Goal: Communication & Community: Answer question/provide support

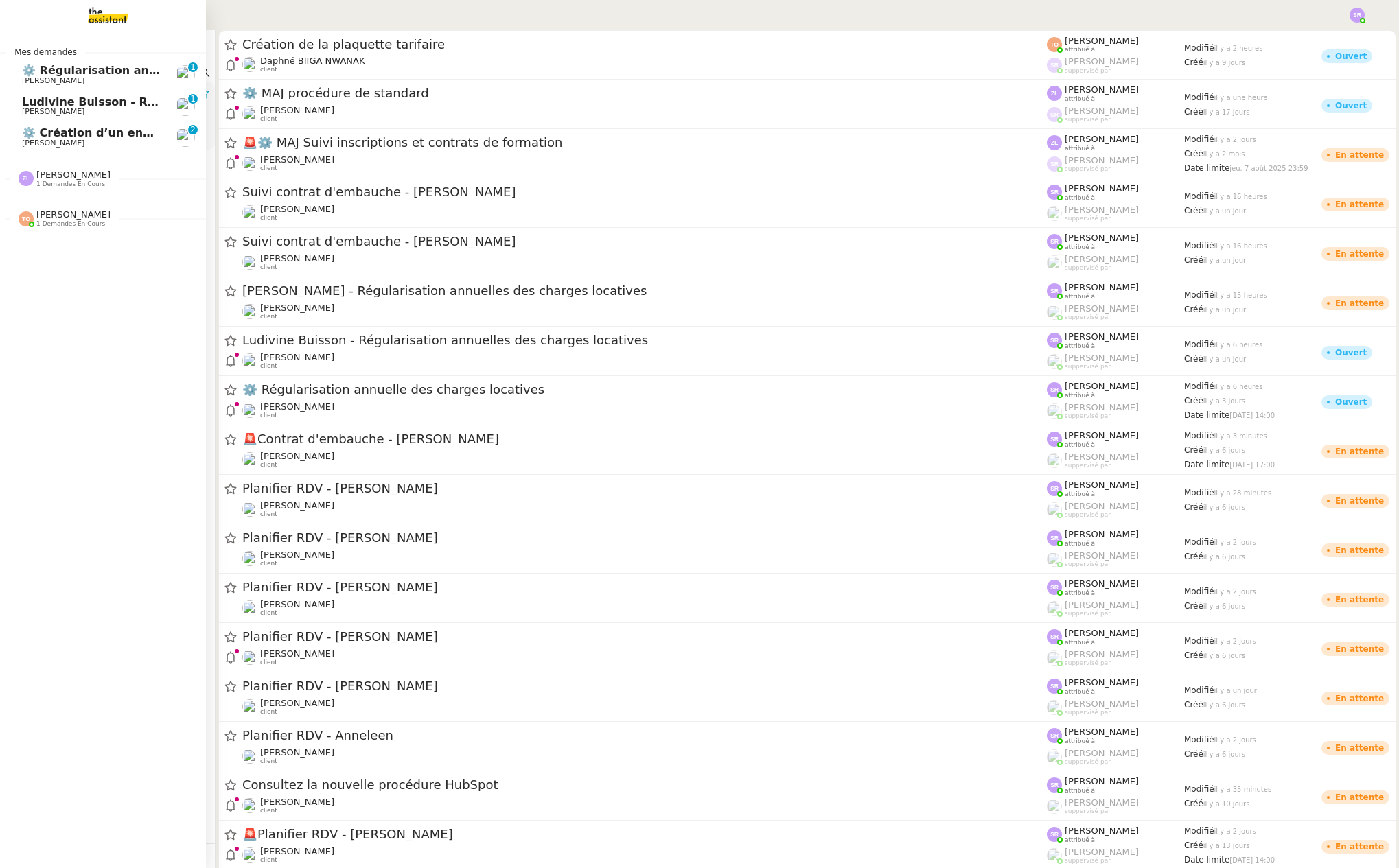
click at [56, 132] on span "⚙️ Création d’un environnement d’essai dans Kit" at bounding box center [173, 133] width 302 height 13
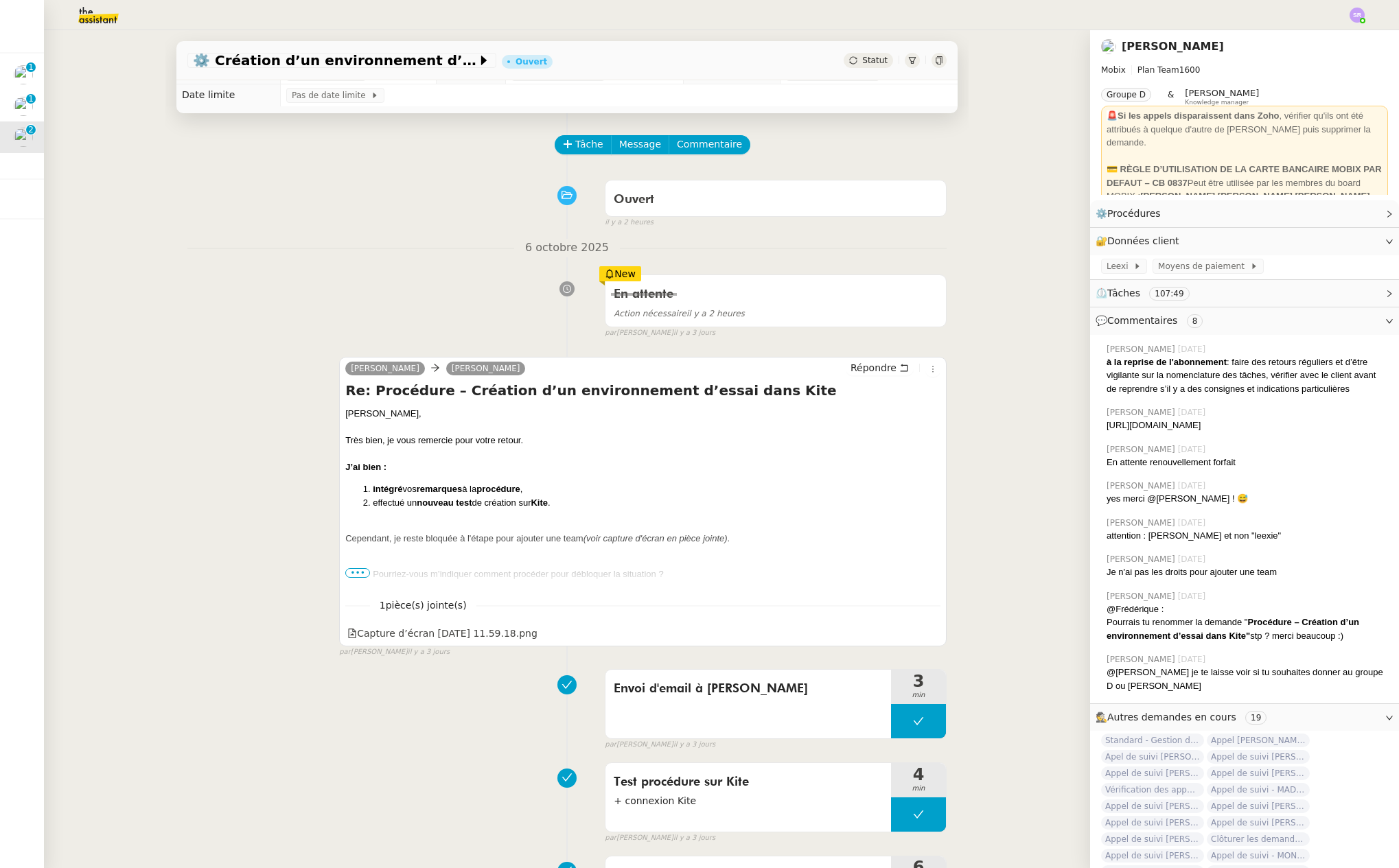
scroll to position [46, 0]
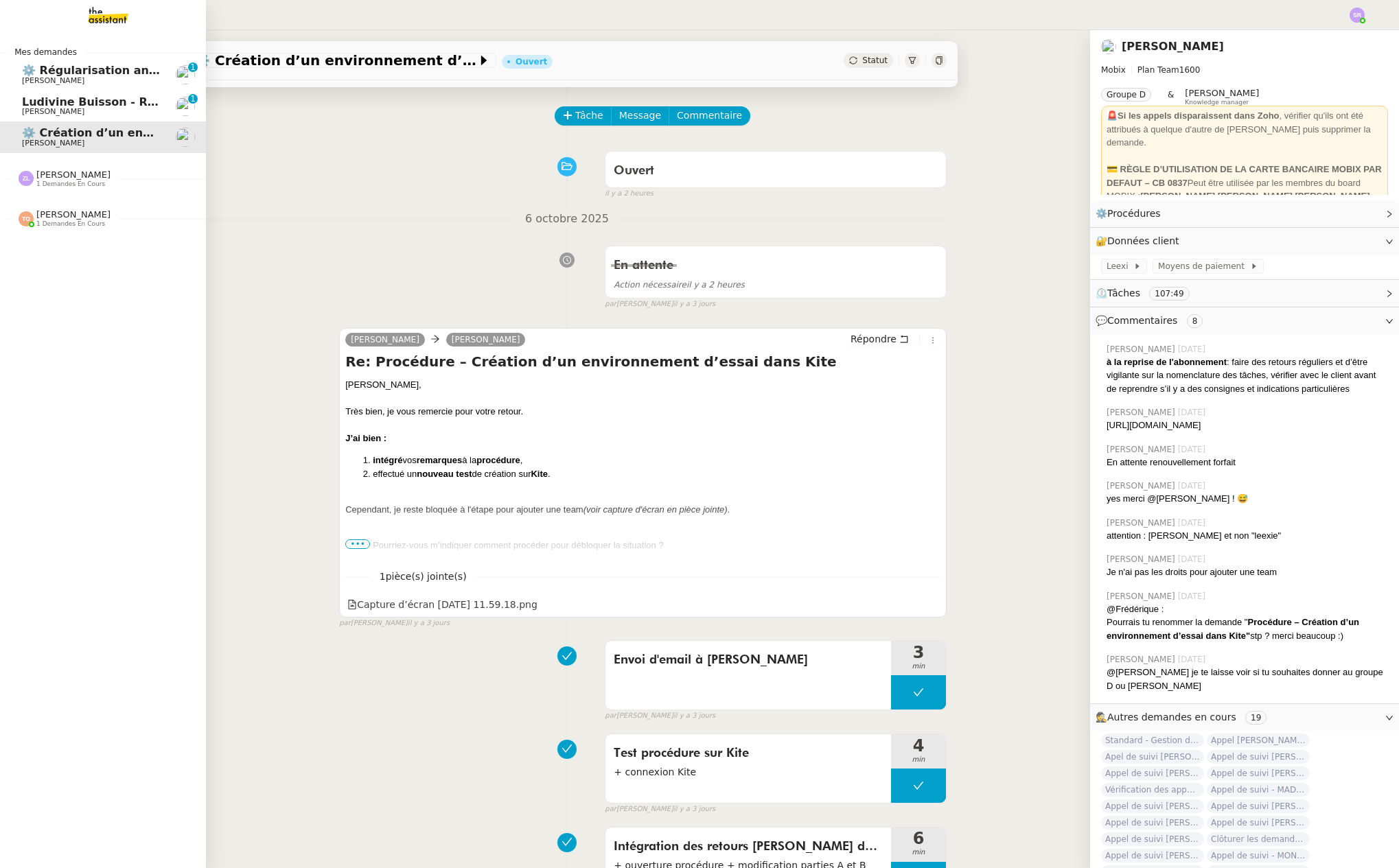
click at [60, 106] on span "Ludivine Buisson - Régularisation annuelles des charges locatives" at bounding box center [226, 102] width 408 height 13
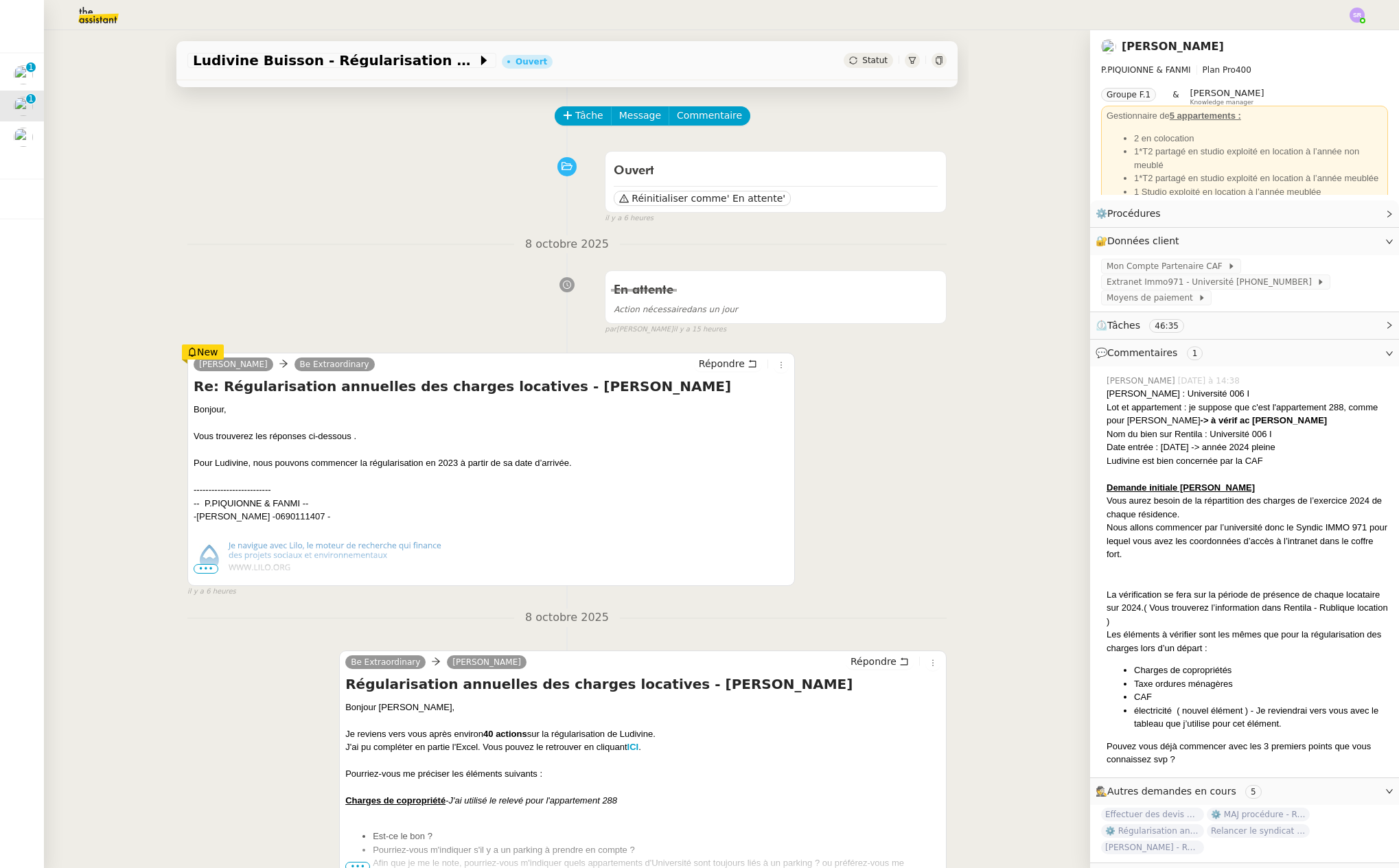
scroll to position [65, 0]
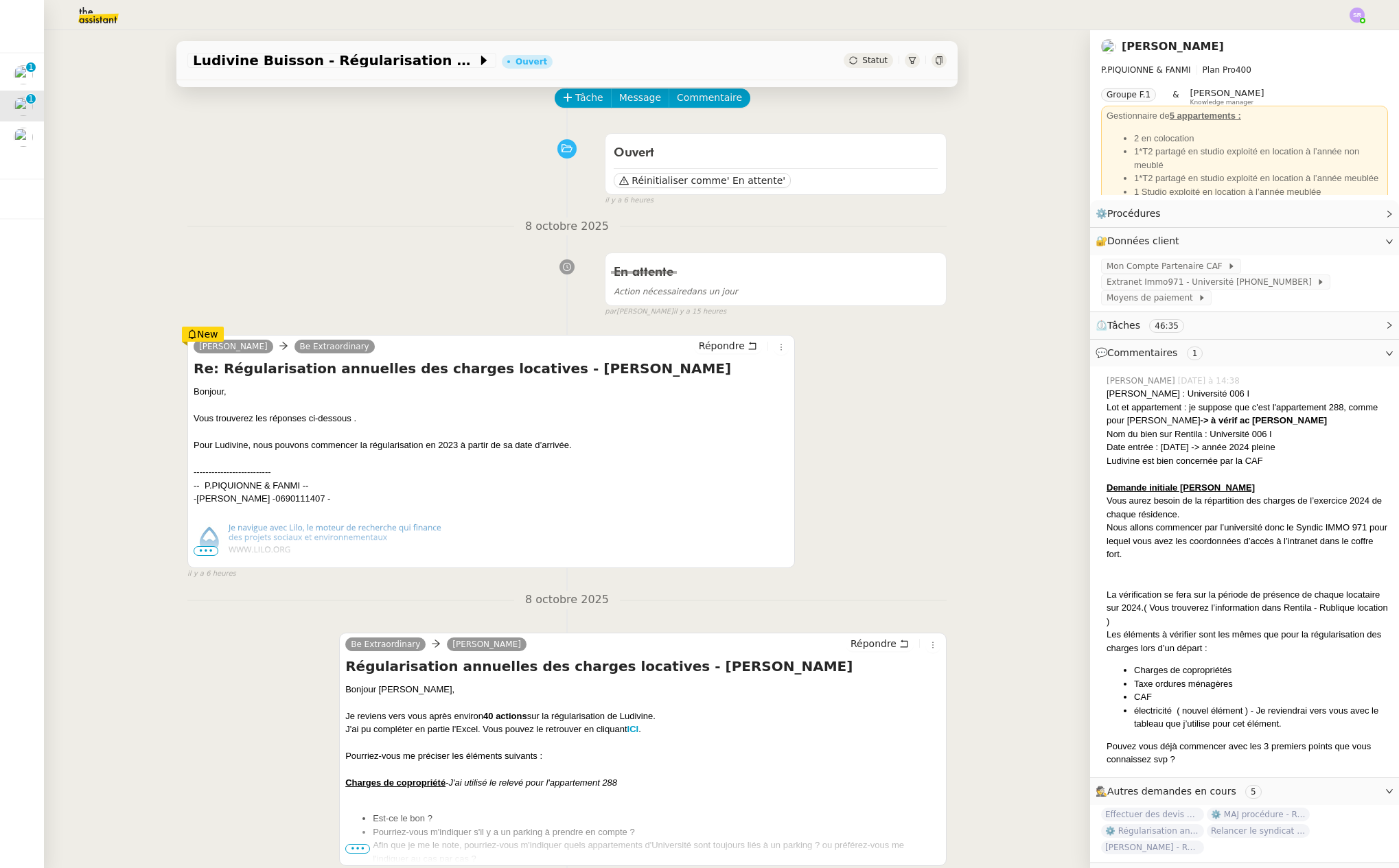
click at [205, 553] on span "•••" at bounding box center [206, 551] width 25 height 9
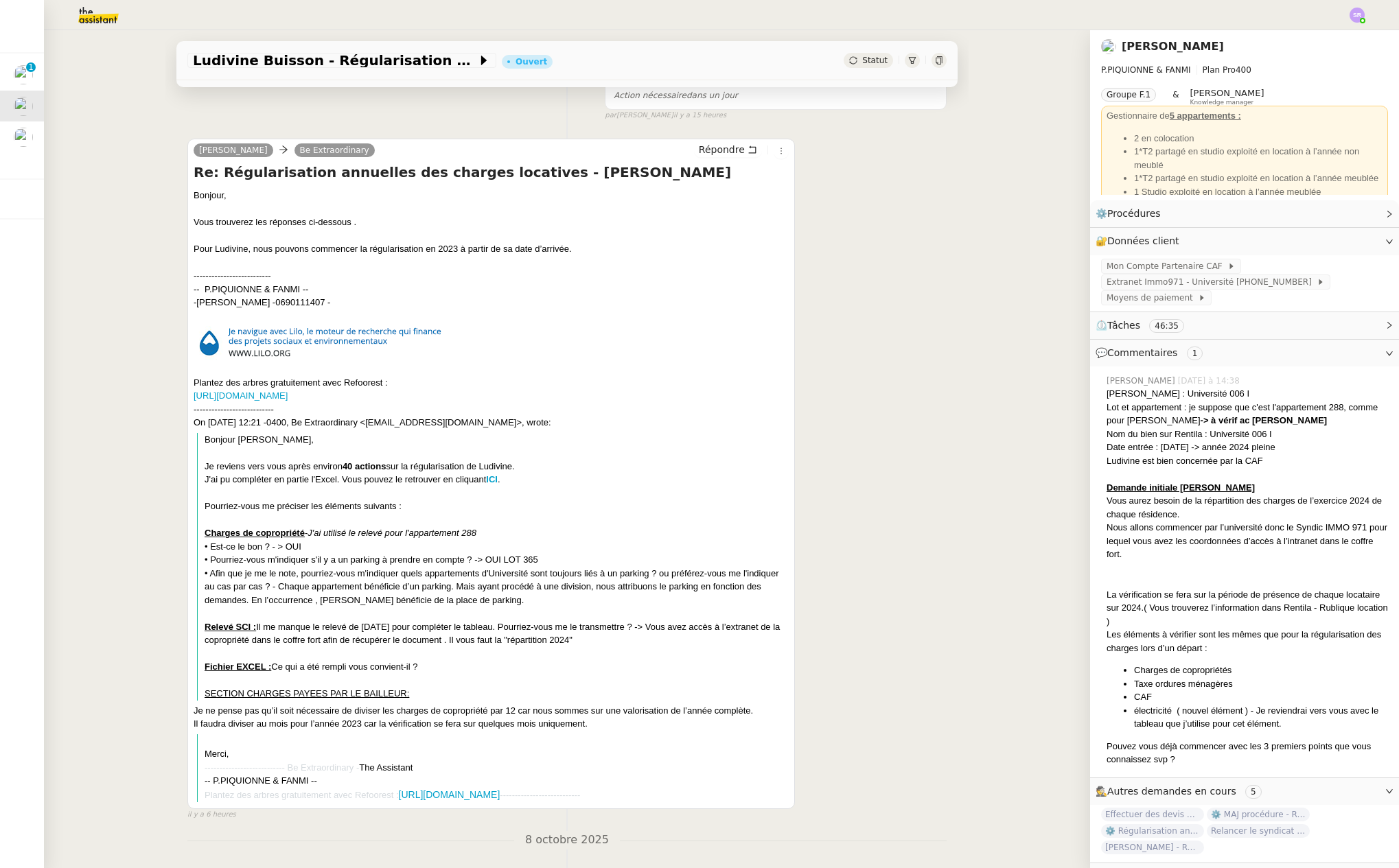
scroll to position [270, 0]
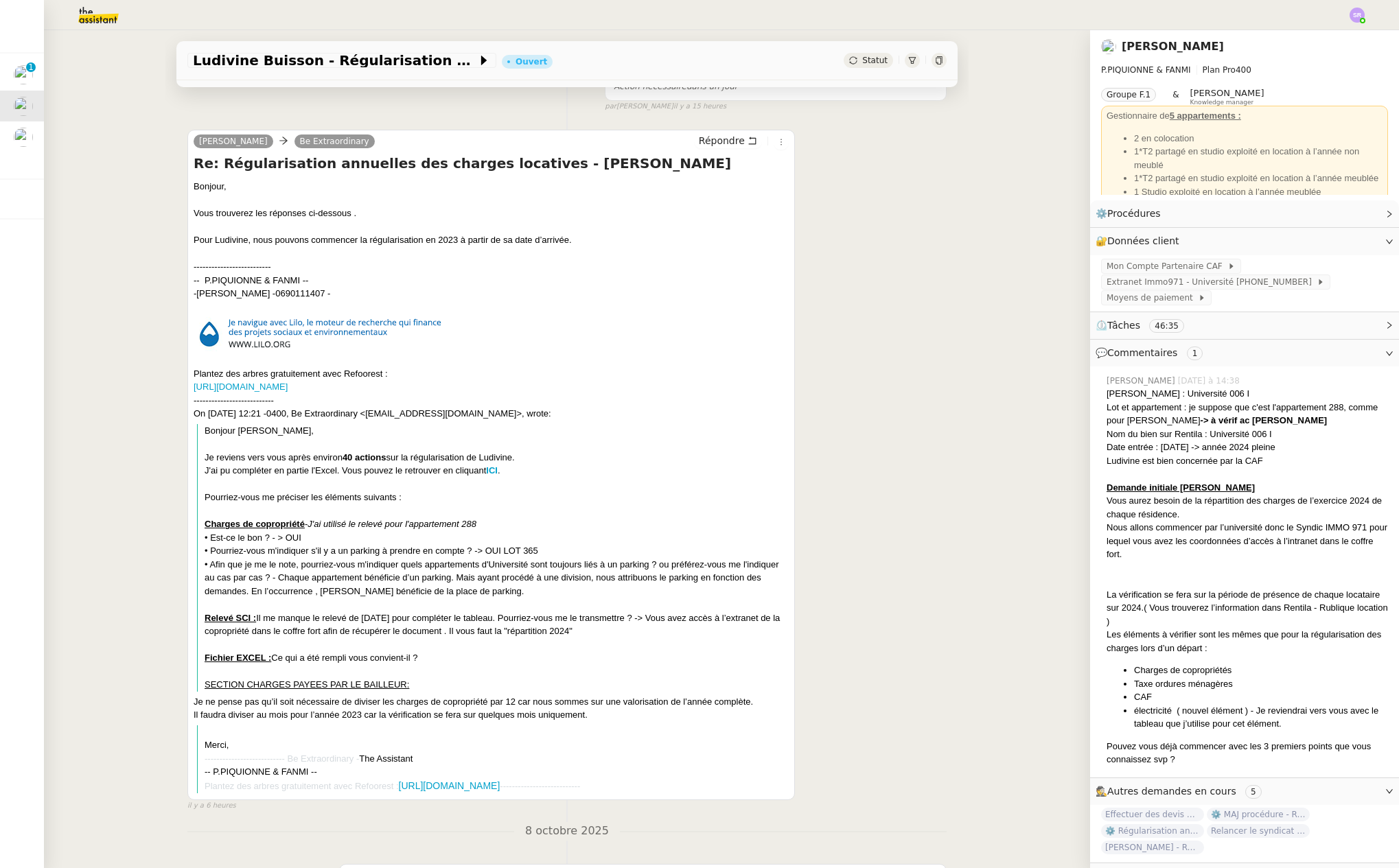
click at [563, 594] on blockquote "Bonjour [PERSON_NAME], Je reviens vers vous après environ 40 actions sur la rég…" at bounding box center [491, 557] width 588 height 268
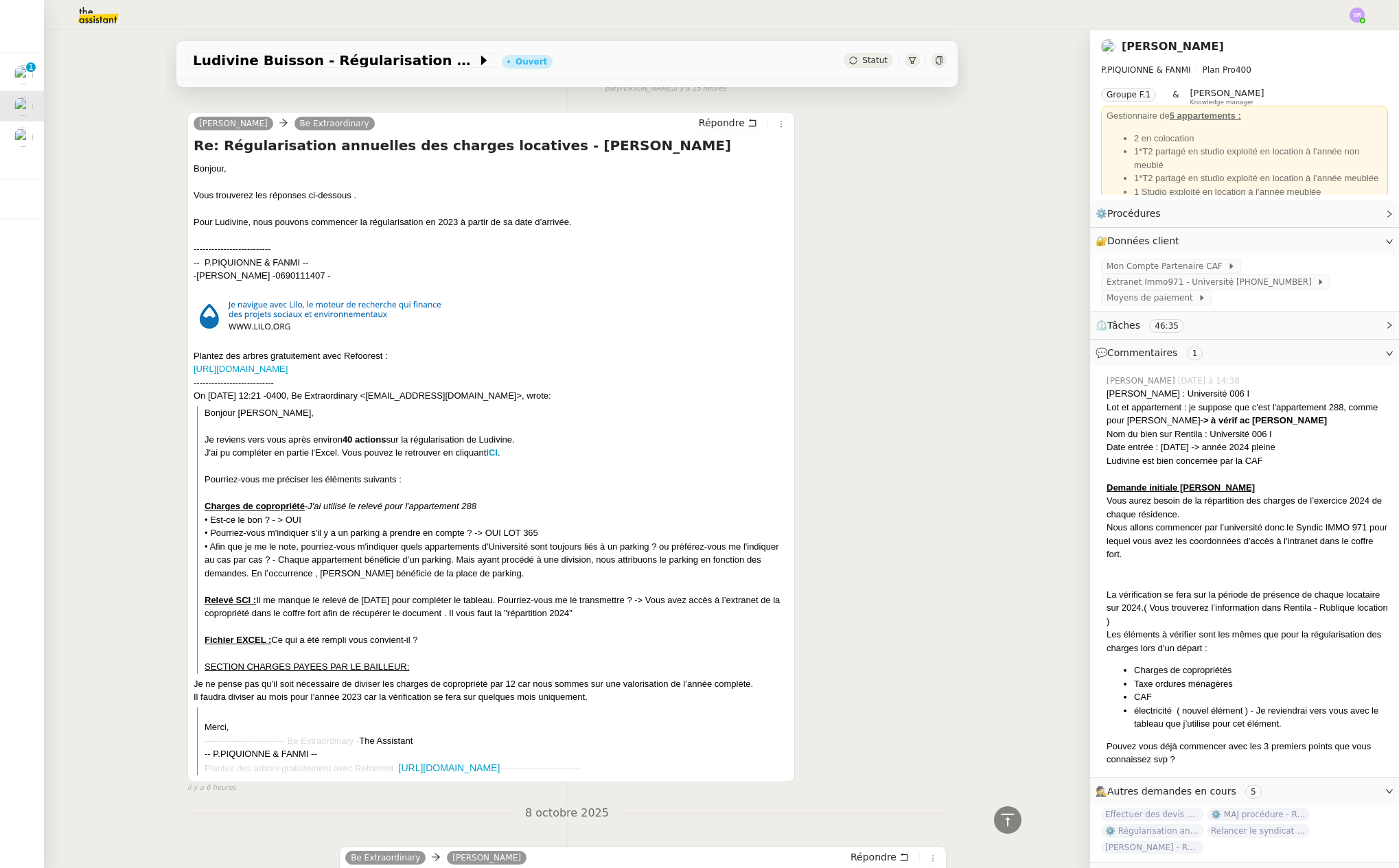
scroll to position [305, 0]
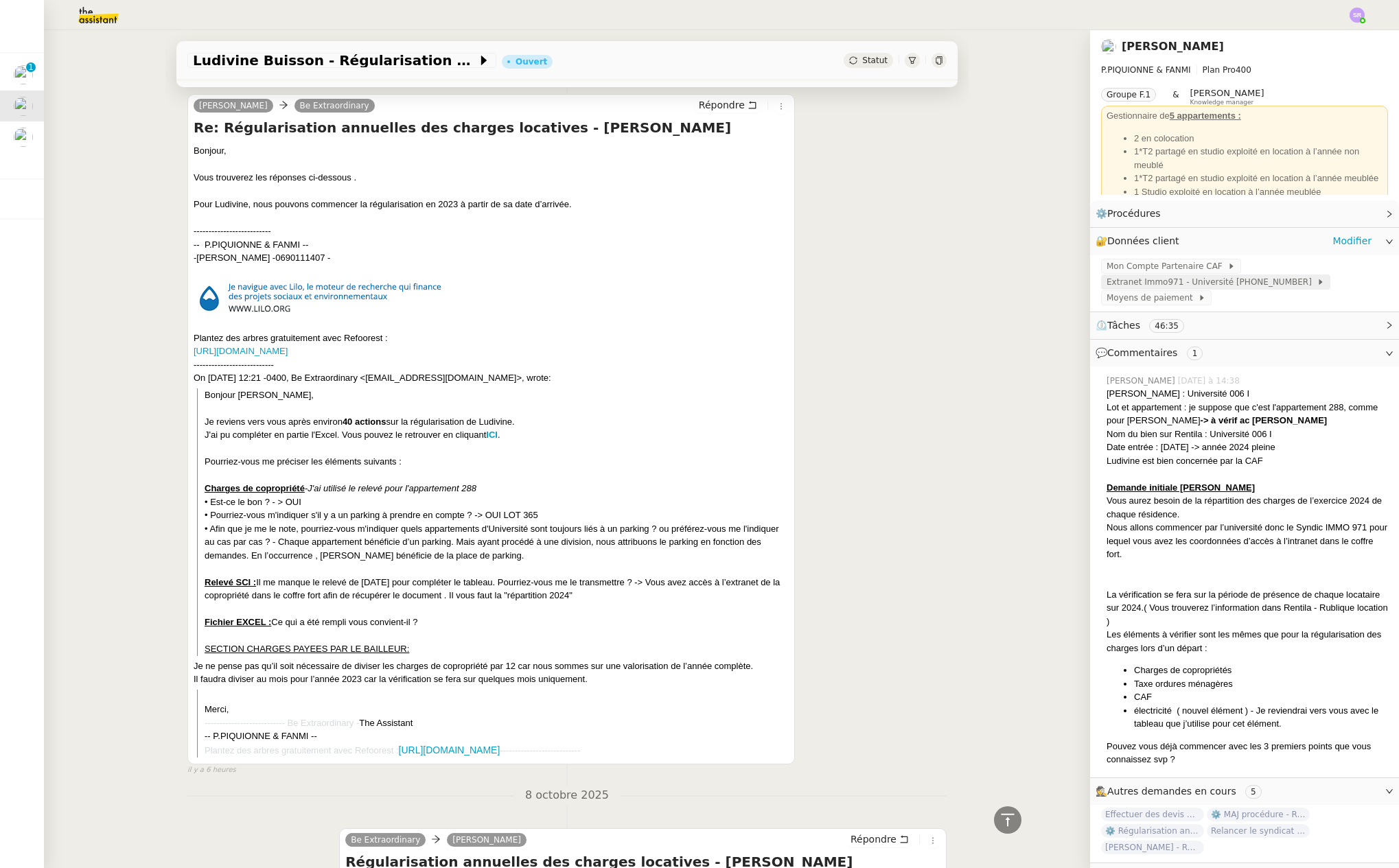
click at [1178, 279] on span "Extranet Immo971 - Université [PHONE_NUMBER]" at bounding box center [1212, 282] width 210 height 14
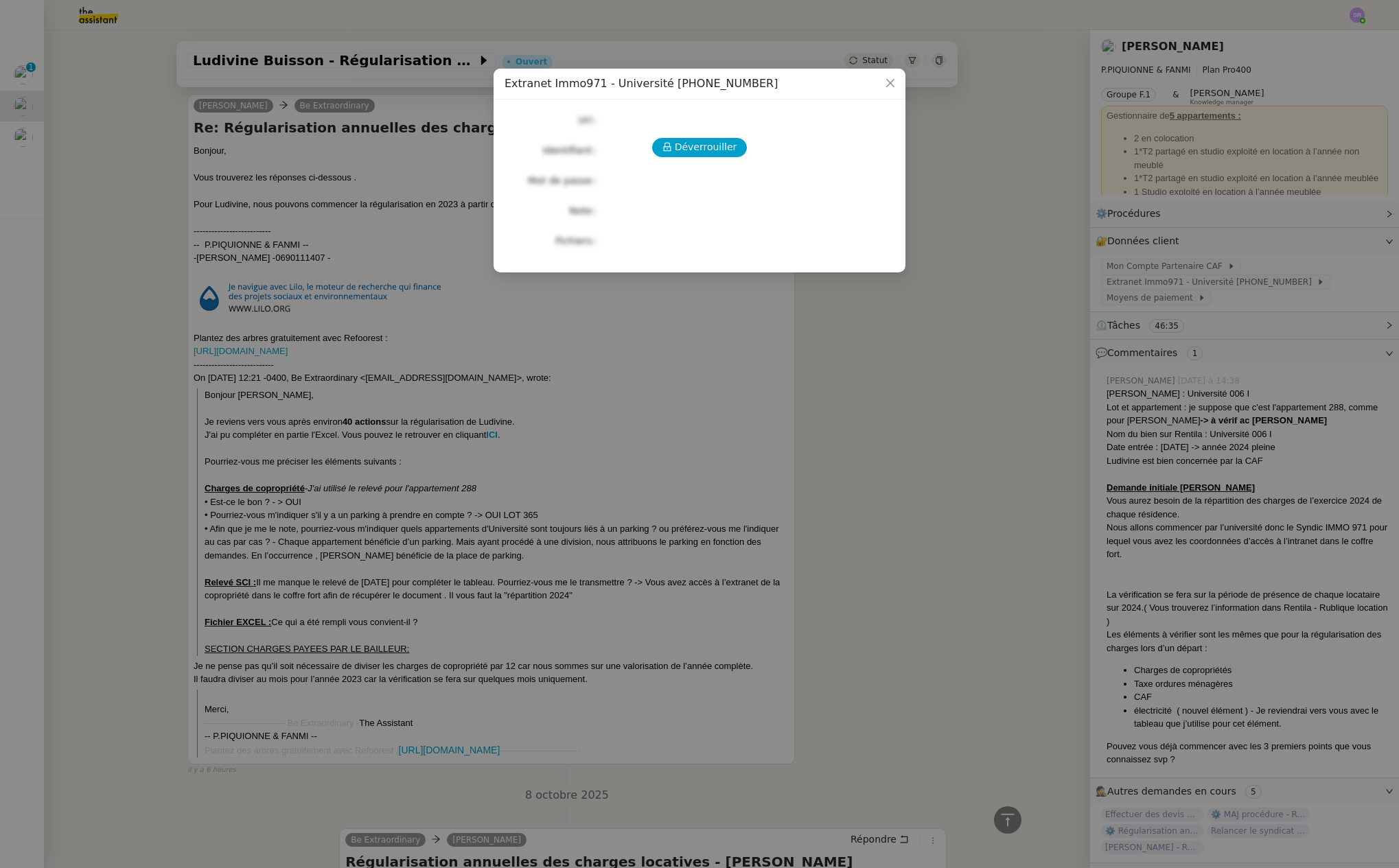
click at [891, 358] on nz-modal-container "Extranet Immo971 - Université [PHONE_NUMBER] Déverrouiller Url Identifiant Mot …" at bounding box center [700, 434] width 1399 height 868
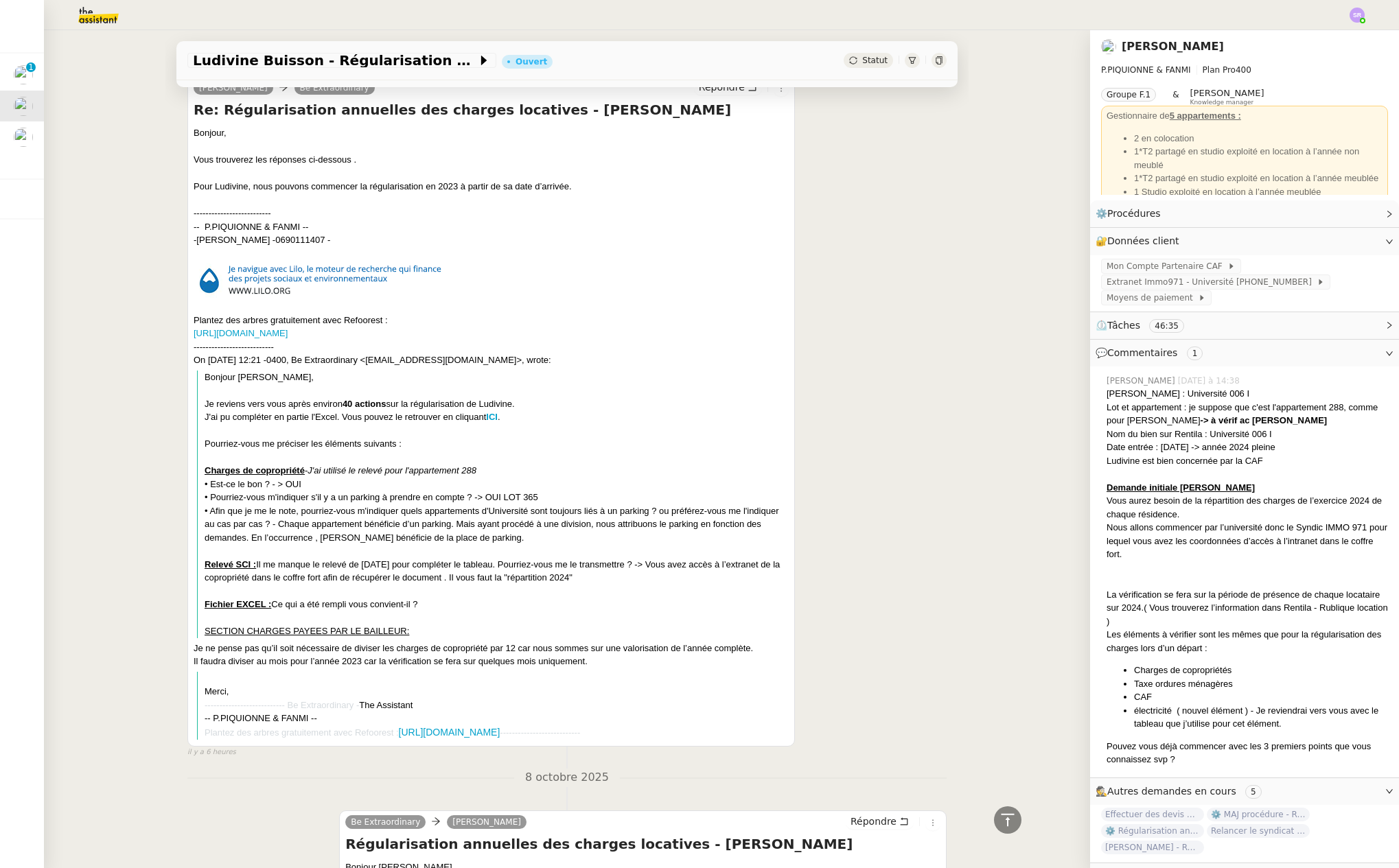
scroll to position [332, 0]
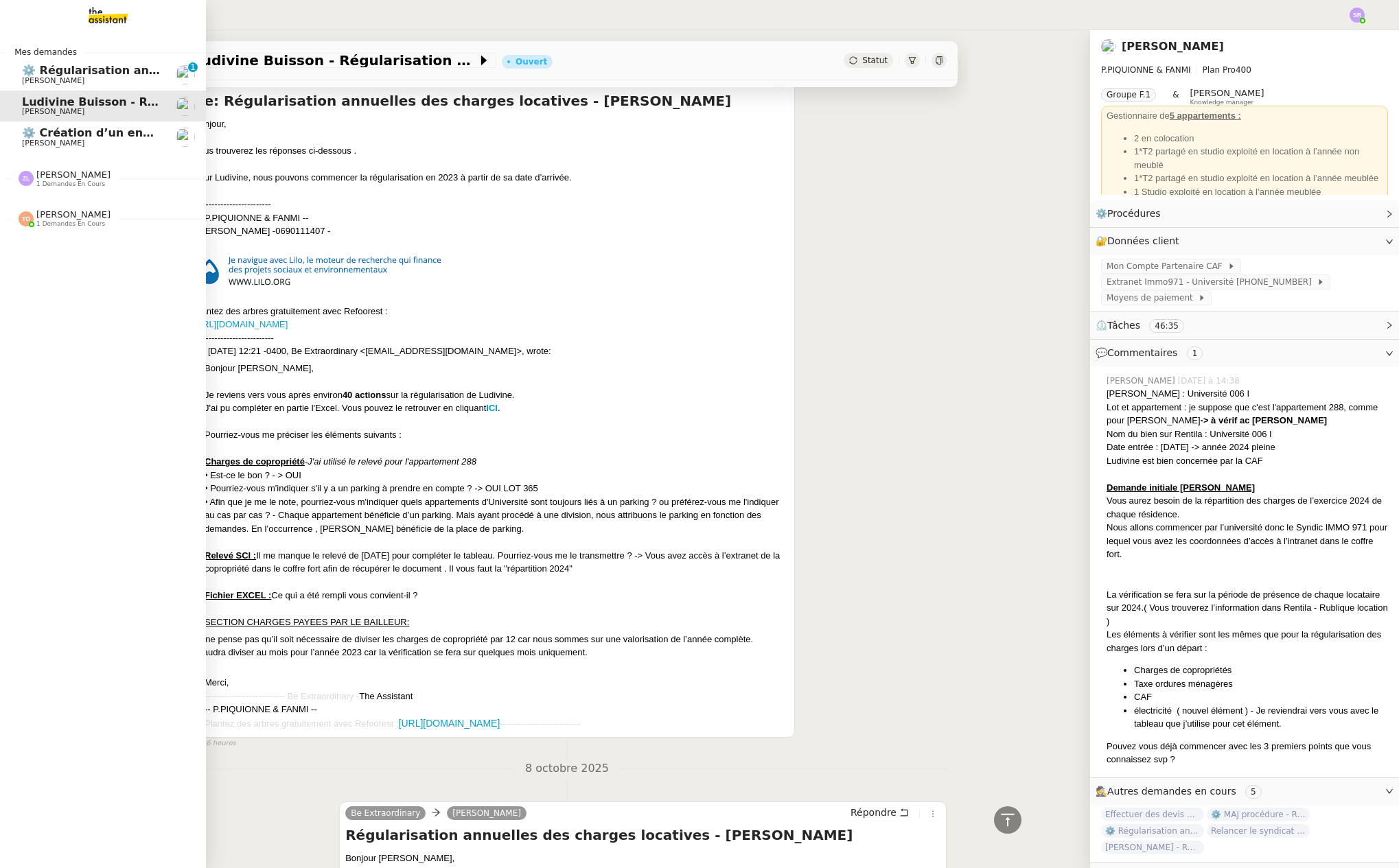
click at [40, 79] on span "[PERSON_NAME]" at bounding box center [53, 81] width 62 height 9
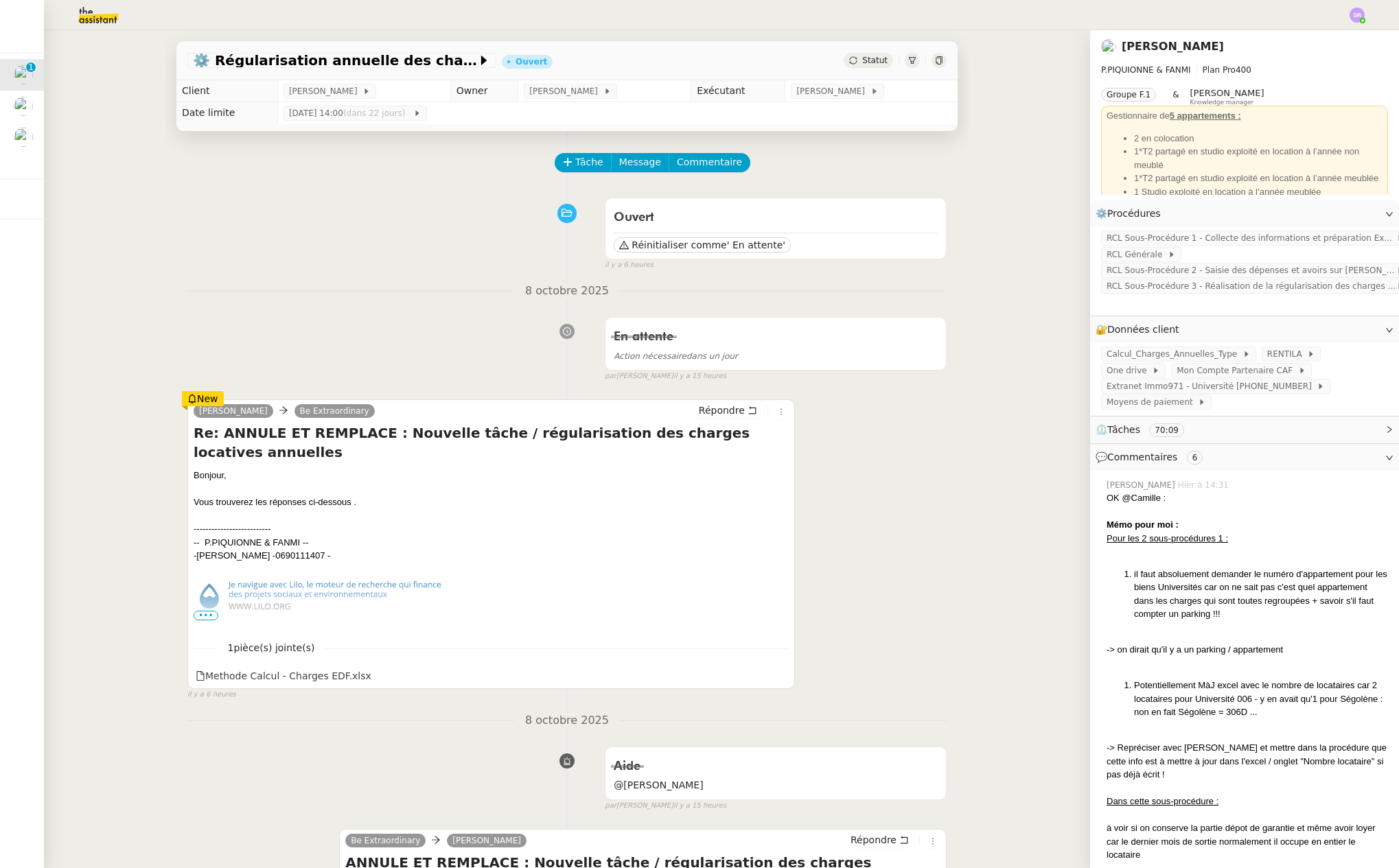
click at [204, 616] on span "•••" at bounding box center [206, 615] width 25 height 9
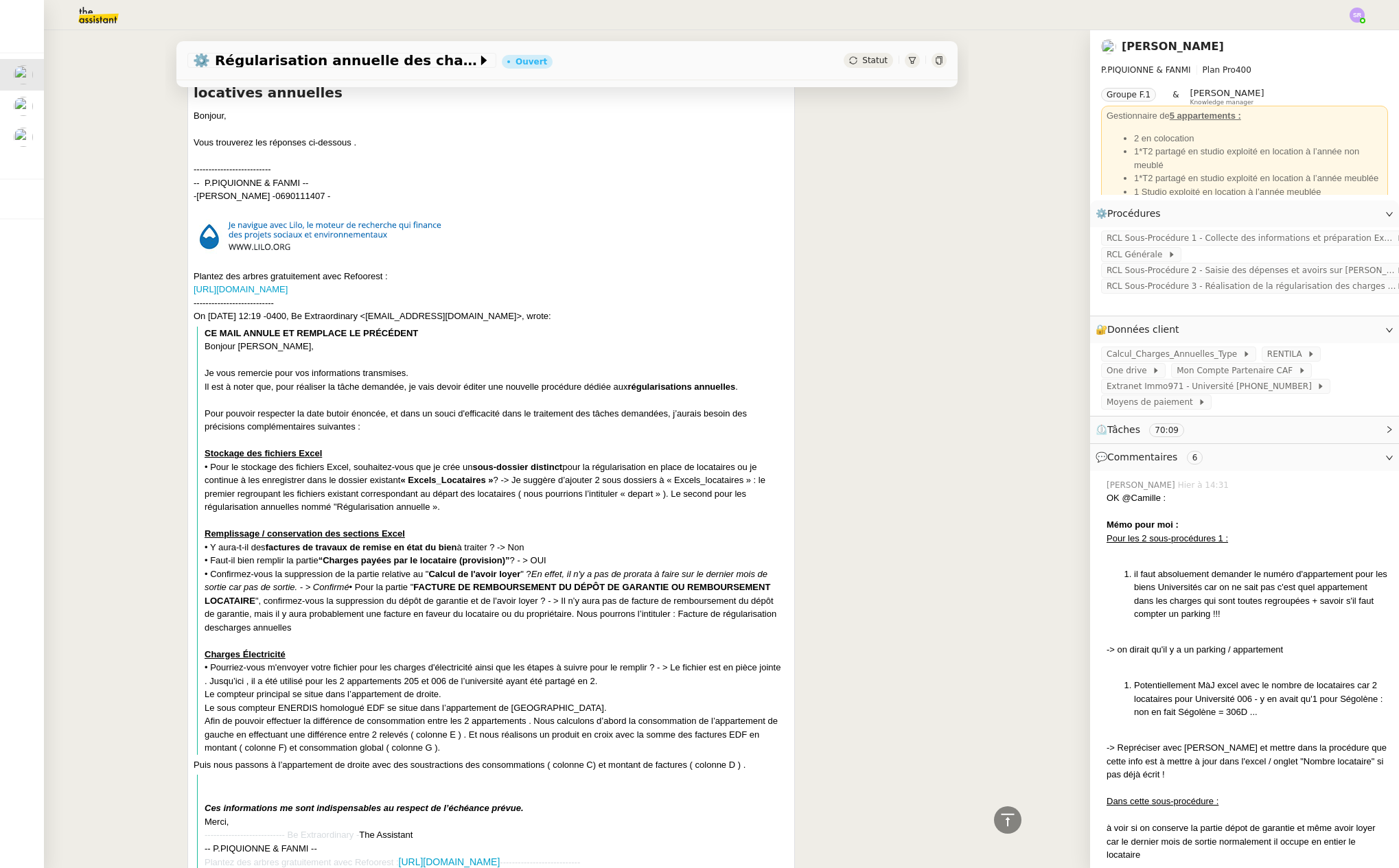
scroll to position [91, 0]
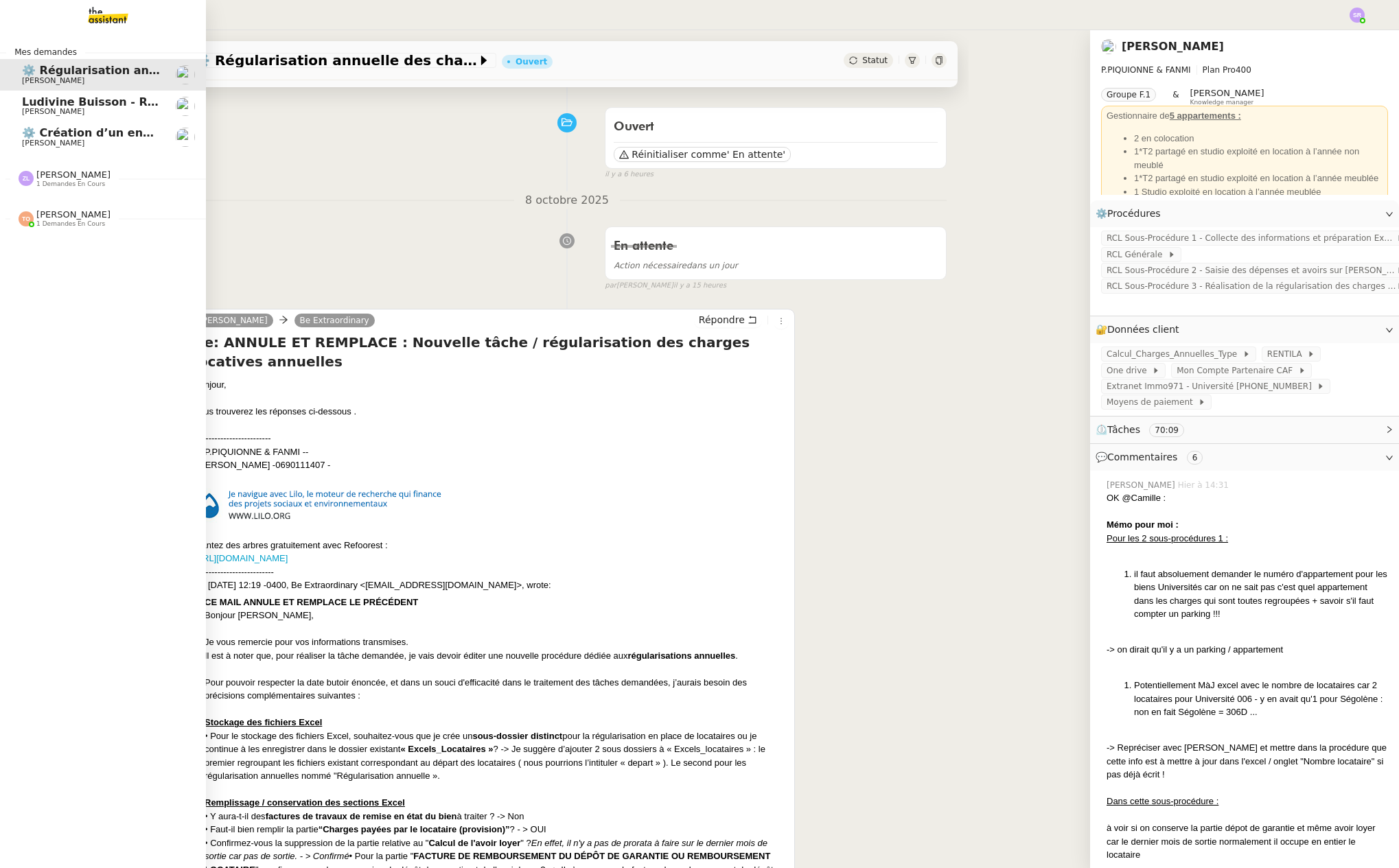
click at [35, 140] on span "[PERSON_NAME]" at bounding box center [53, 143] width 62 height 9
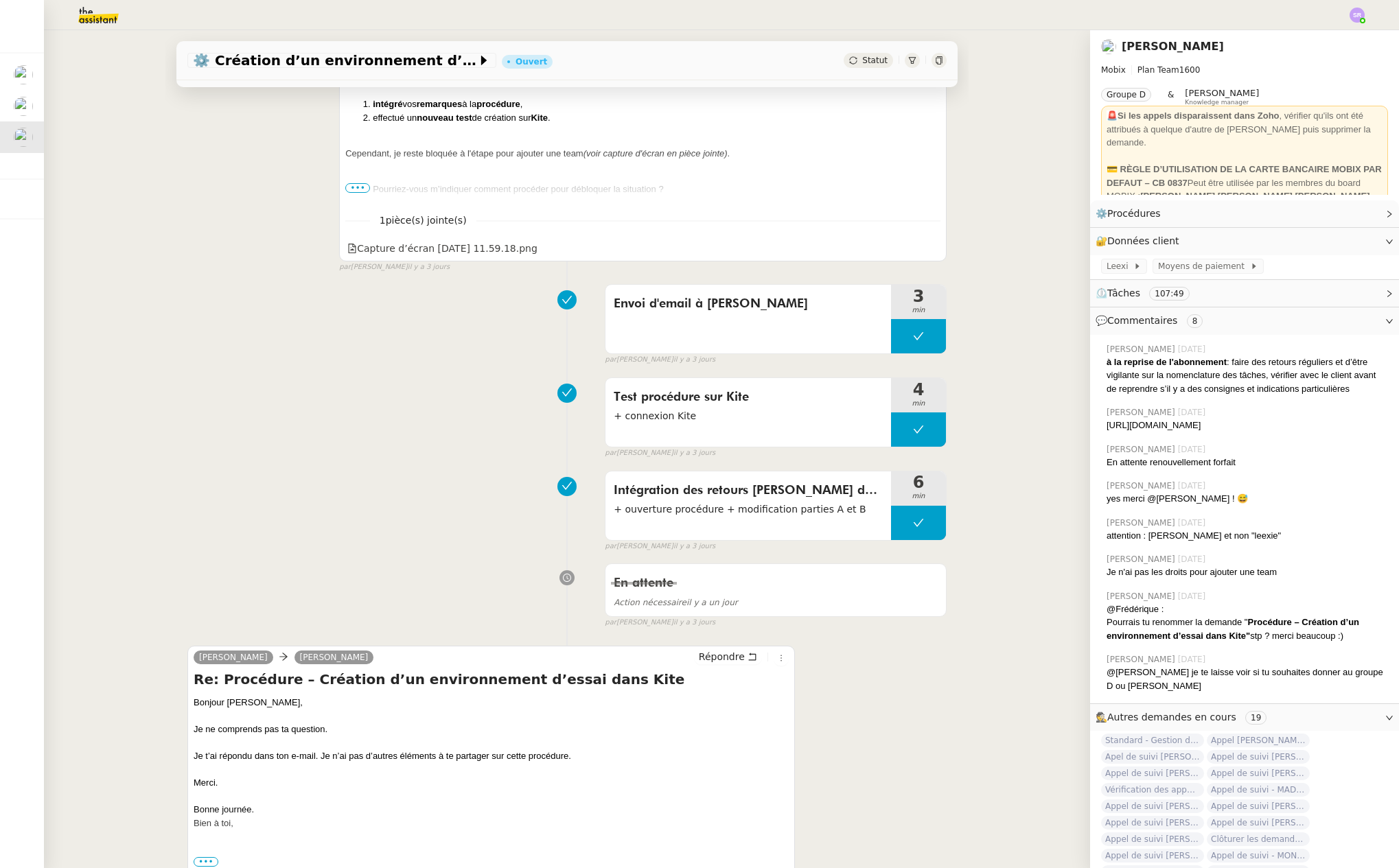
scroll to position [72, 0]
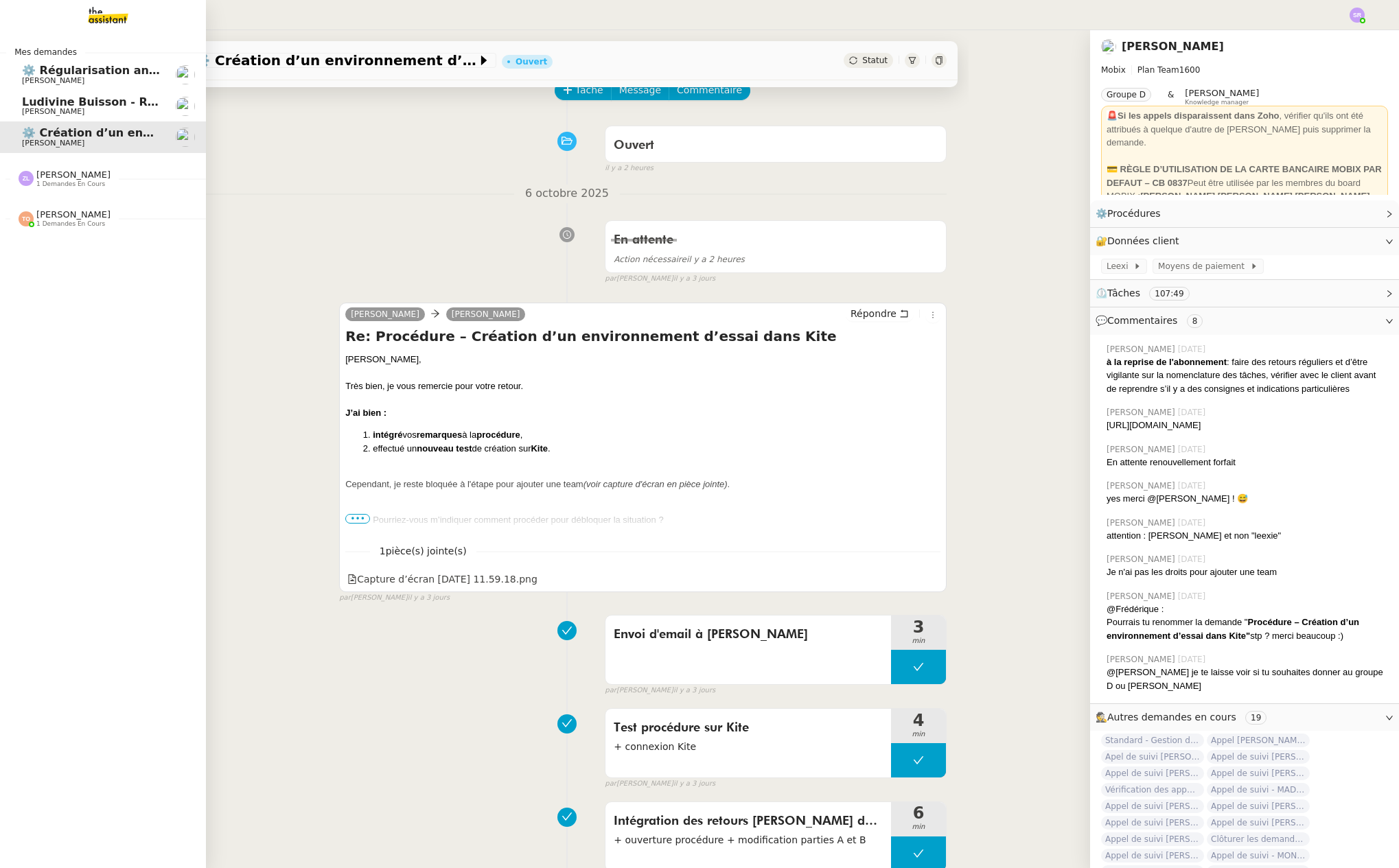
click at [38, 108] on span "[PERSON_NAME]" at bounding box center [53, 111] width 62 height 9
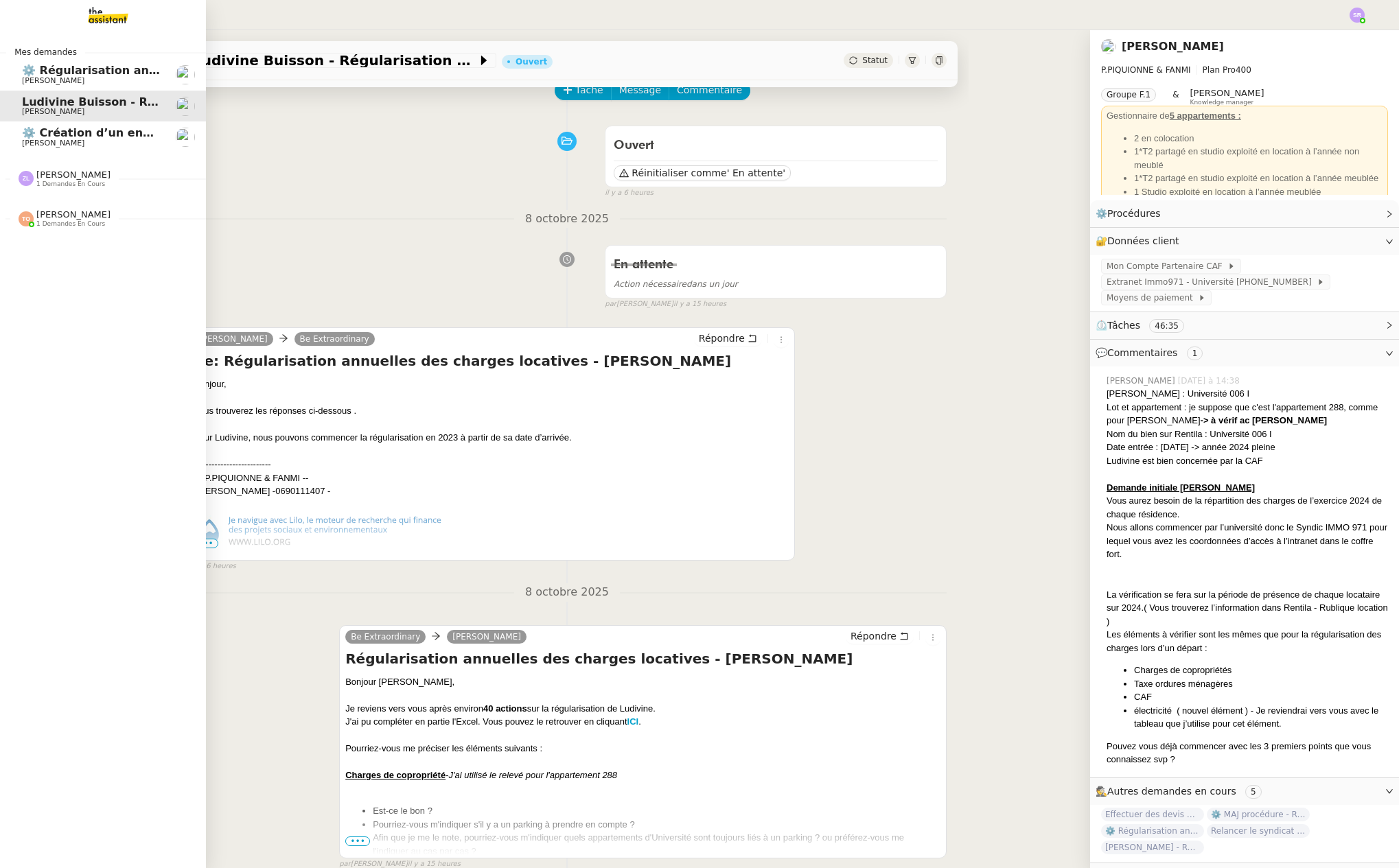
click at [75, 65] on span "⚙️ Régularisation annuelle des charges locatives" at bounding box center [173, 70] width 302 height 13
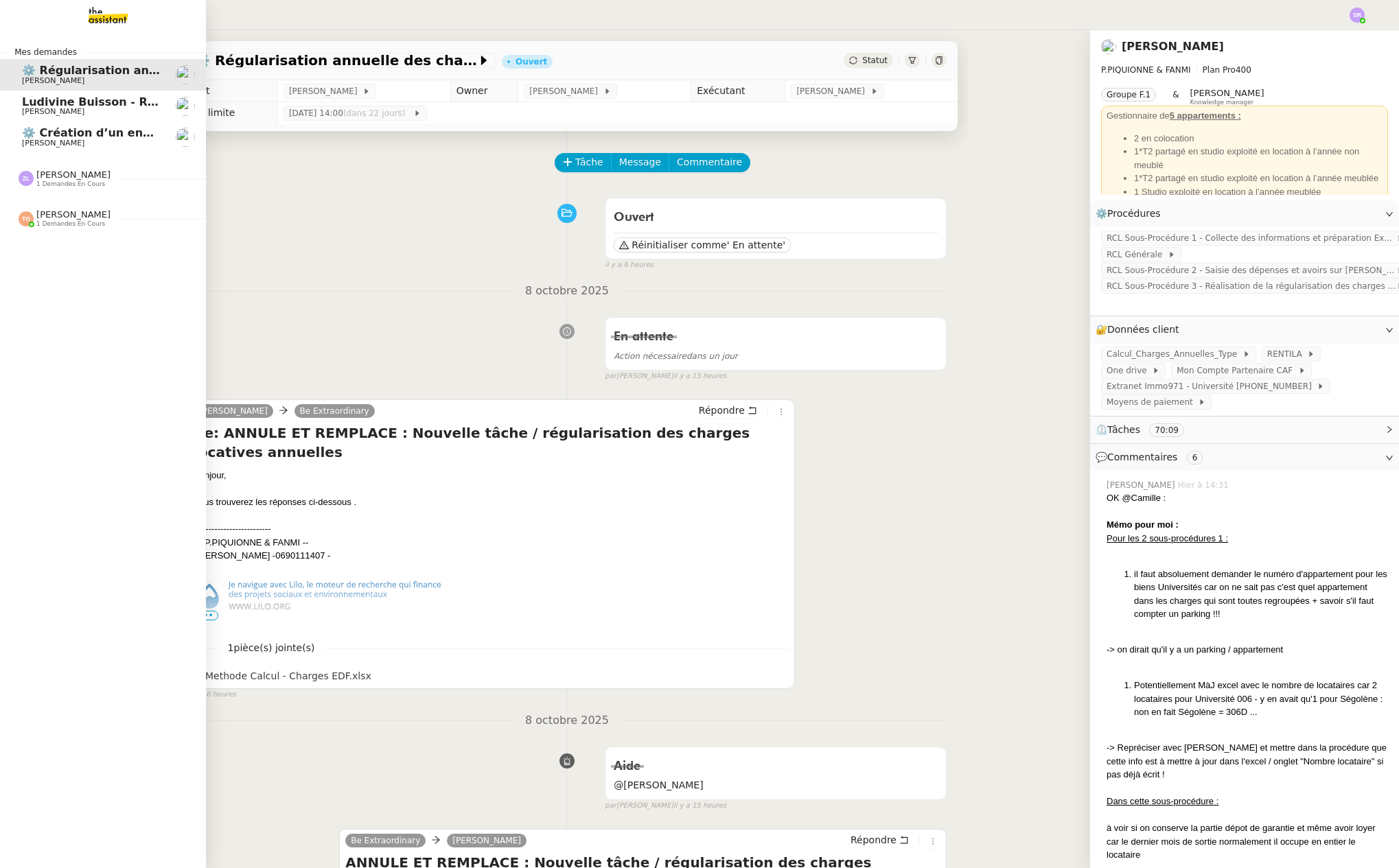
click at [94, 141] on span "[PERSON_NAME]" at bounding box center [91, 143] width 138 height 8
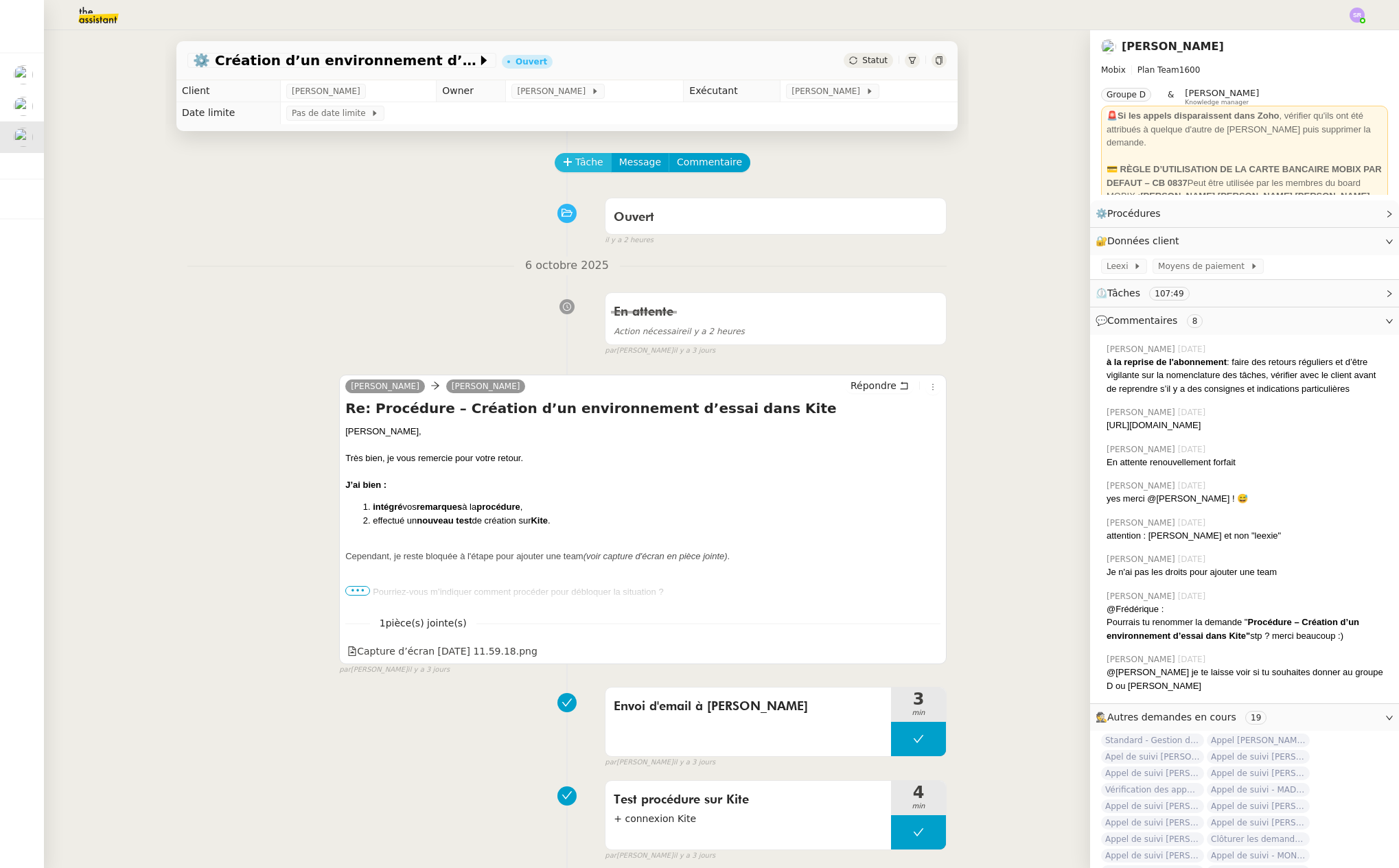
click at [575, 163] on span "Tâche" at bounding box center [589, 161] width 28 height 16
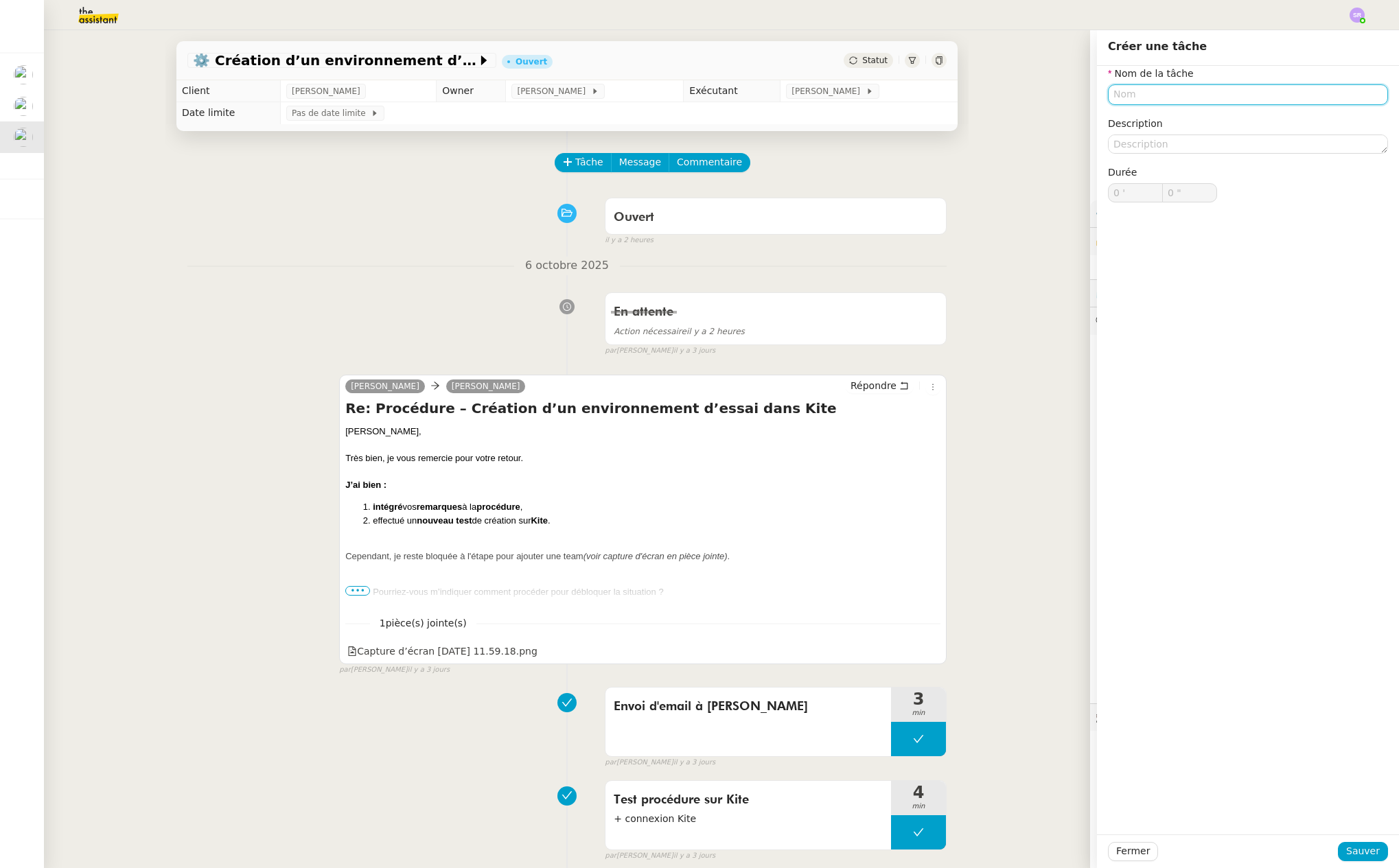
click at [1213, 96] on input "text" at bounding box center [1248, 94] width 280 height 19
type input "Relance"
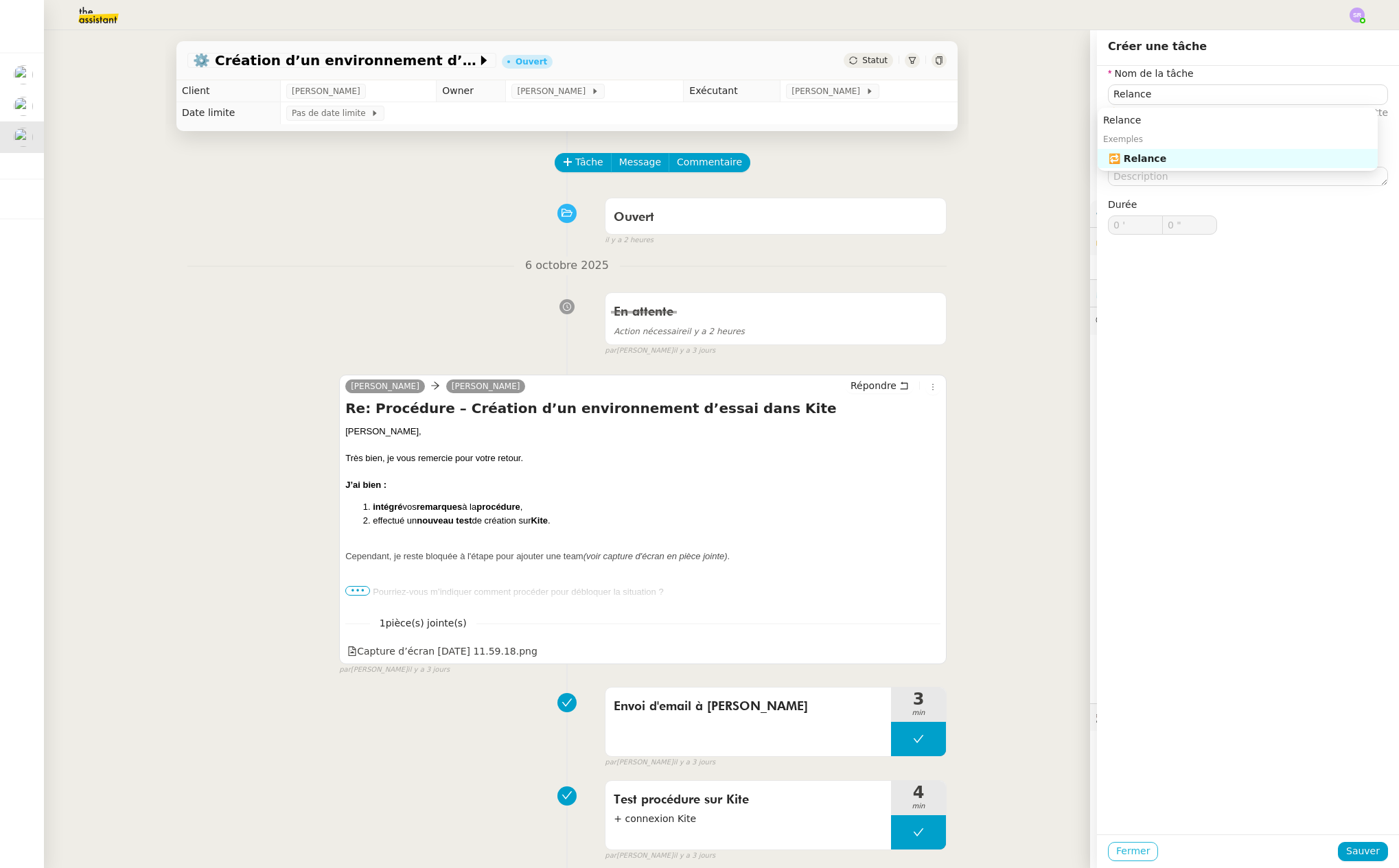
click at [1124, 849] on span "Fermer" at bounding box center [1133, 850] width 33 height 16
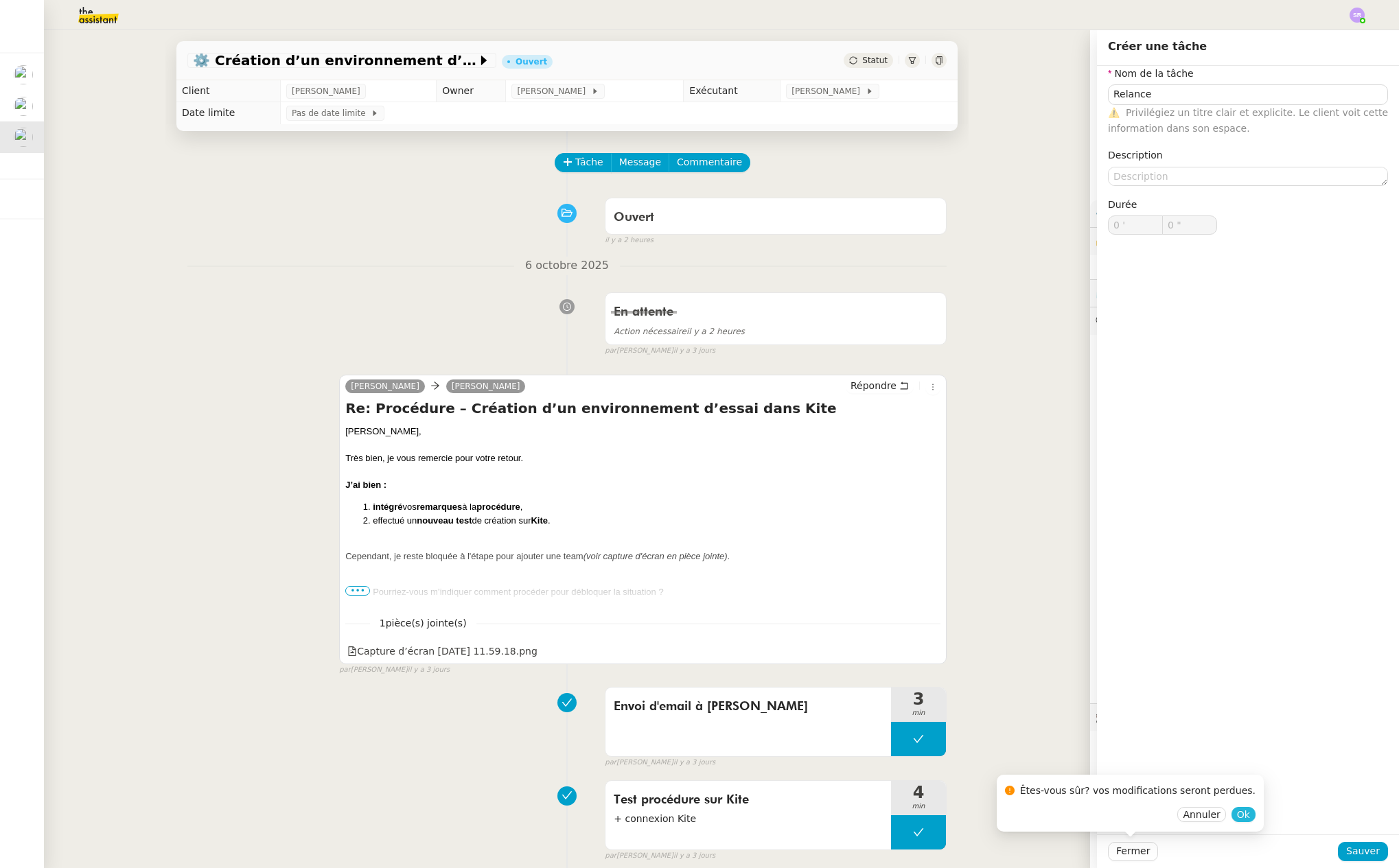
click at [1237, 813] on span "Ok" at bounding box center [1243, 814] width 13 height 14
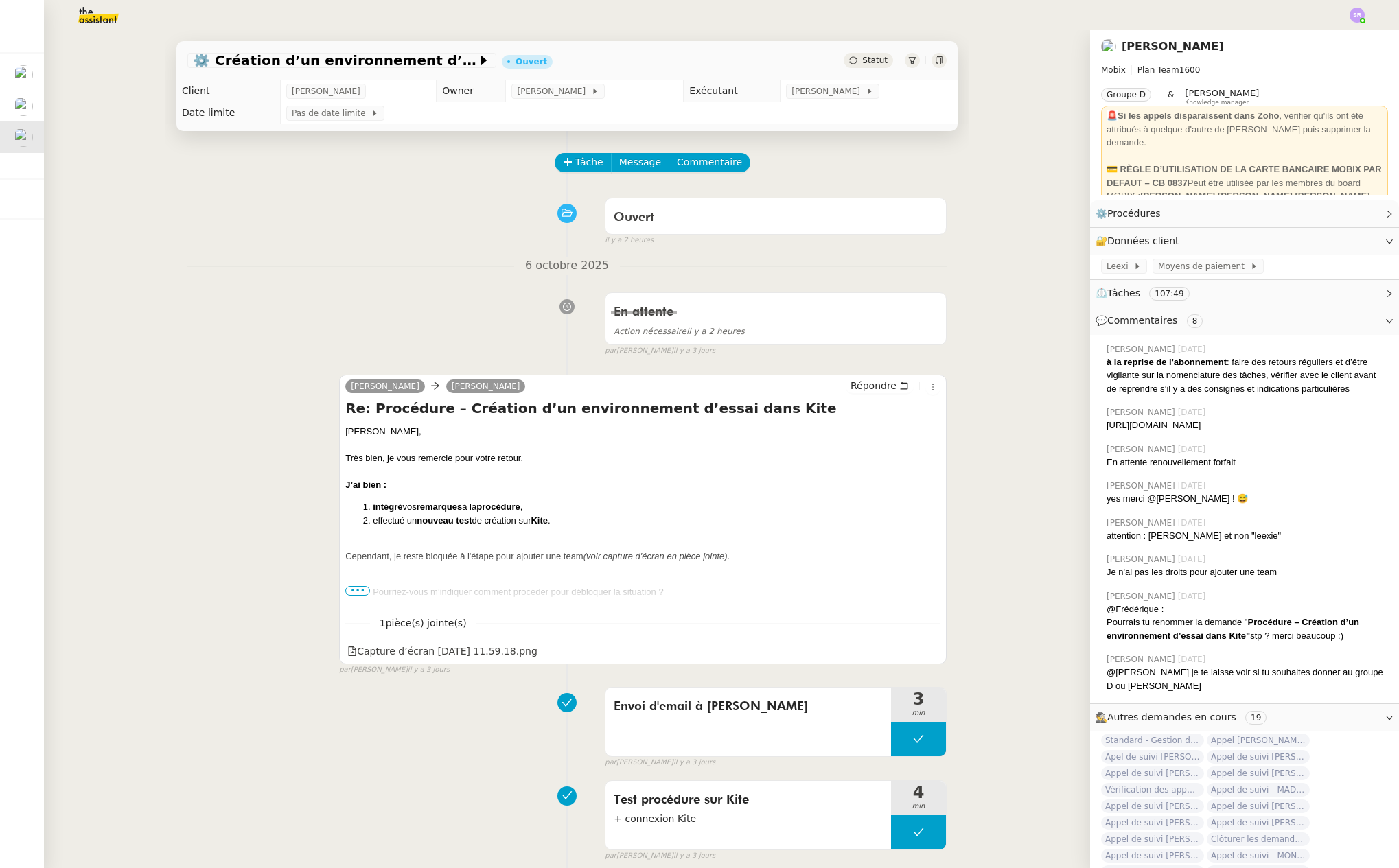
click at [99, 17] on img at bounding box center [87, 15] width 107 height 31
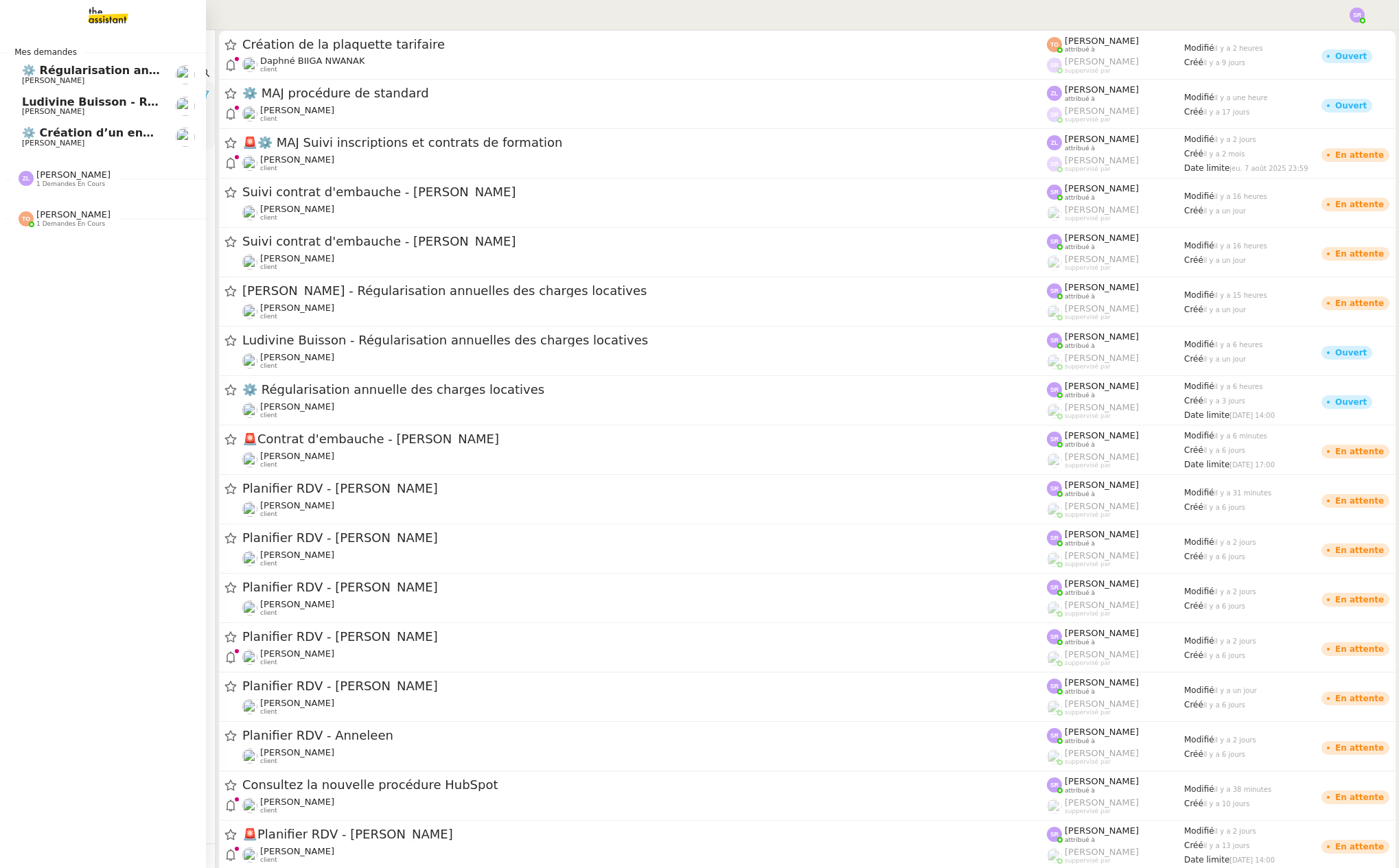
click at [96, 126] on link "⚙️ Création d’un environnement d’essai dans Kit [PERSON_NAME]" at bounding box center [103, 137] width 206 height 32
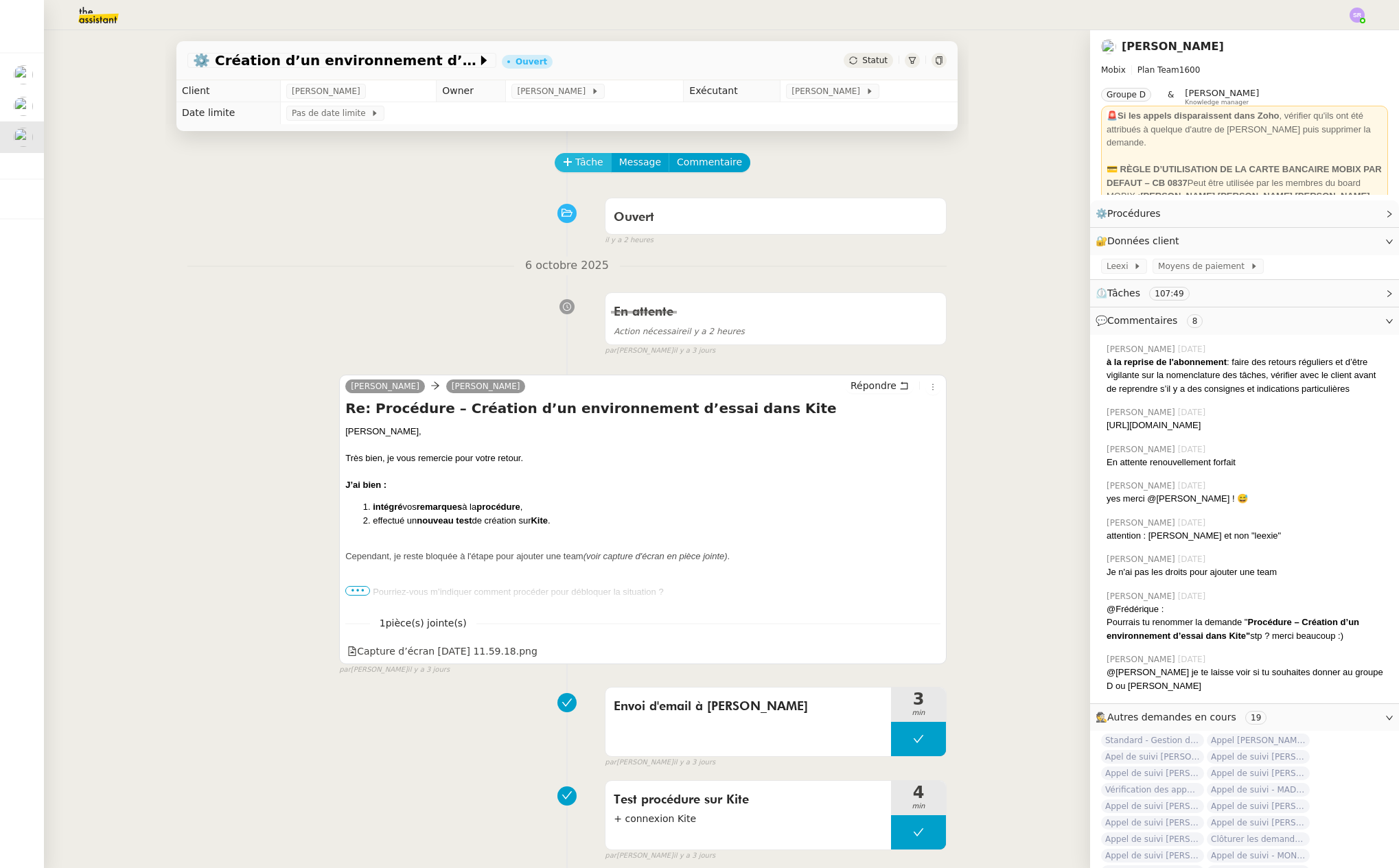
click at [584, 160] on span "Tâche" at bounding box center [589, 161] width 28 height 16
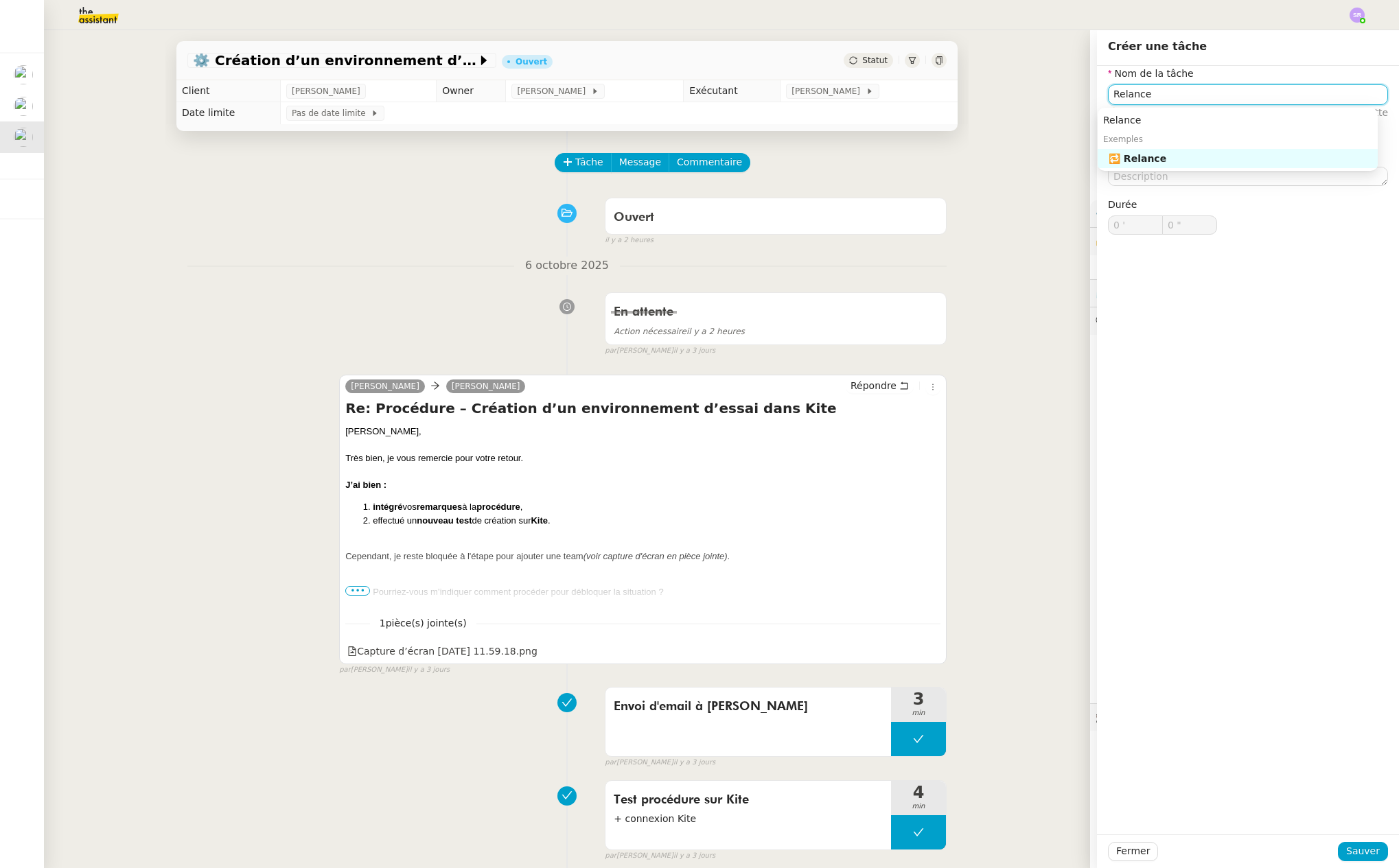
click at [1213, 157] on div "🔁 Relance" at bounding box center [1240, 158] width 263 height 12
type input "Relance"
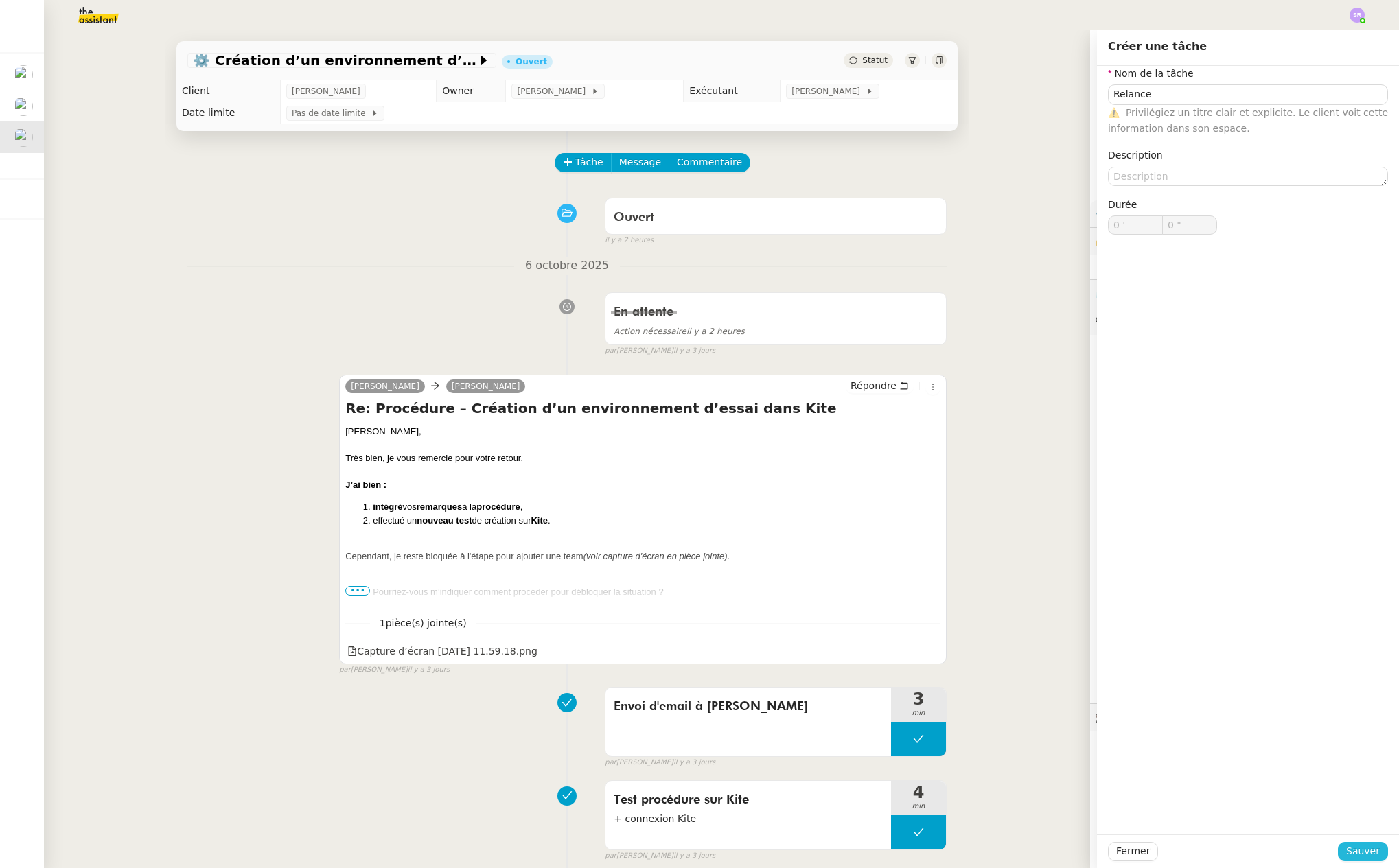
click at [1356, 850] on span "Sauver" at bounding box center [1363, 850] width 33 height 16
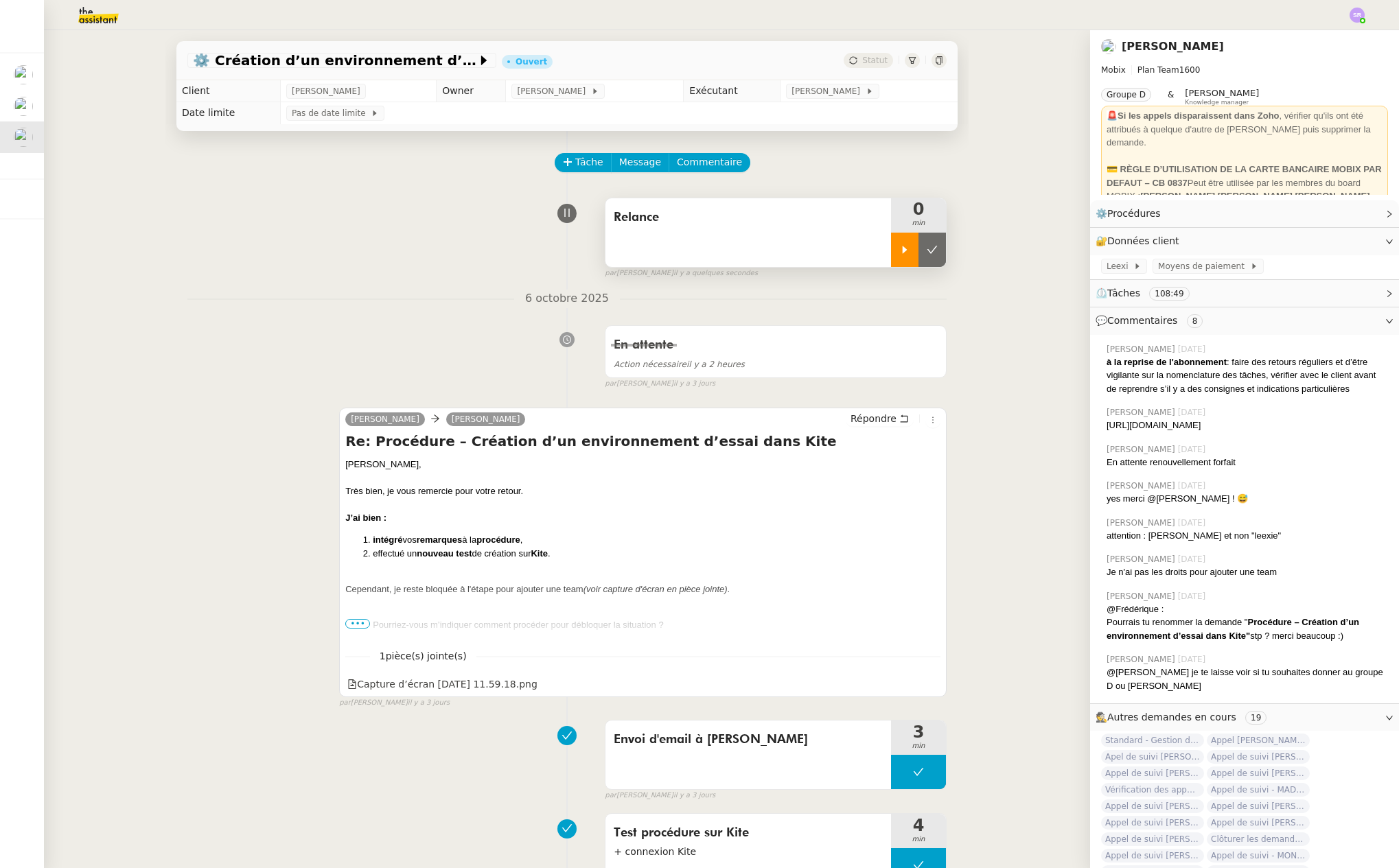
click at [903, 249] on icon at bounding box center [905, 249] width 5 height 7
click at [882, 418] on span "Répondre" at bounding box center [874, 418] width 46 height 14
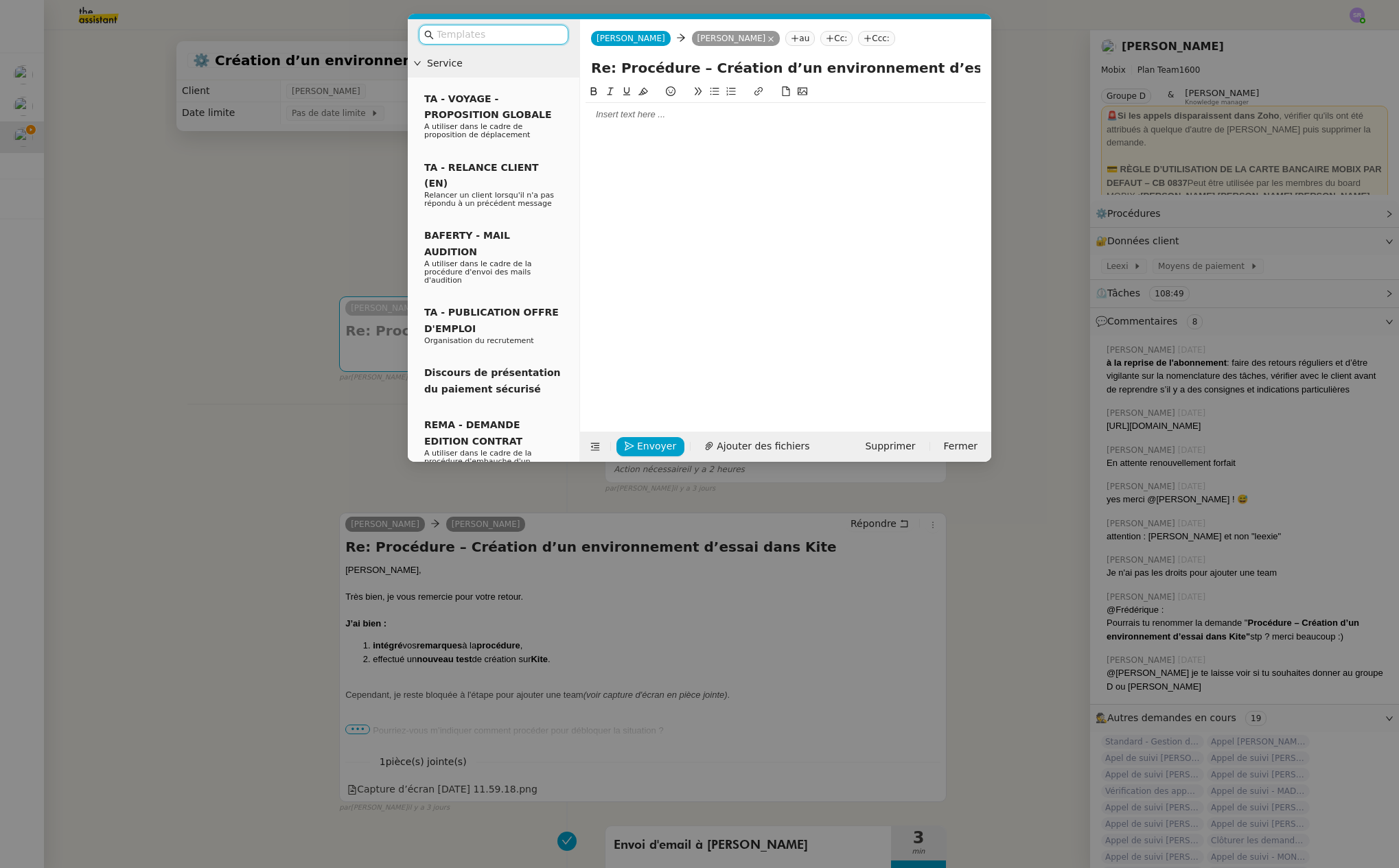
click at [742, 128] on div at bounding box center [785, 247] width 400 height 326
click at [748, 121] on div at bounding box center [785, 114] width 400 height 12
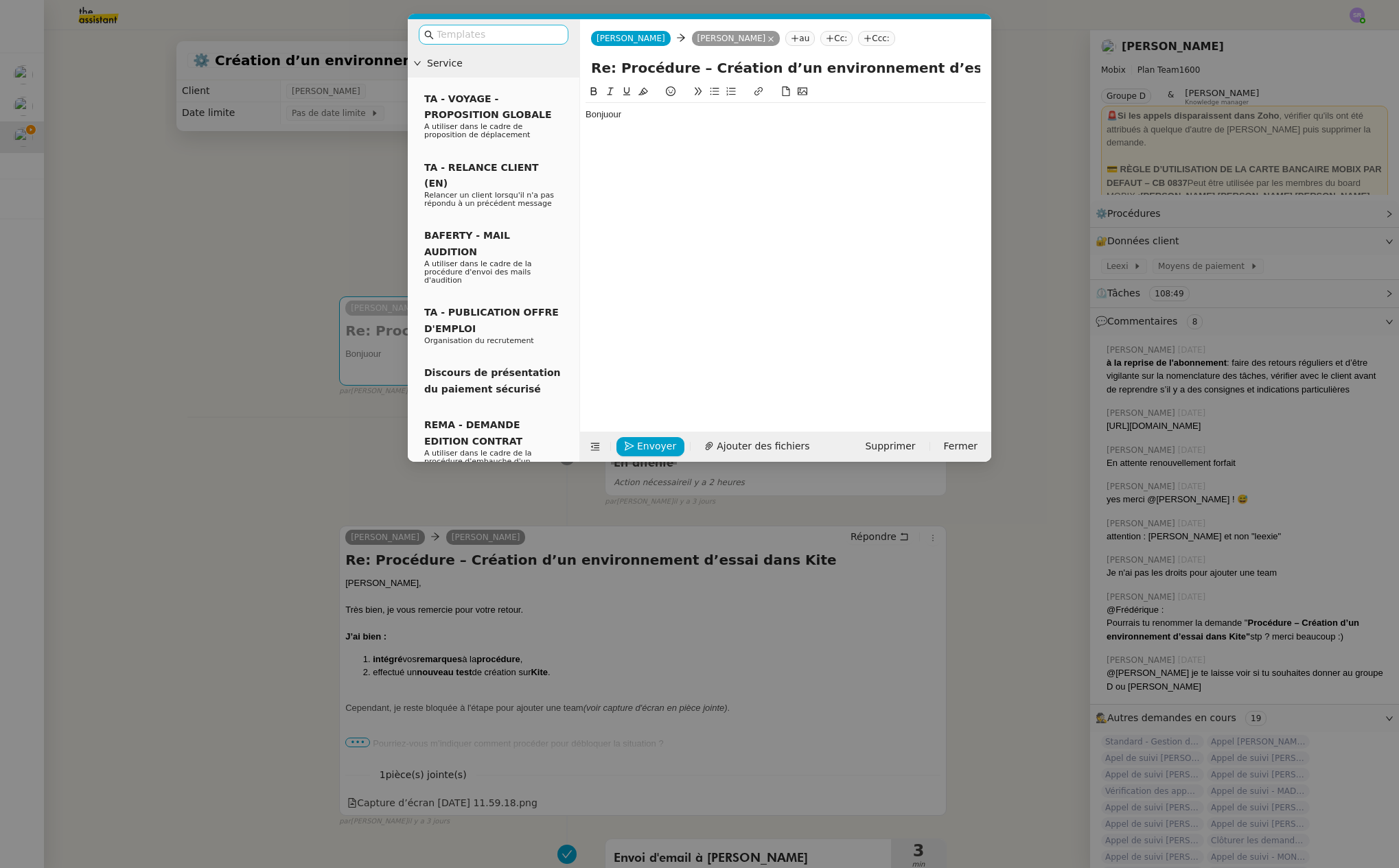
click at [477, 44] on nz-input-group at bounding box center [493, 34] width 149 height 19
click at [485, 38] on input "text" at bounding box center [498, 34] width 123 height 16
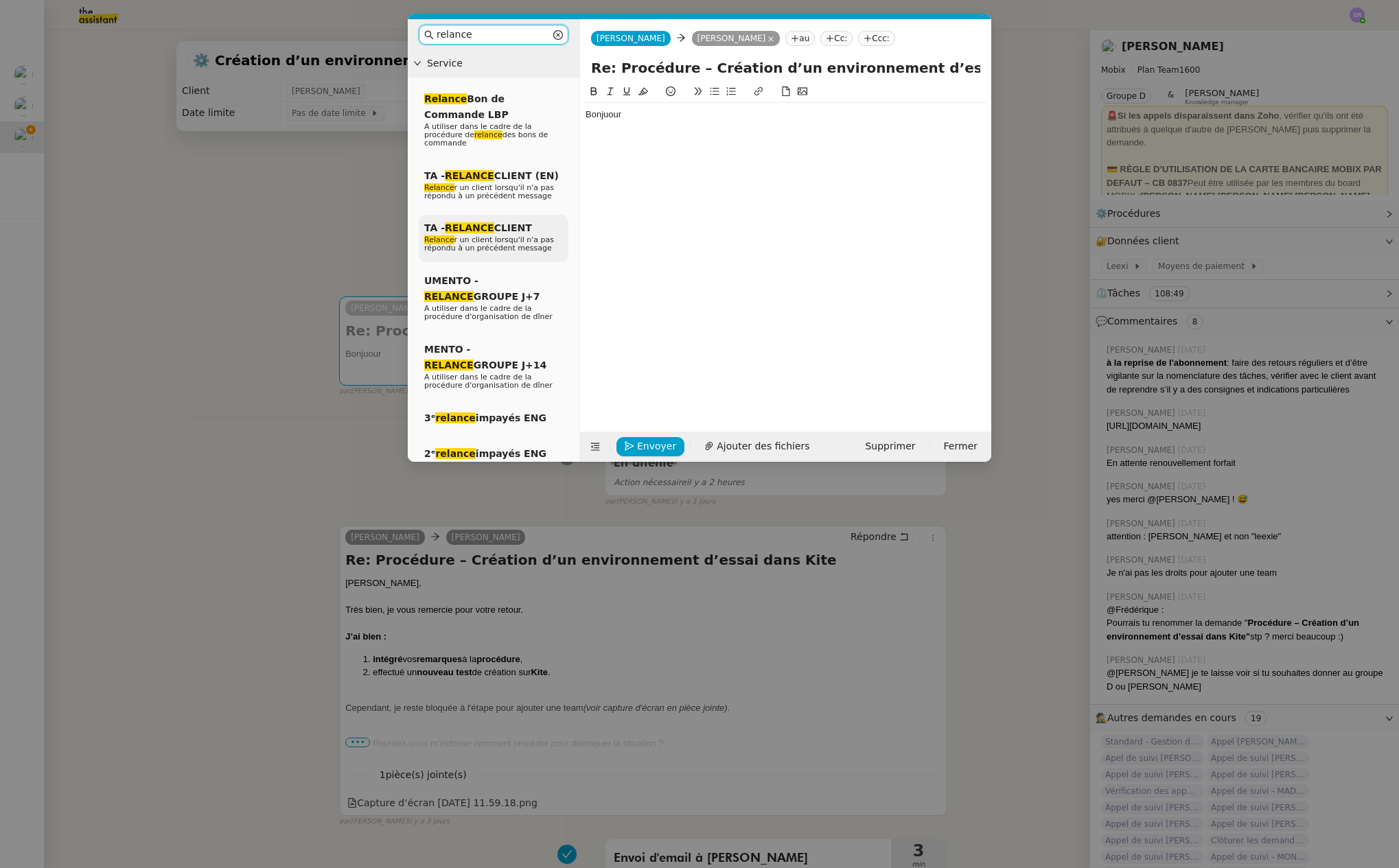
type input "relance"
click at [522, 233] on span "TA - RELANCE CLIENT" at bounding box center [478, 228] width 108 height 11
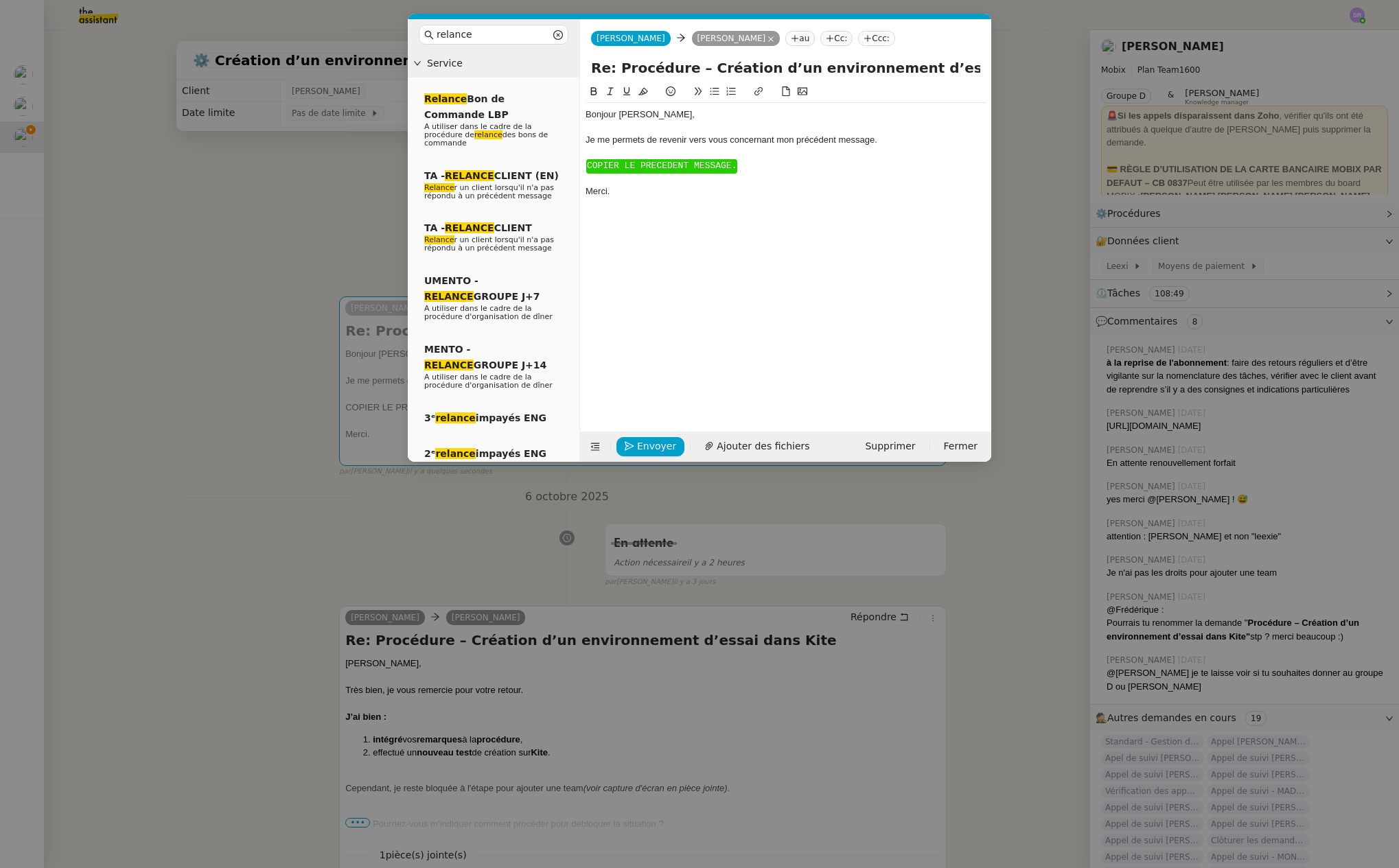
drag, startPoint x: 428, startPoint y: 648, endPoint x: 429, endPoint y: 632, distance: 16.0
click at [428, 647] on nz-modal-container "relance Service Relance Bon de Commande LBP A utiliser dans le cadre de la proc…" at bounding box center [700, 434] width 1399 height 868
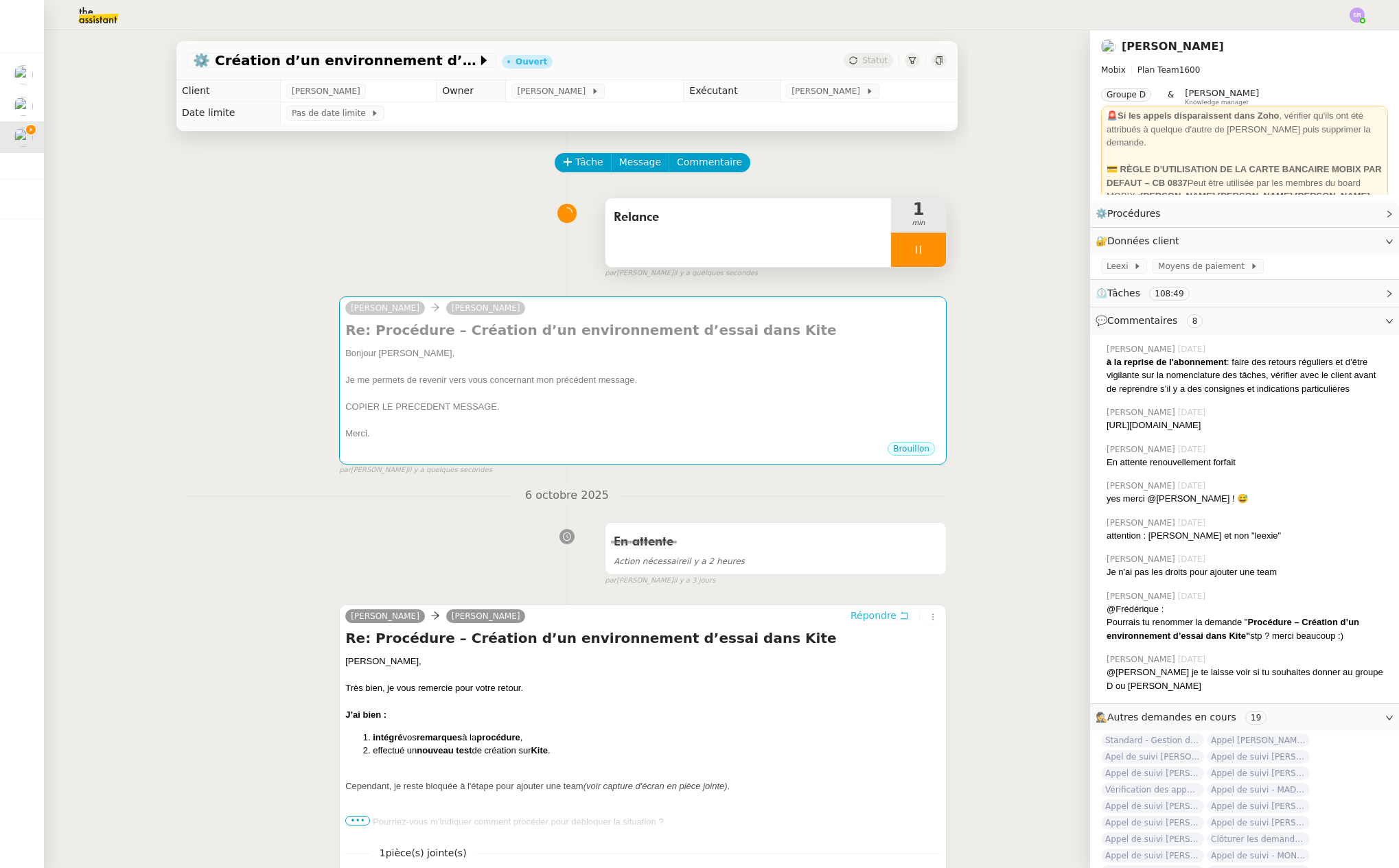
scroll to position [339, 0]
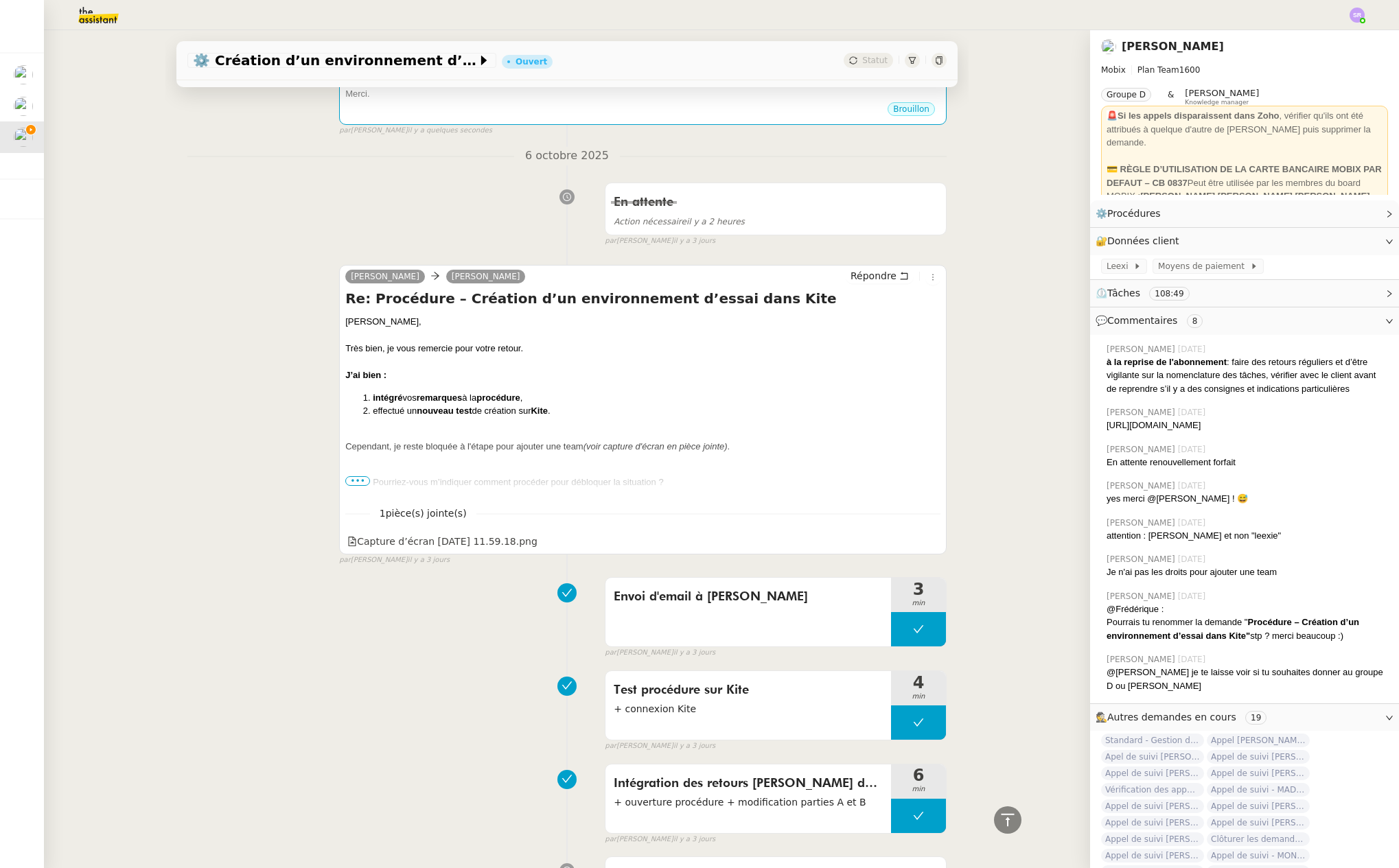
click at [353, 480] on span "•••" at bounding box center [357, 480] width 25 height 9
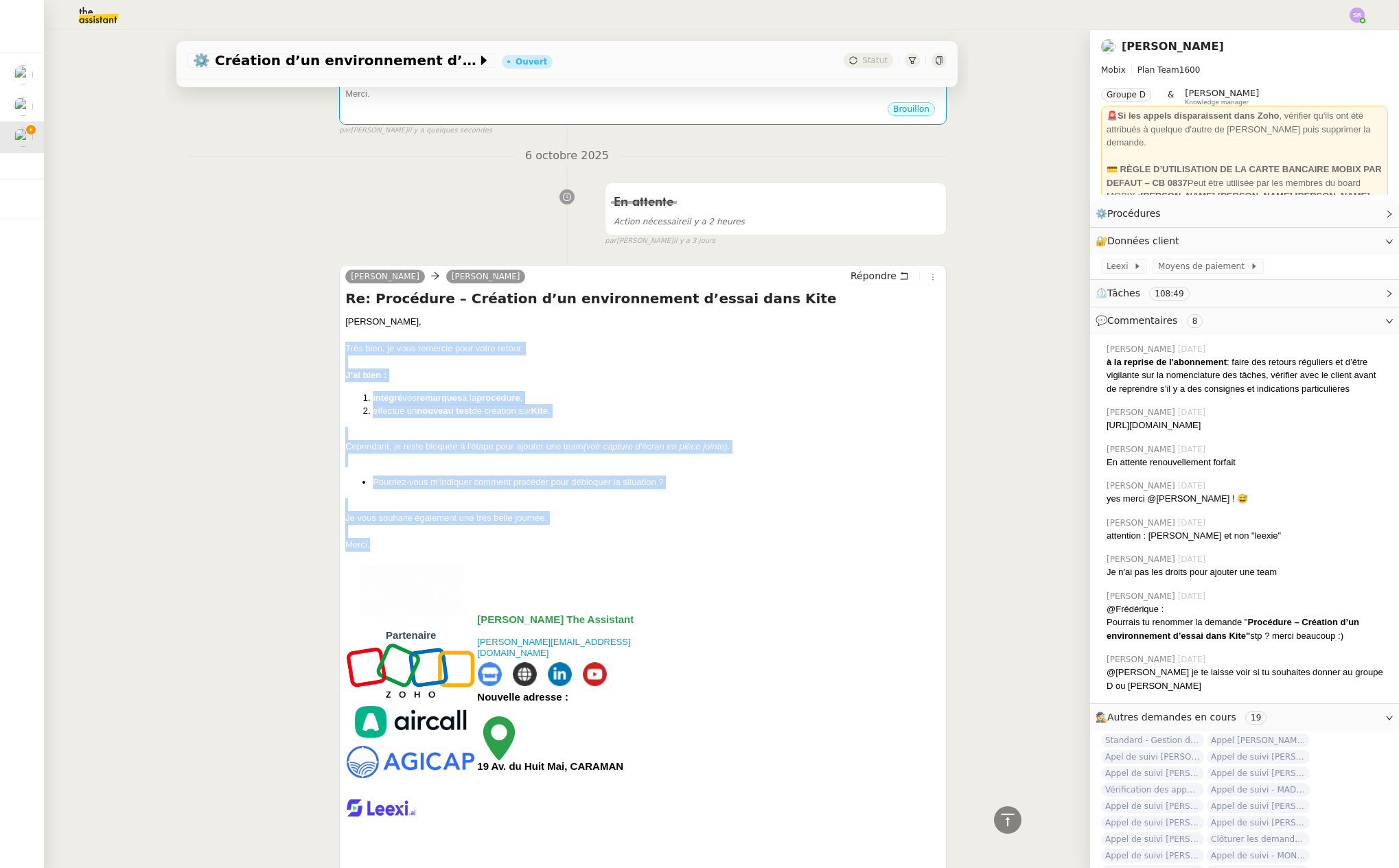
drag, startPoint x: 369, startPoint y: 551, endPoint x: 337, endPoint y: 353, distance: 200.6
copy div "Très bien, je vous remercie pour votre retour. J’ai bien : intégré vos remarque…"
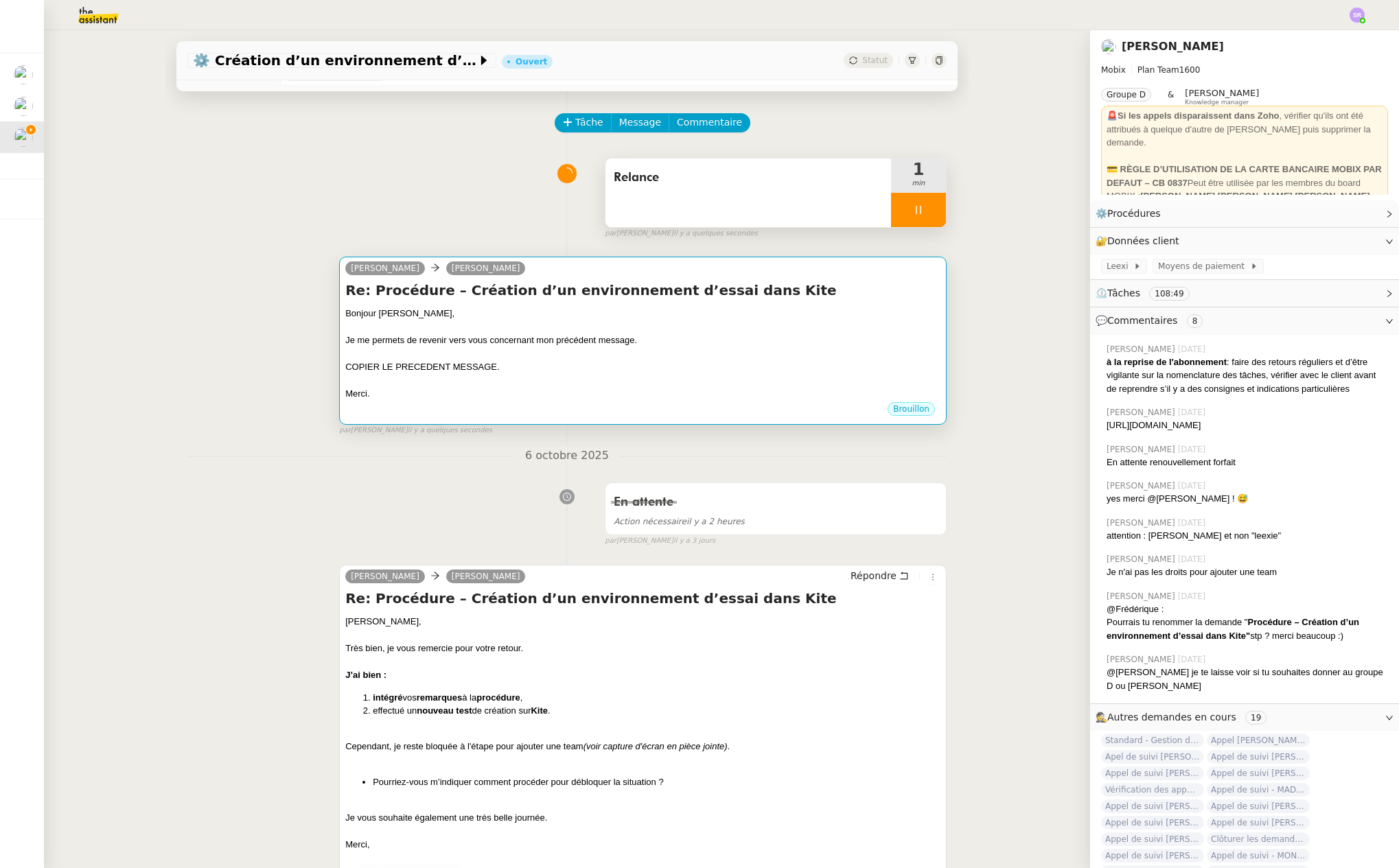
click at [520, 352] on div at bounding box center [642, 353] width 595 height 14
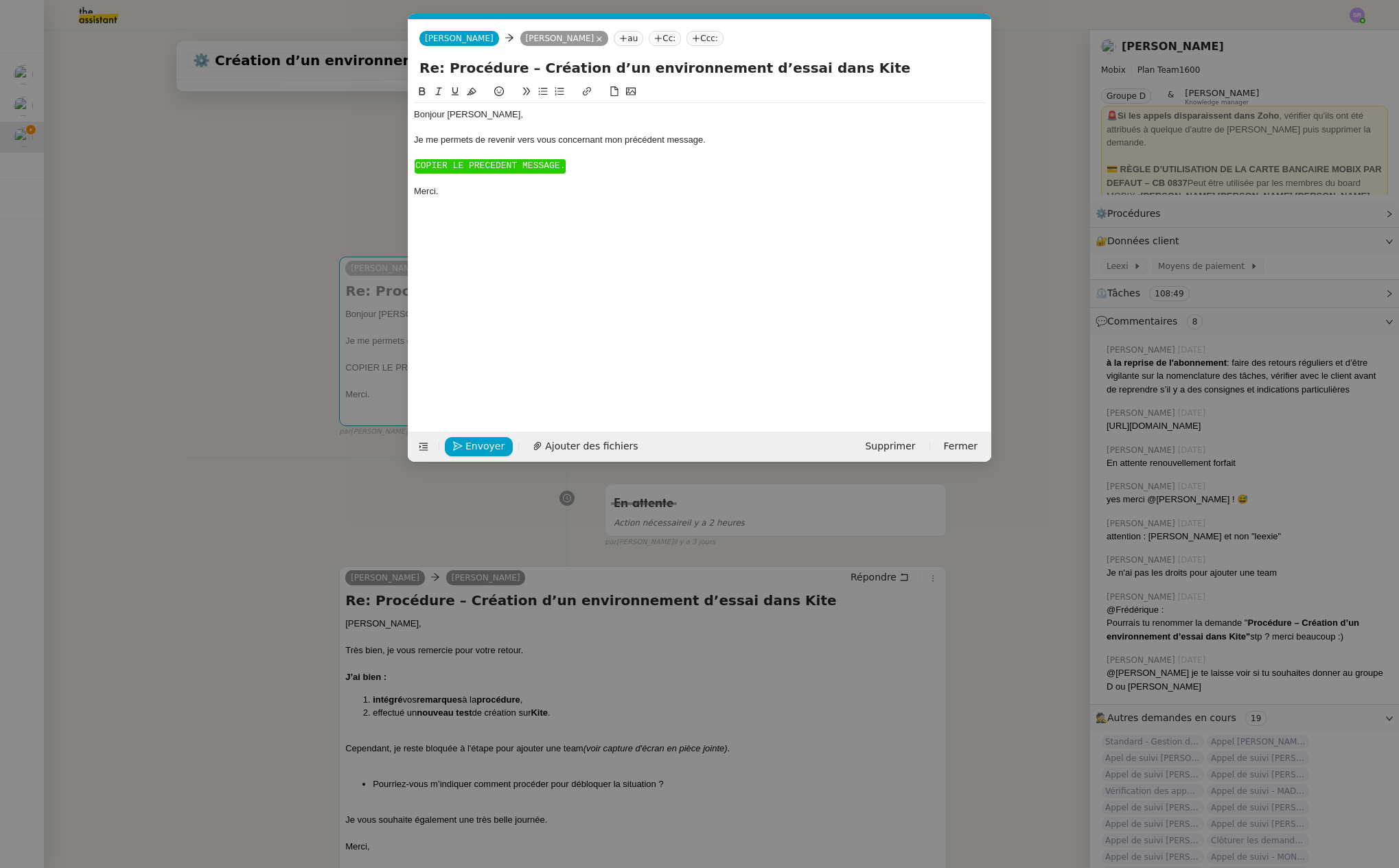
scroll to position [0, 61]
click at [453, 198] on div "Merci." at bounding box center [700, 191] width 571 height 12
drag, startPoint x: 456, startPoint y: 210, endPoint x: 416, endPoint y: 164, distance: 61.0
click at [416, 164] on div "Bonjour [PERSON_NAME]﻿, Je me permets de revenir vers vous concernant mon précé…" at bounding box center [700, 153] width 571 height 100
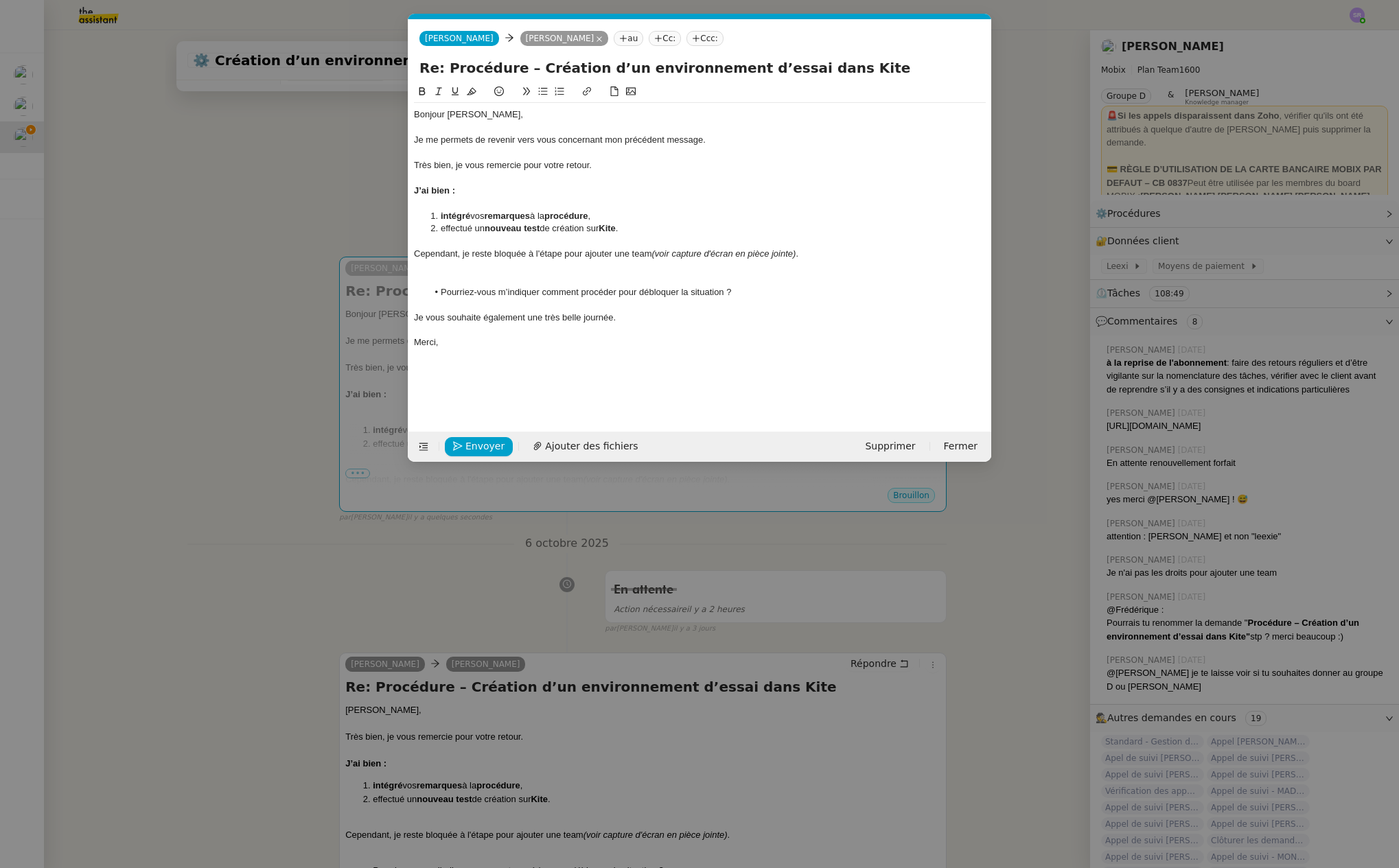
click at [505, 275] on div at bounding box center [700, 278] width 571 height 12
click at [492, 211] on strong "remarques" at bounding box center [507, 215] width 45 height 10
click at [502, 198] on div at bounding box center [700, 203] width 571 height 12
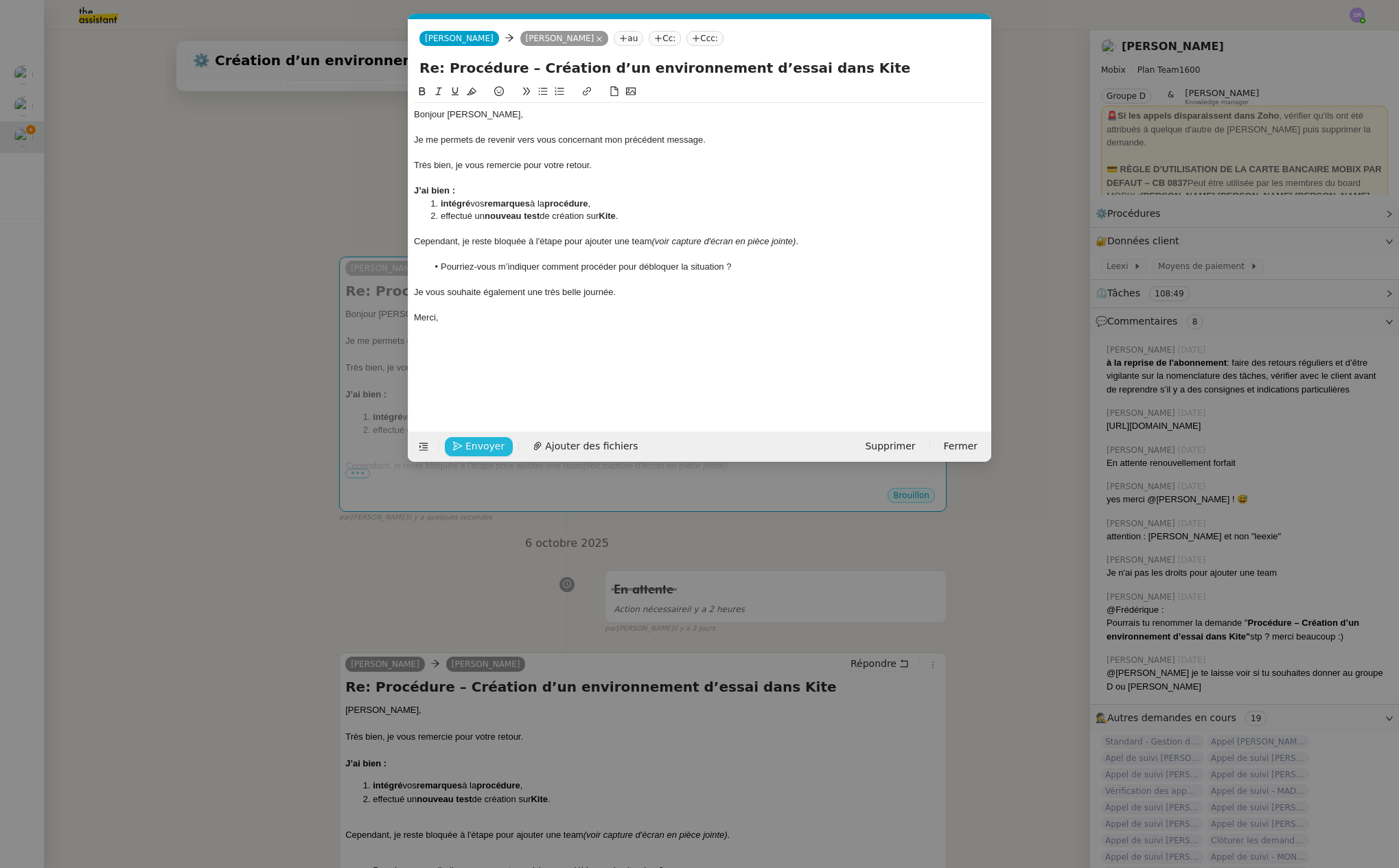
click at [484, 447] on span "Envoyer" at bounding box center [485, 446] width 39 height 16
click at [497, 448] on span "Confirmer l'envoi" at bounding box center [507, 446] width 83 height 16
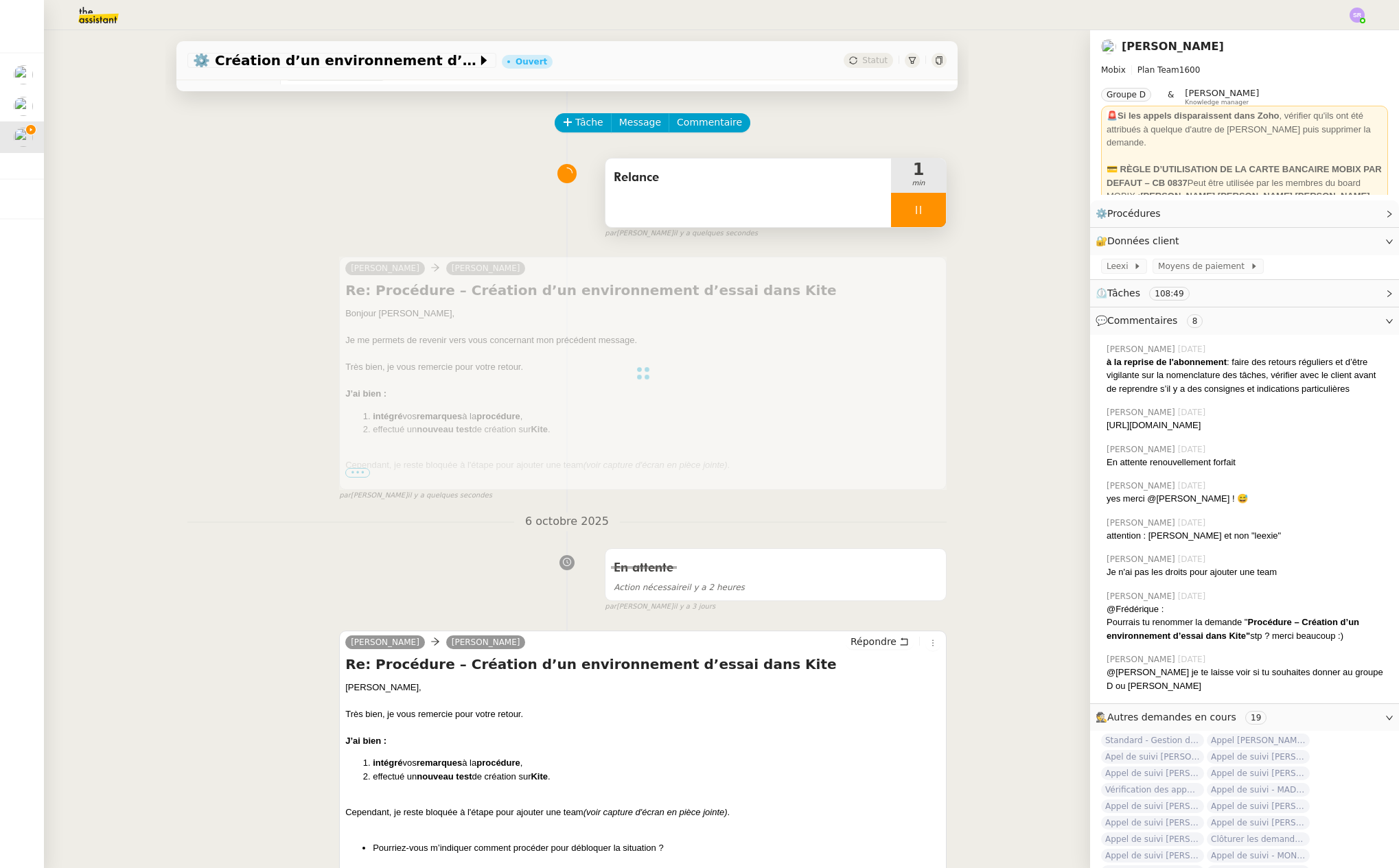
click at [913, 211] on icon at bounding box center [918, 210] width 11 height 11
click at [927, 211] on icon at bounding box center [932, 210] width 11 height 11
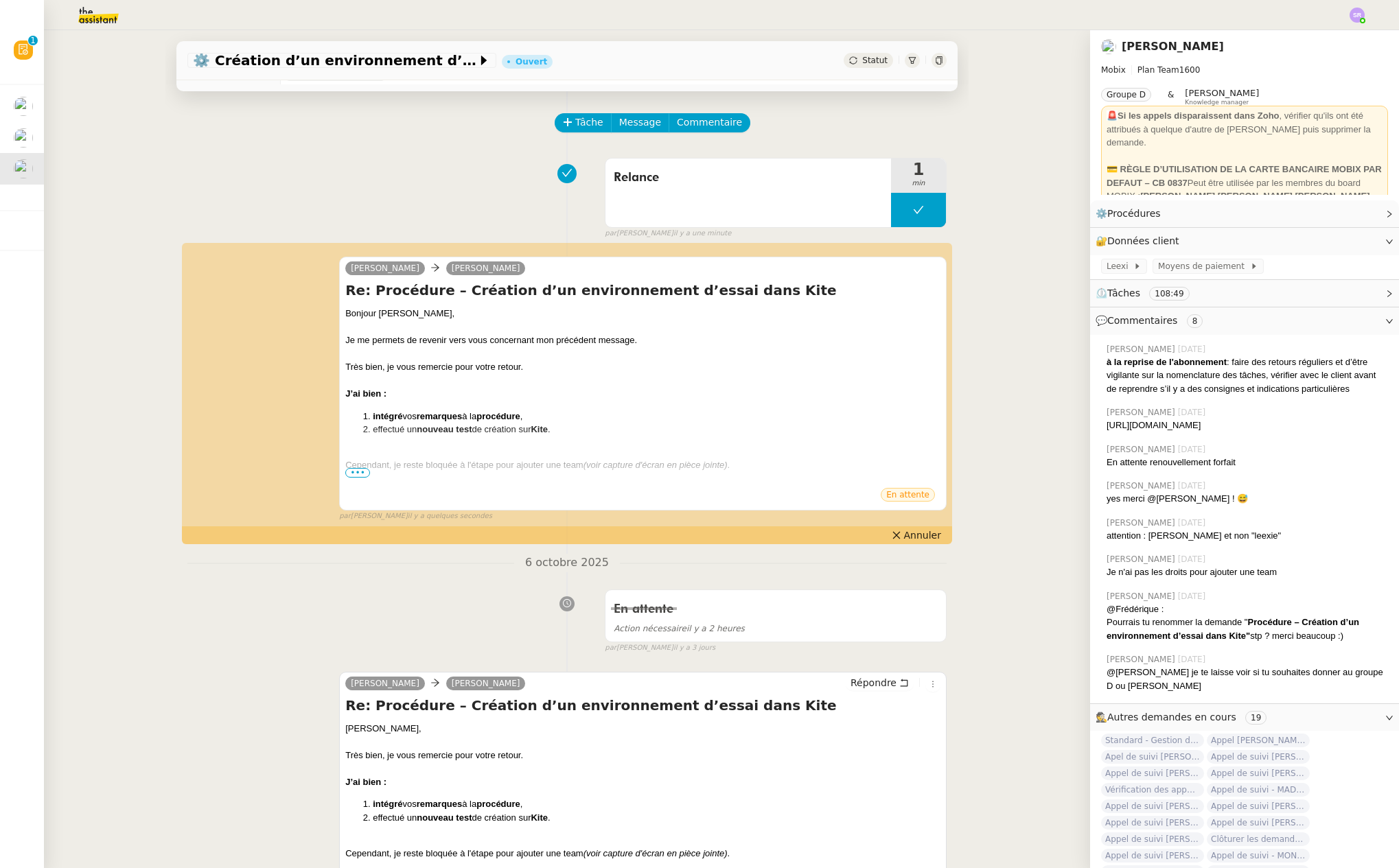
click at [862, 64] on span "Statut" at bounding box center [874, 60] width 25 height 9
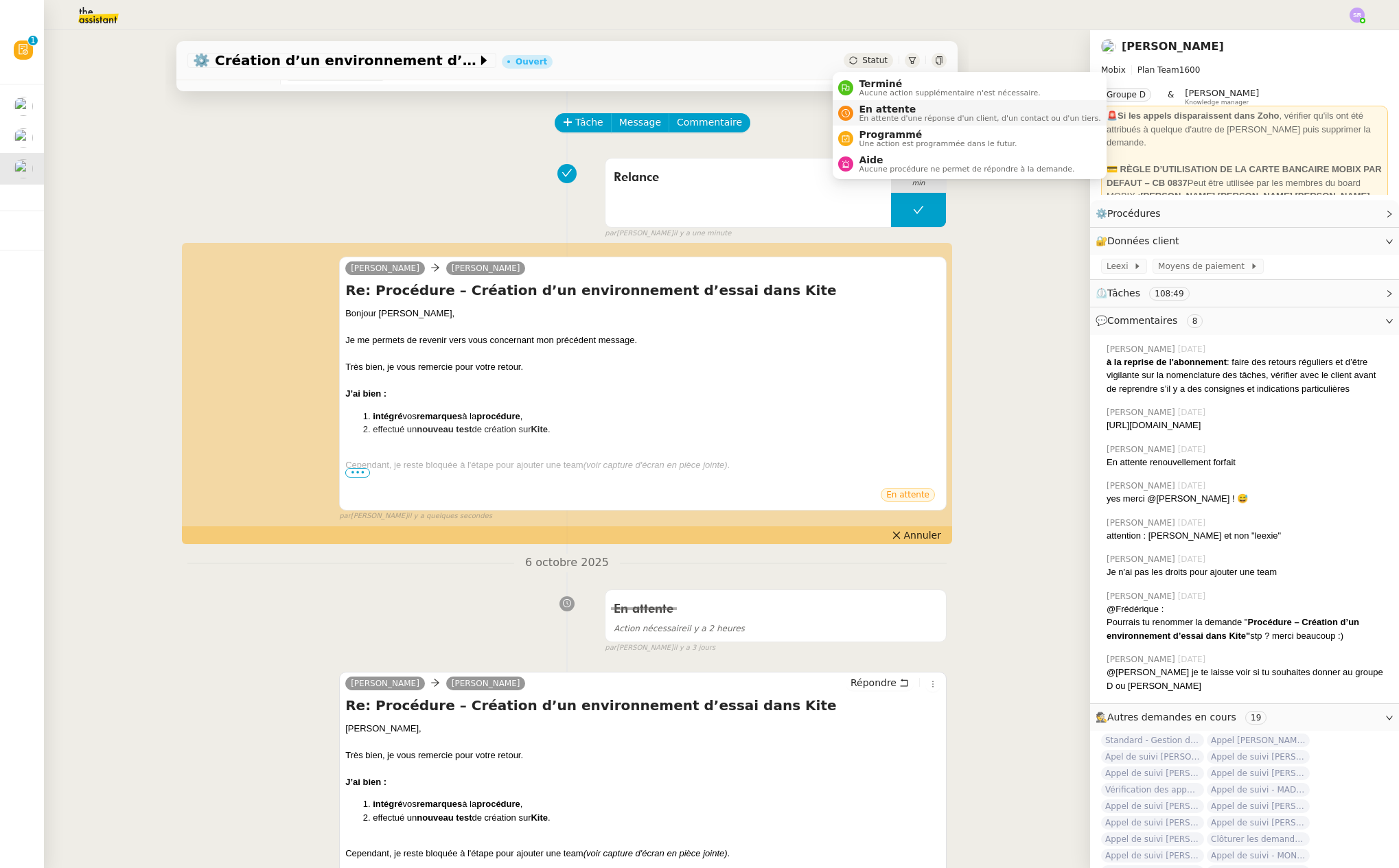
click at [868, 107] on span "En attente" at bounding box center [980, 109] width 241 height 11
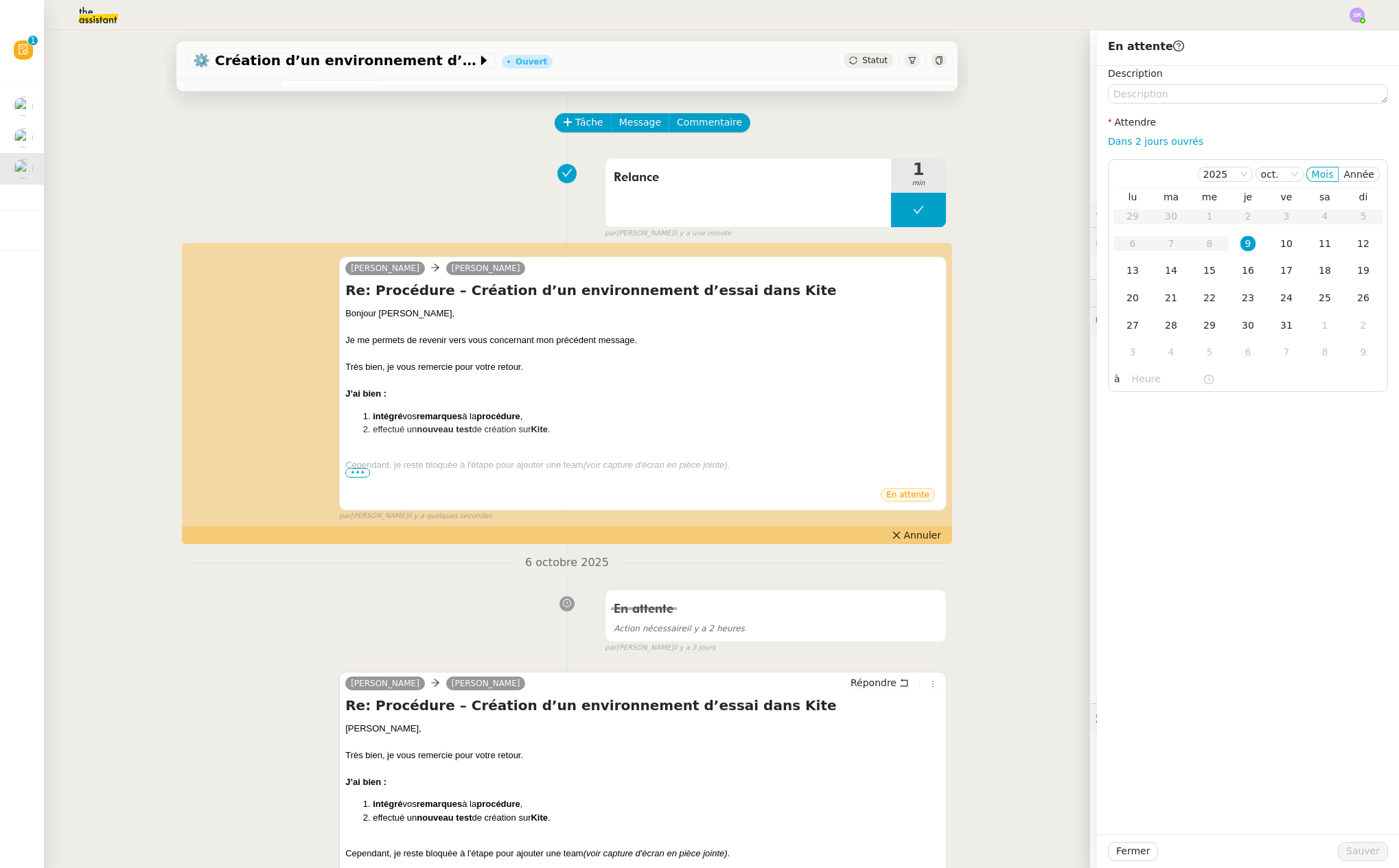
click at [1175, 148] on div "Dans 2 jours ouvrés" at bounding box center [1248, 141] width 280 height 16
click at [1177, 142] on link "Dans 2 jours ouvrés" at bounding box center [1155, 141] width 96 height 11
type input "07:00"
click at [1367, 850] on span "Sauver" at bounding box center [1363, 850] width 33 height 16
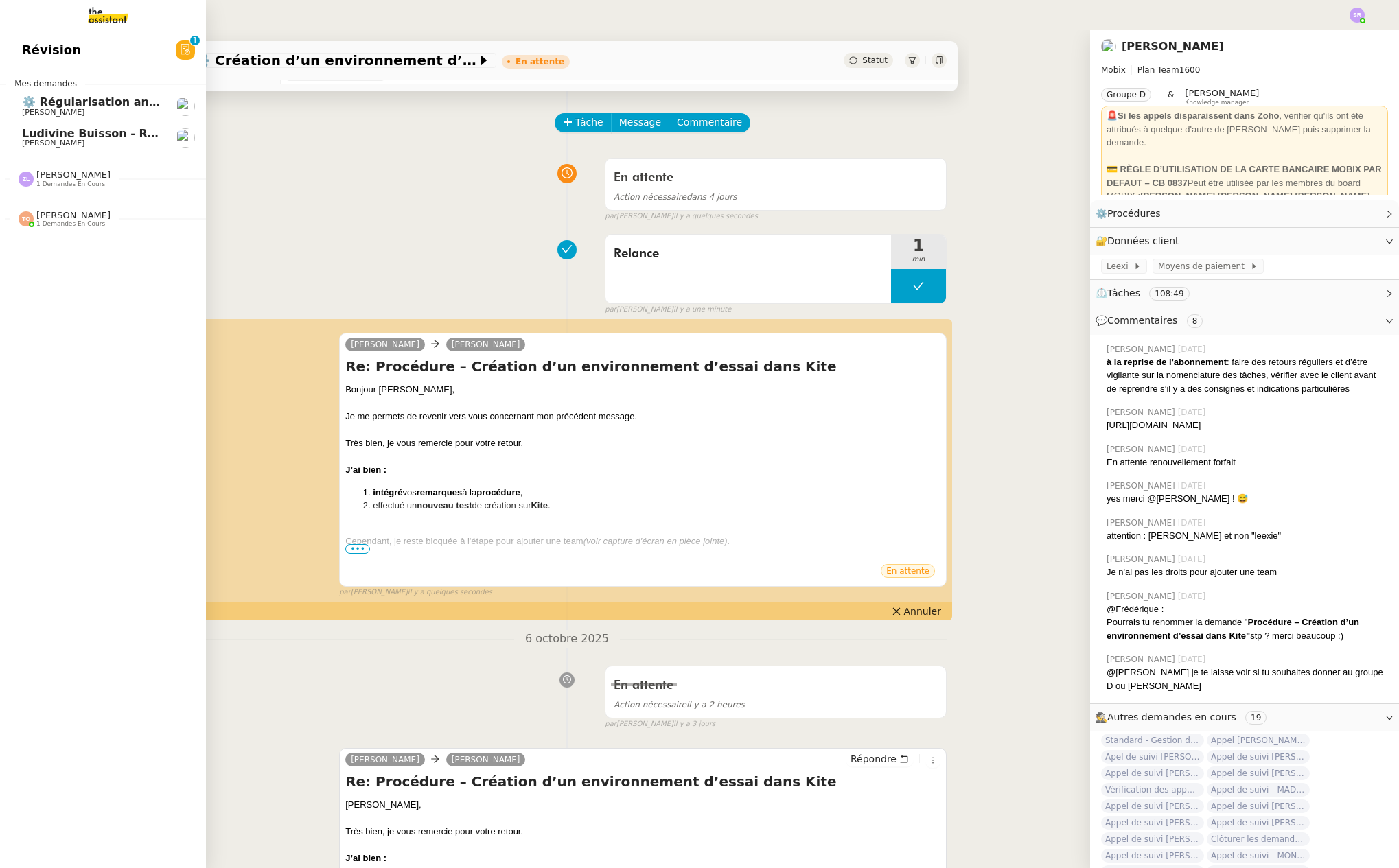
click at [27, 118] on link "⚙️ Régularisation annuelle des charges locatives [PERSON_NAME]" at bounding box center [103, 107] width 206 height 32
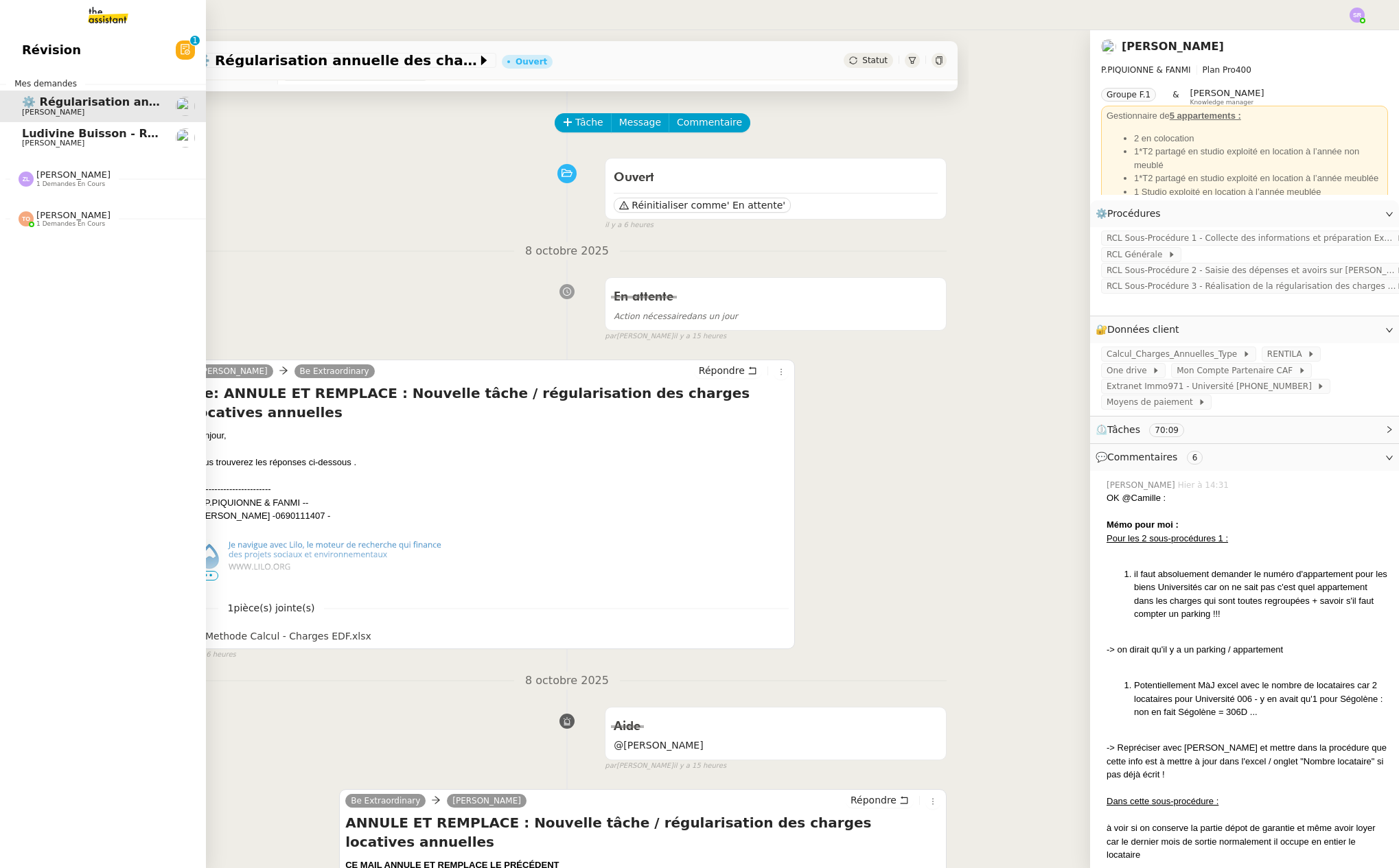
click at [66, 146] on span "[PERSON_NAME]" at bounding box center [53, 143] width 62 height 9
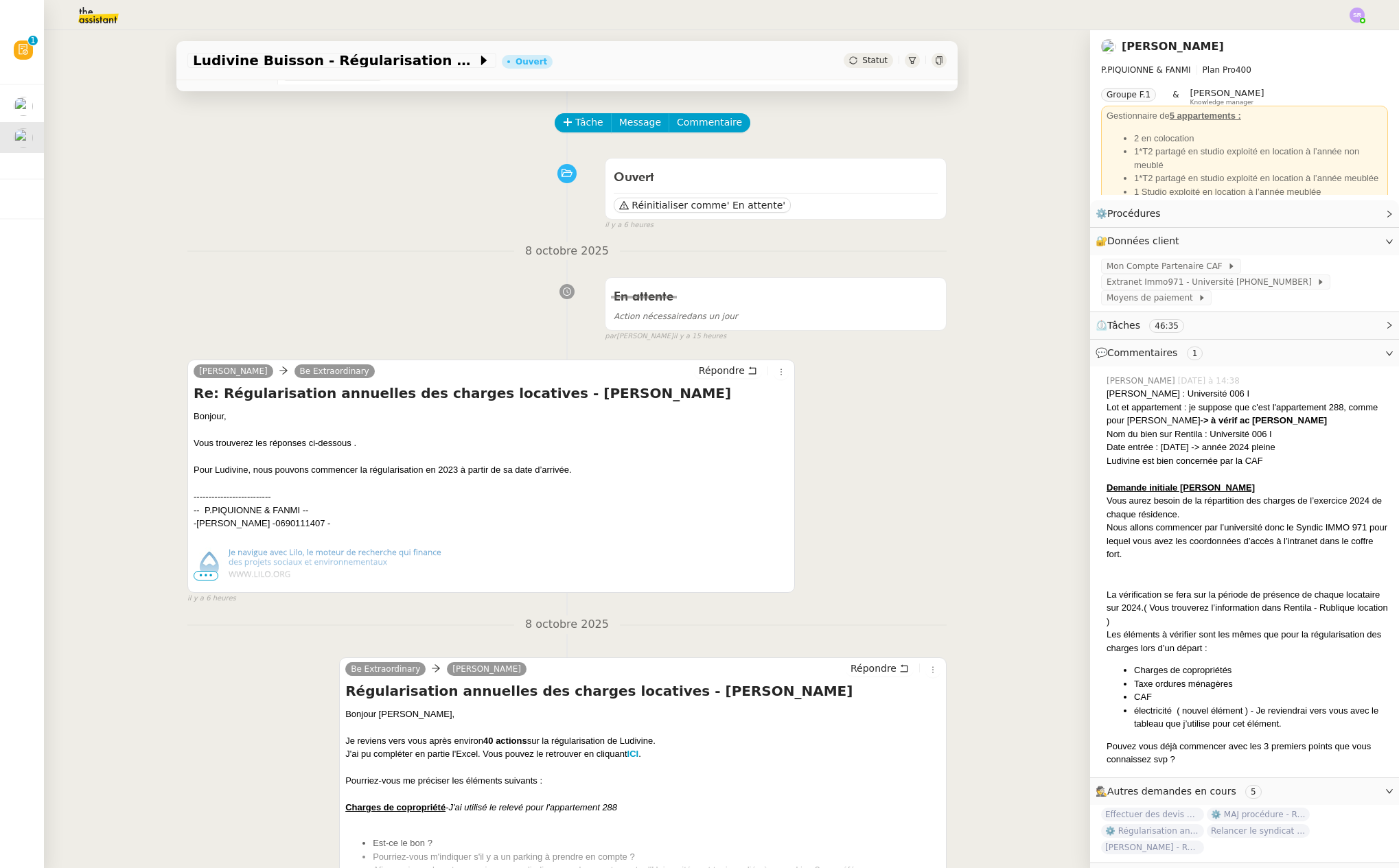
click at [425, 489] on div "-------------------------- -- [PERSON_NAME] & FANMI -- - [PERSON_NAME] - 069011…" at bounding box center [491, 556] width 595 height 160
click at [204, 576] on span "•••" at bounding box center [206, 576] width 25 height 9
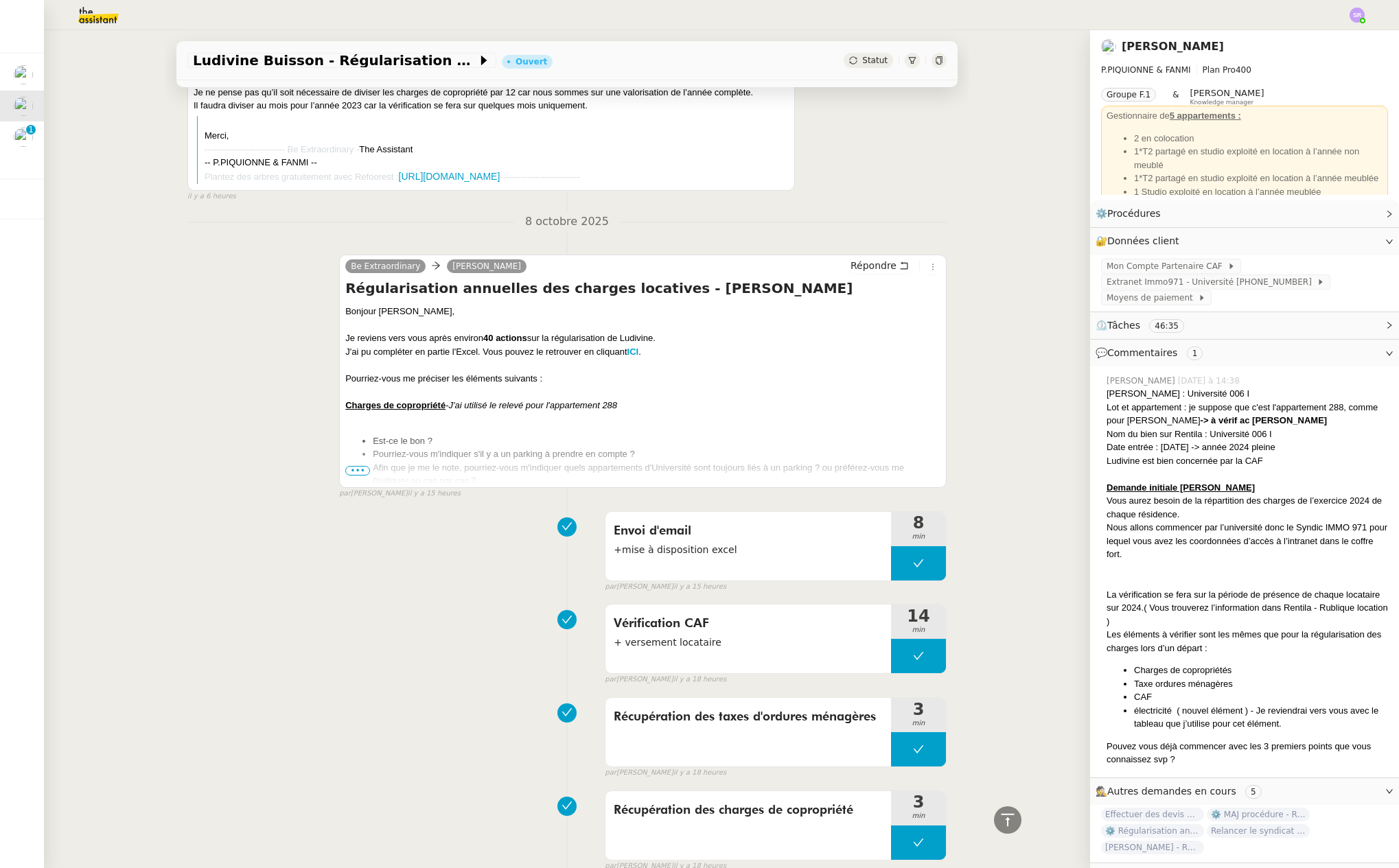
scroll to position [809, 0]
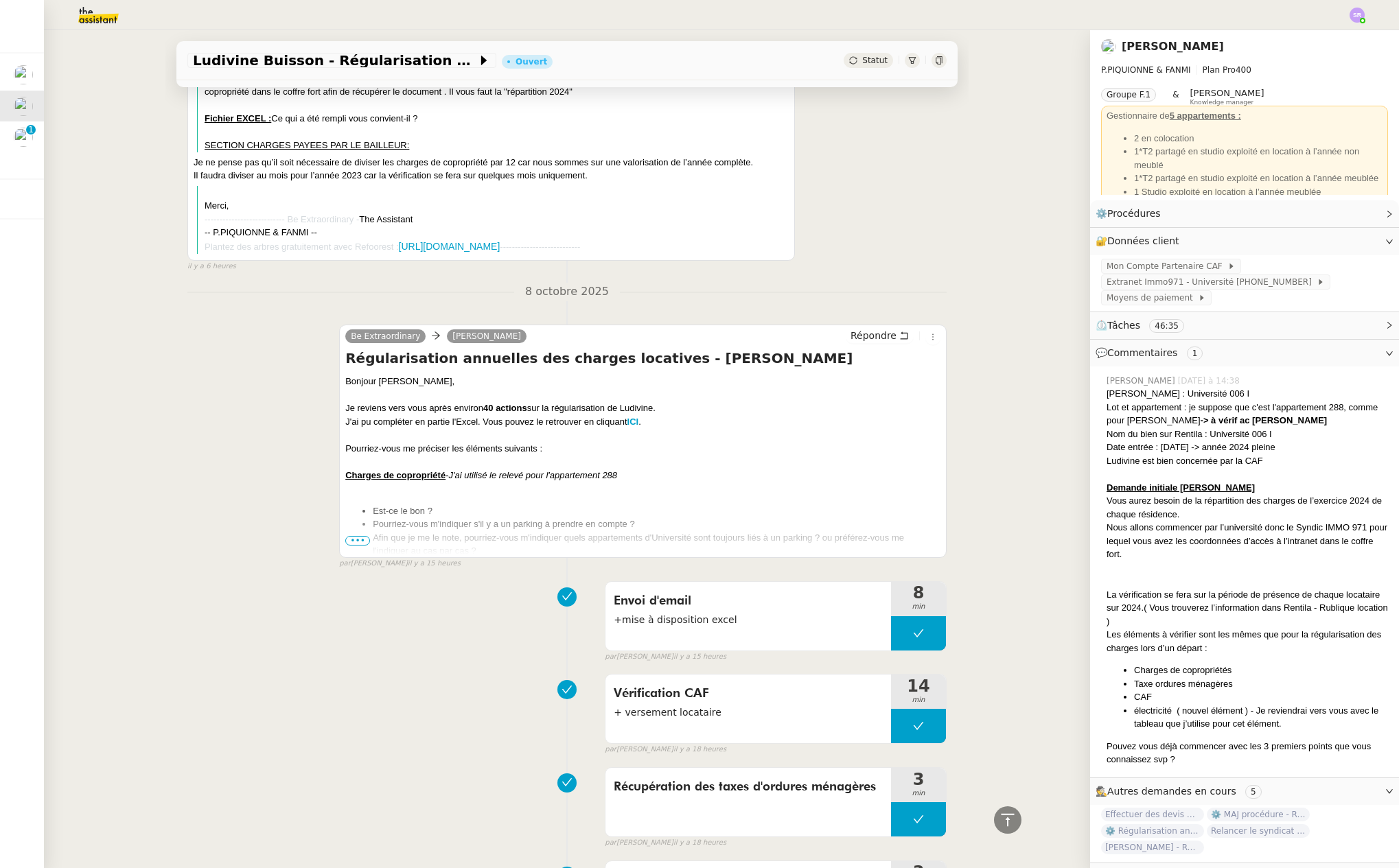
click at [347, 540] on span "•••" at bounding box center [357, 541] width 25 height 9
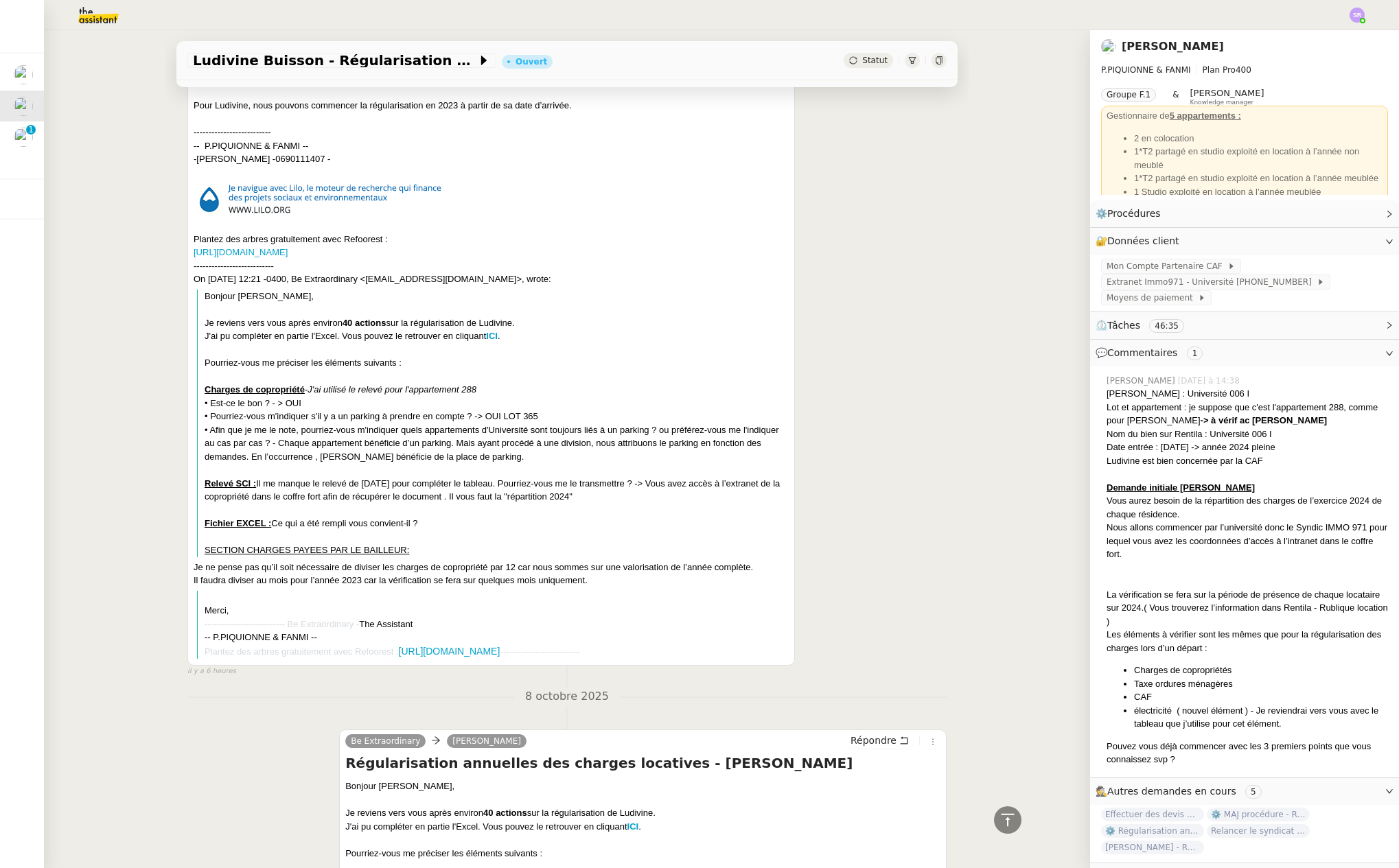
scroll to position [395, 0]
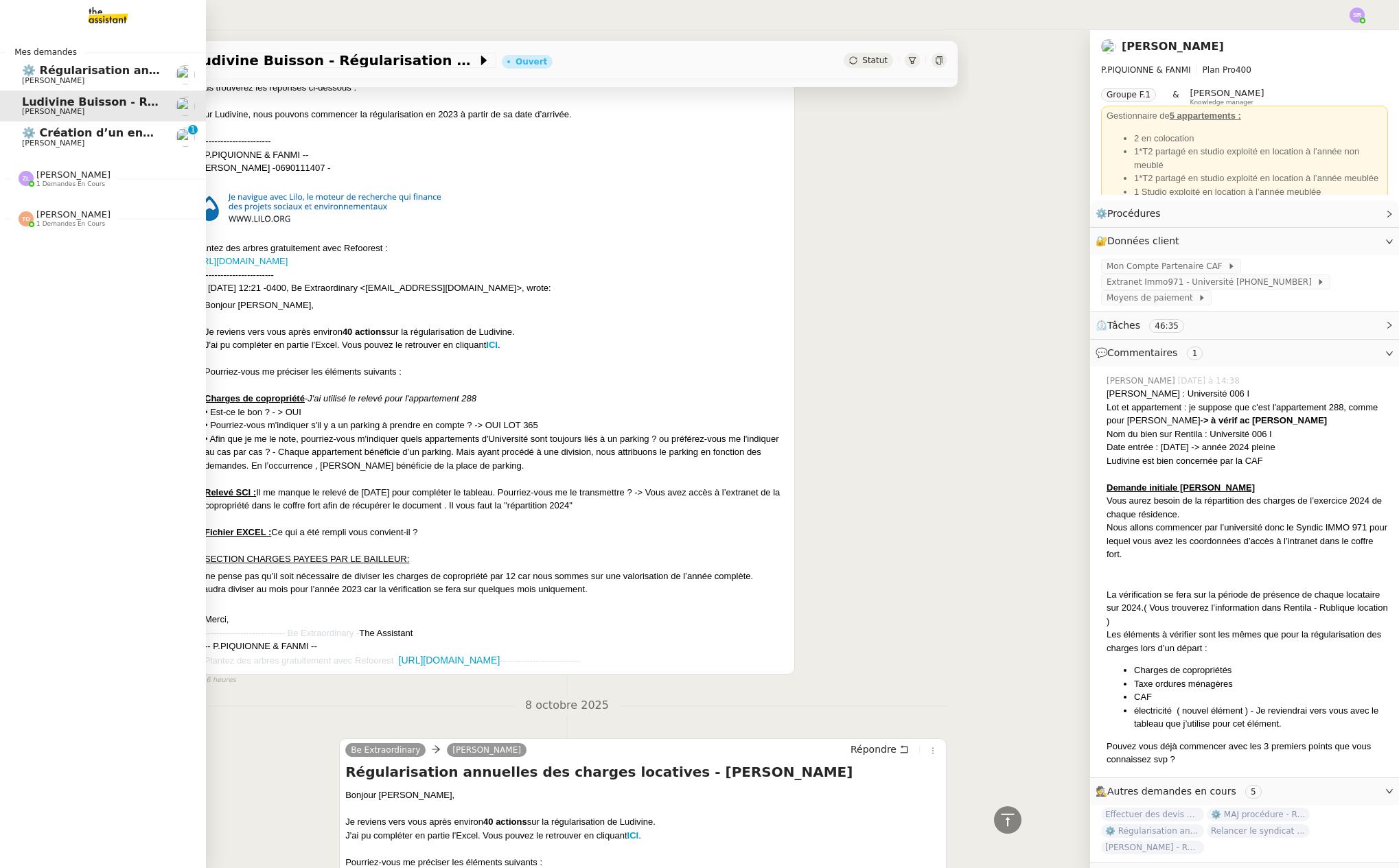
click at [69, 131] on span "⚙️ Création d’un environnement d’essai dans Kit" at bounding box center [173, 133] width 302 height 13
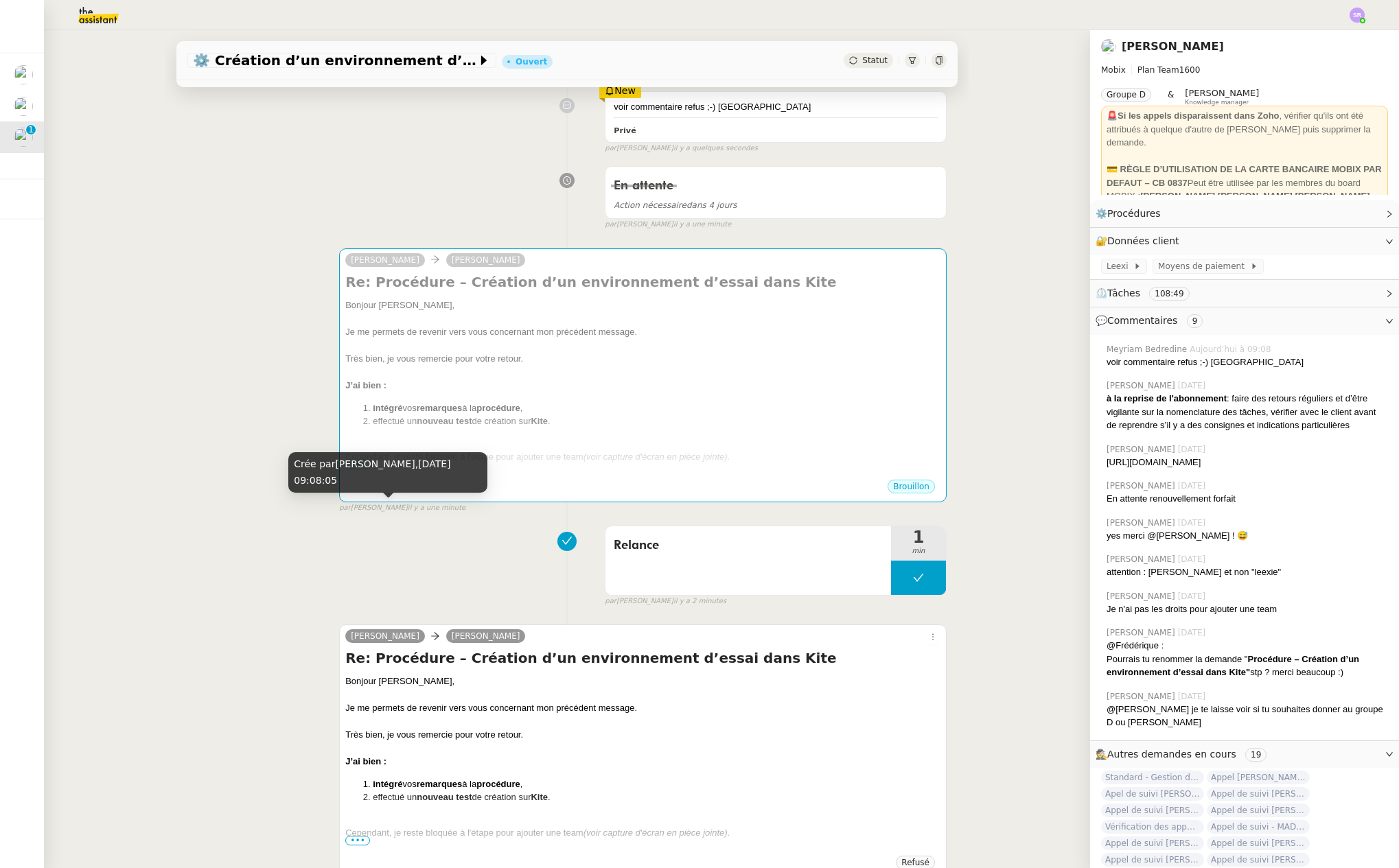
scroll to position [360, 0]
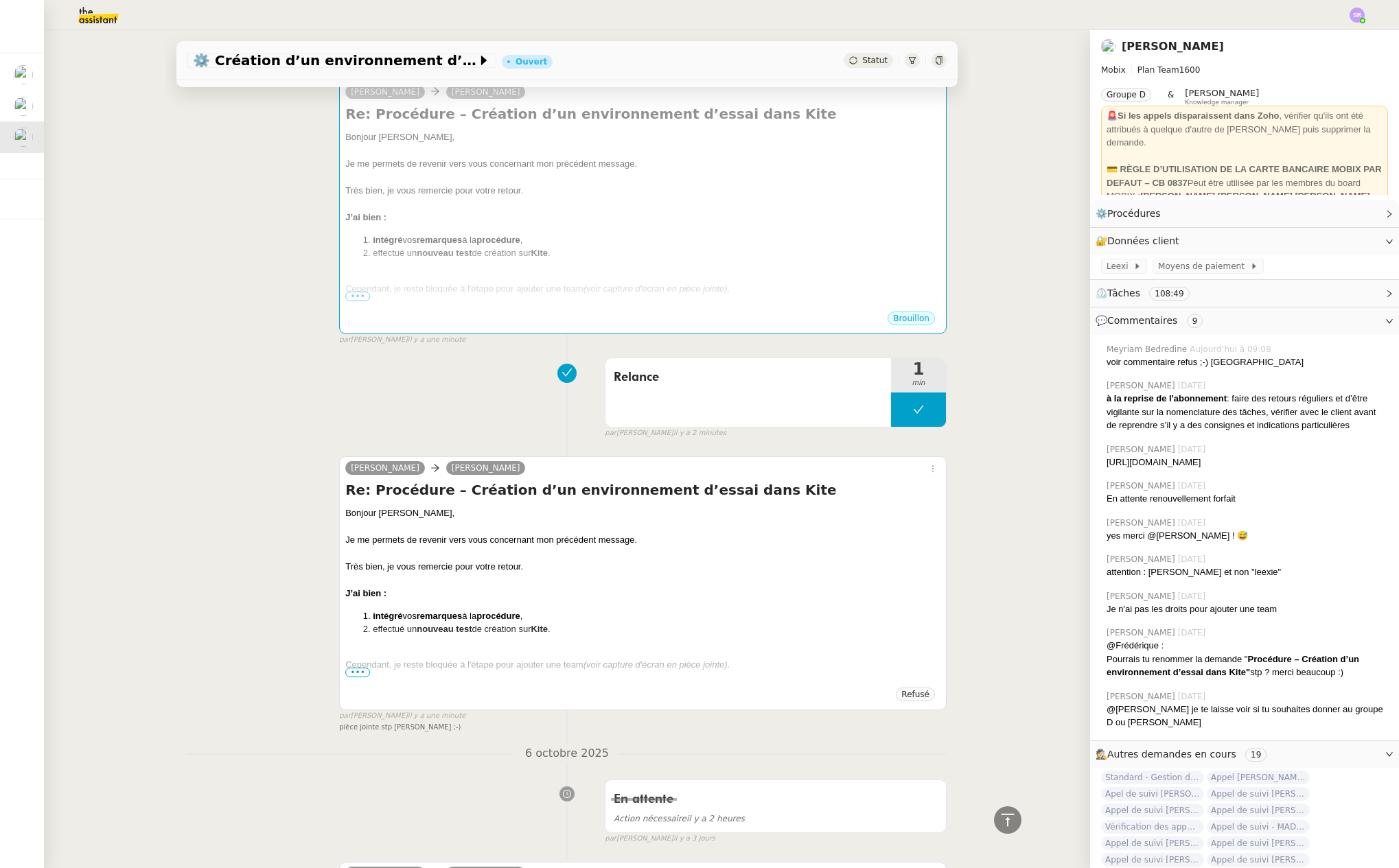
click at [354, 671] on span "•••" at bounding box center [357, 672] width 25 height 9
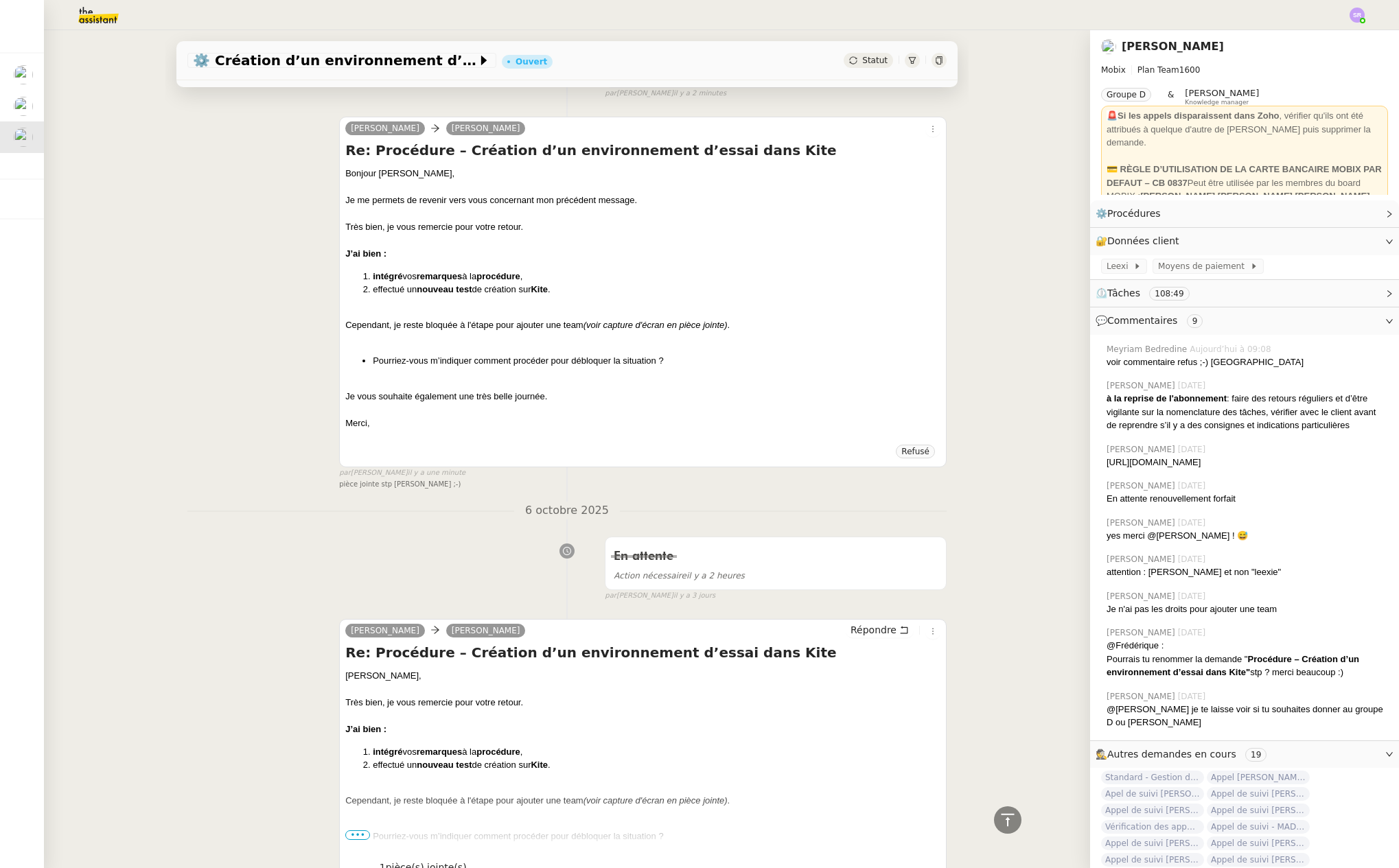
scroll to position [935, 0]
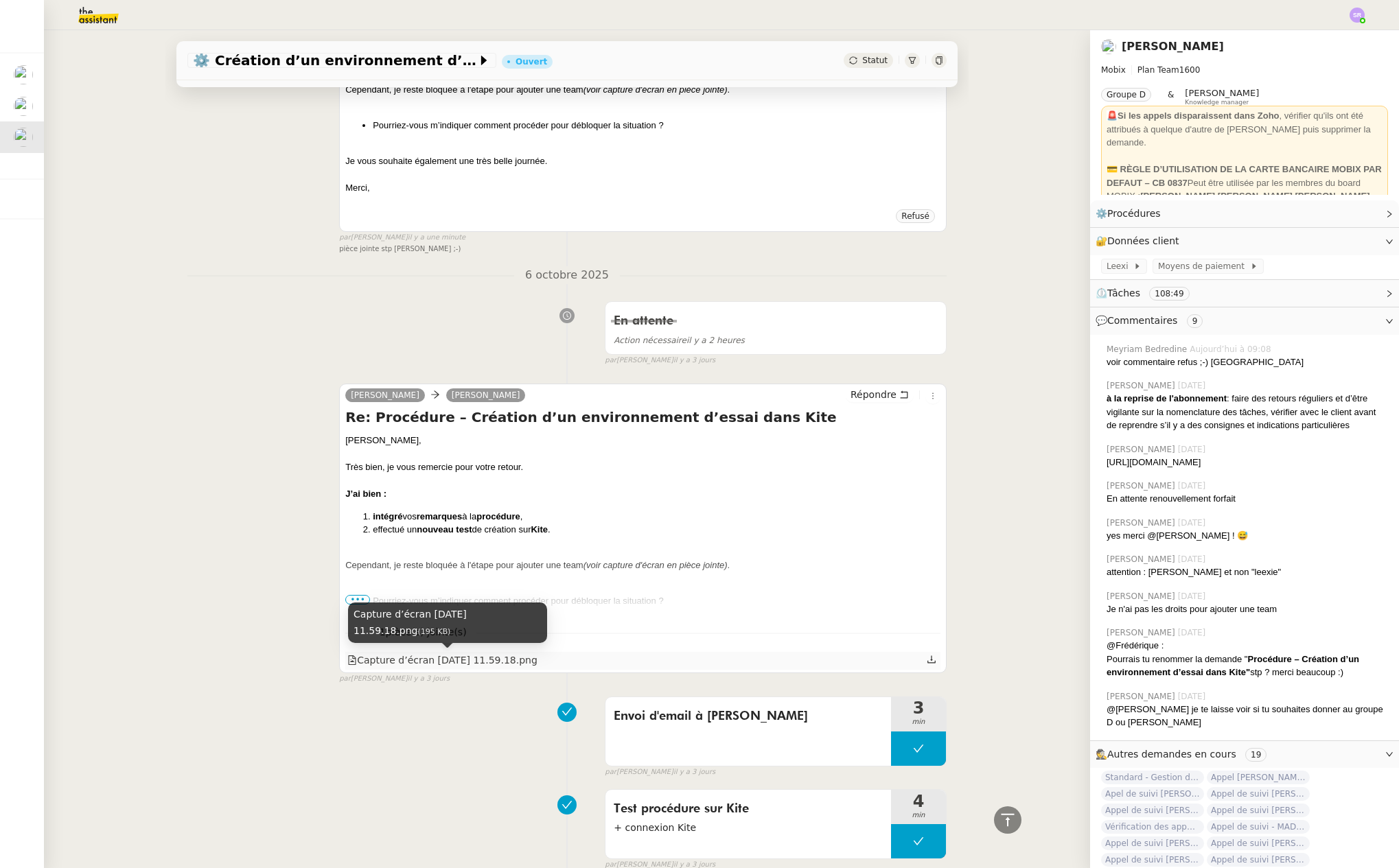
click at [522, 662] on div "Capture d’écran [DATE] 11.59.18.png" at bounding box center [442, 660] width 190 height 16
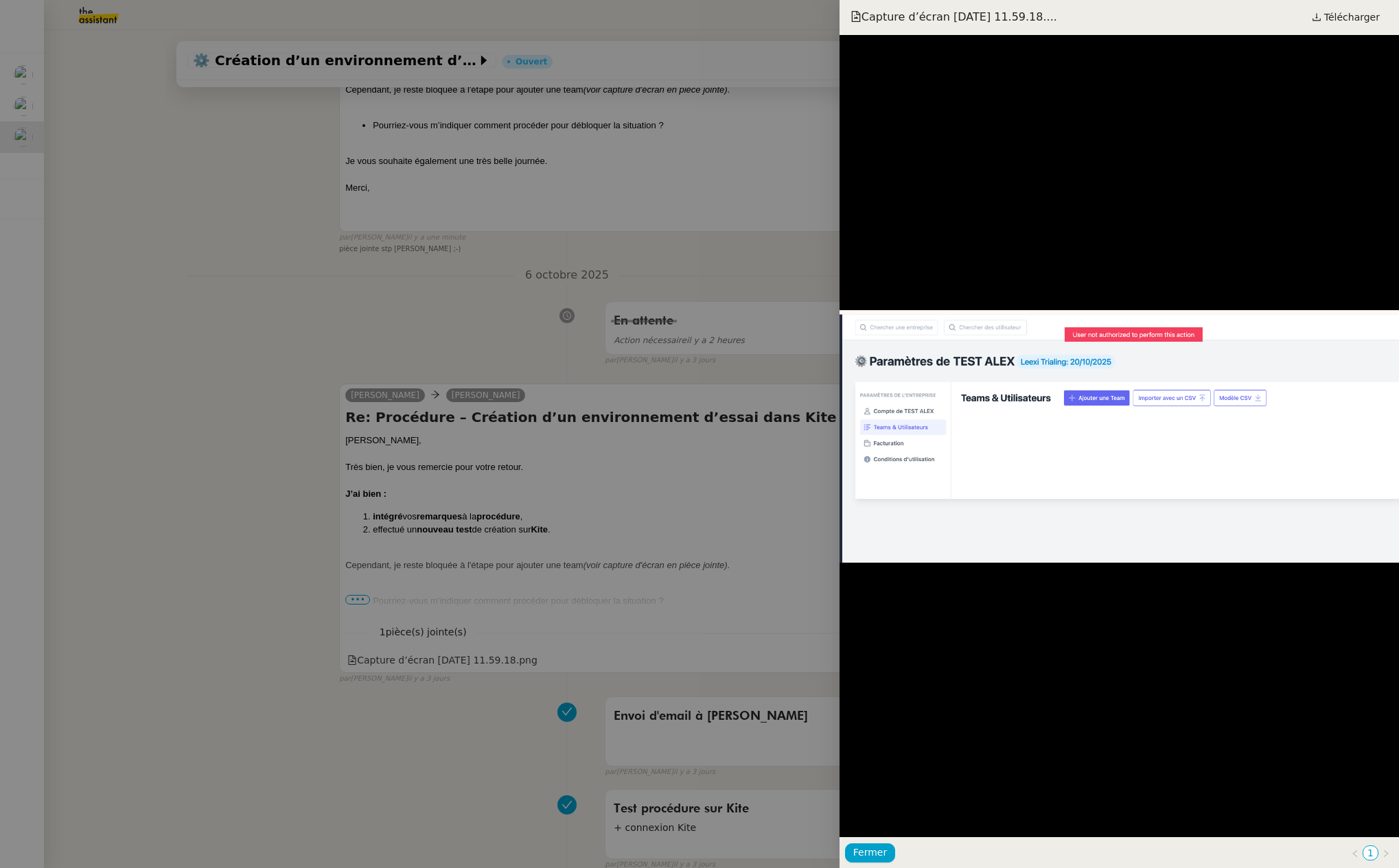
click at [662, 687] on div at bounding box center [700, 434] width 1399 height 868
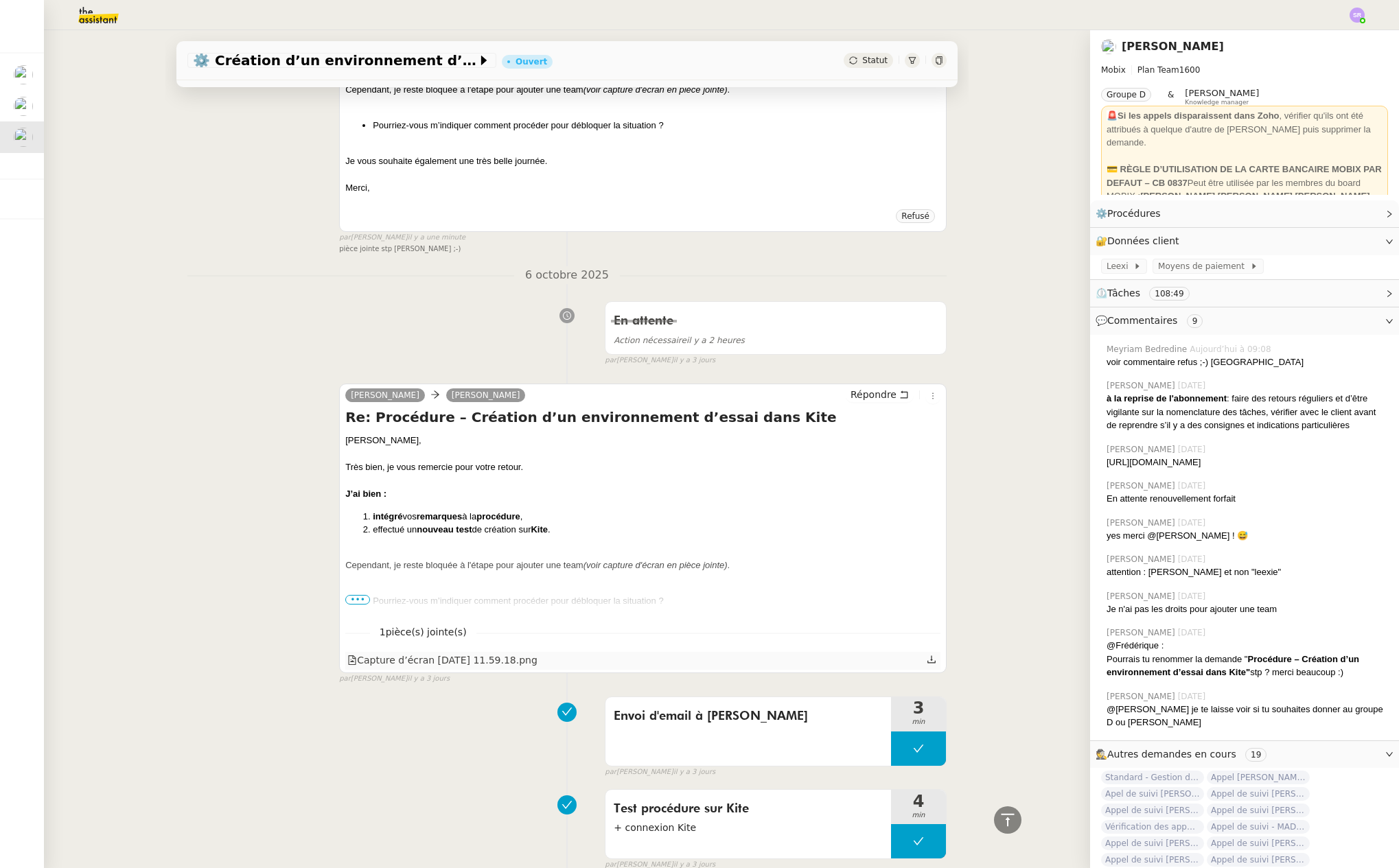
click at [927, 660] on icon at bounding box center [931, 659] width 9 height 9
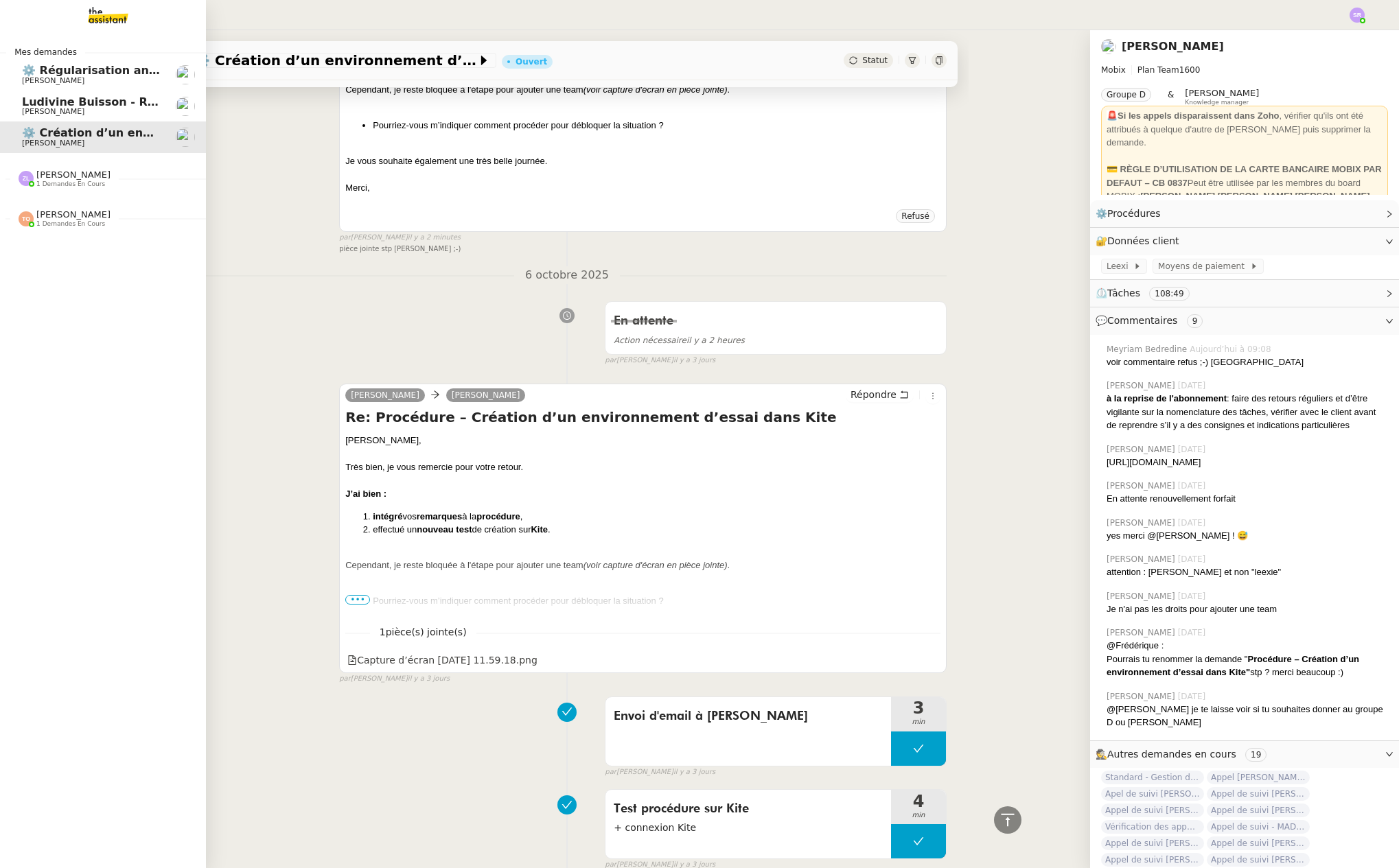
click at [27, 137] on span "⚙️ Création d’un environnement d’essai dans Kit" at bounding box center [173, 133] width 302 height 13
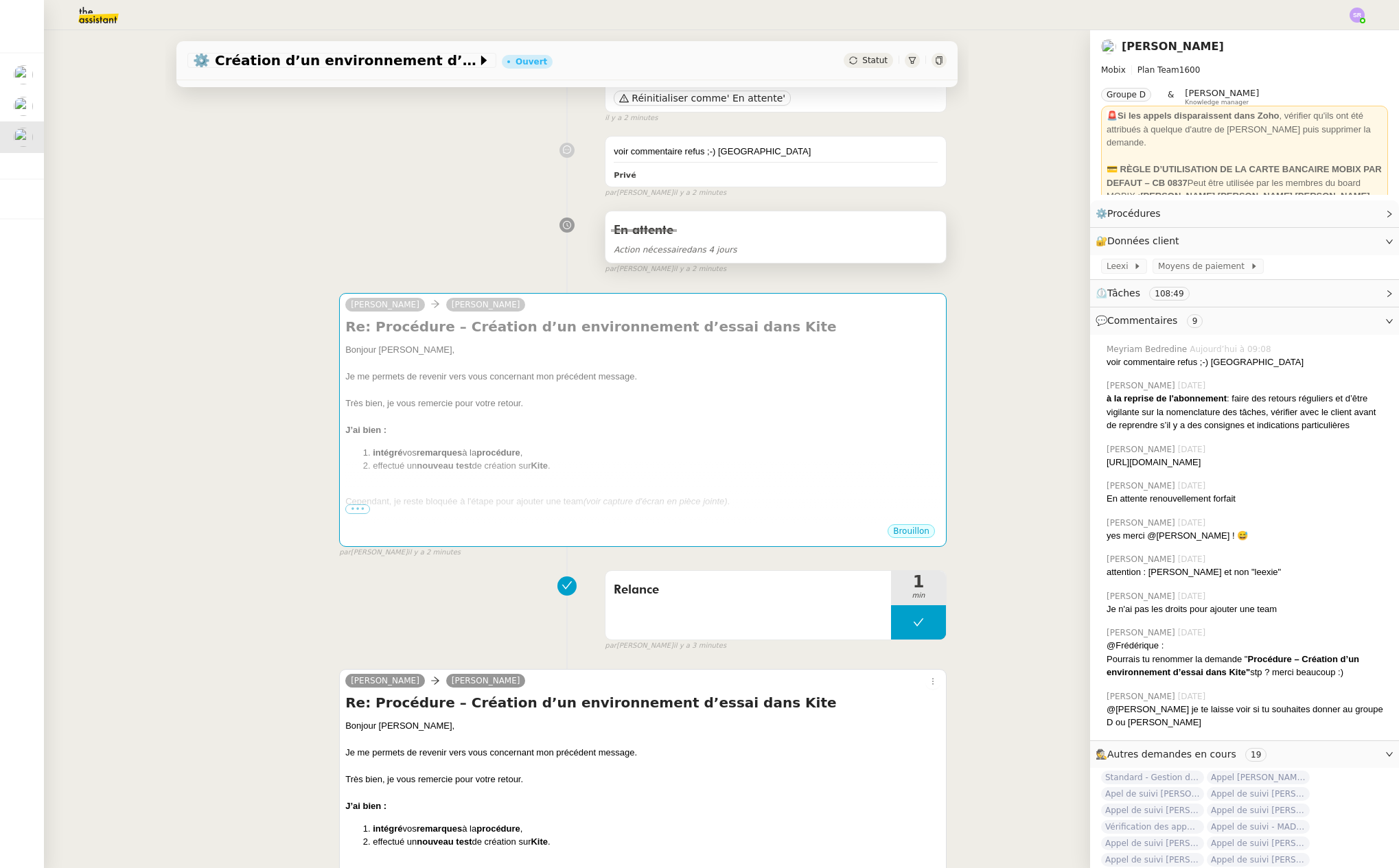
scroll to position [0, 0]
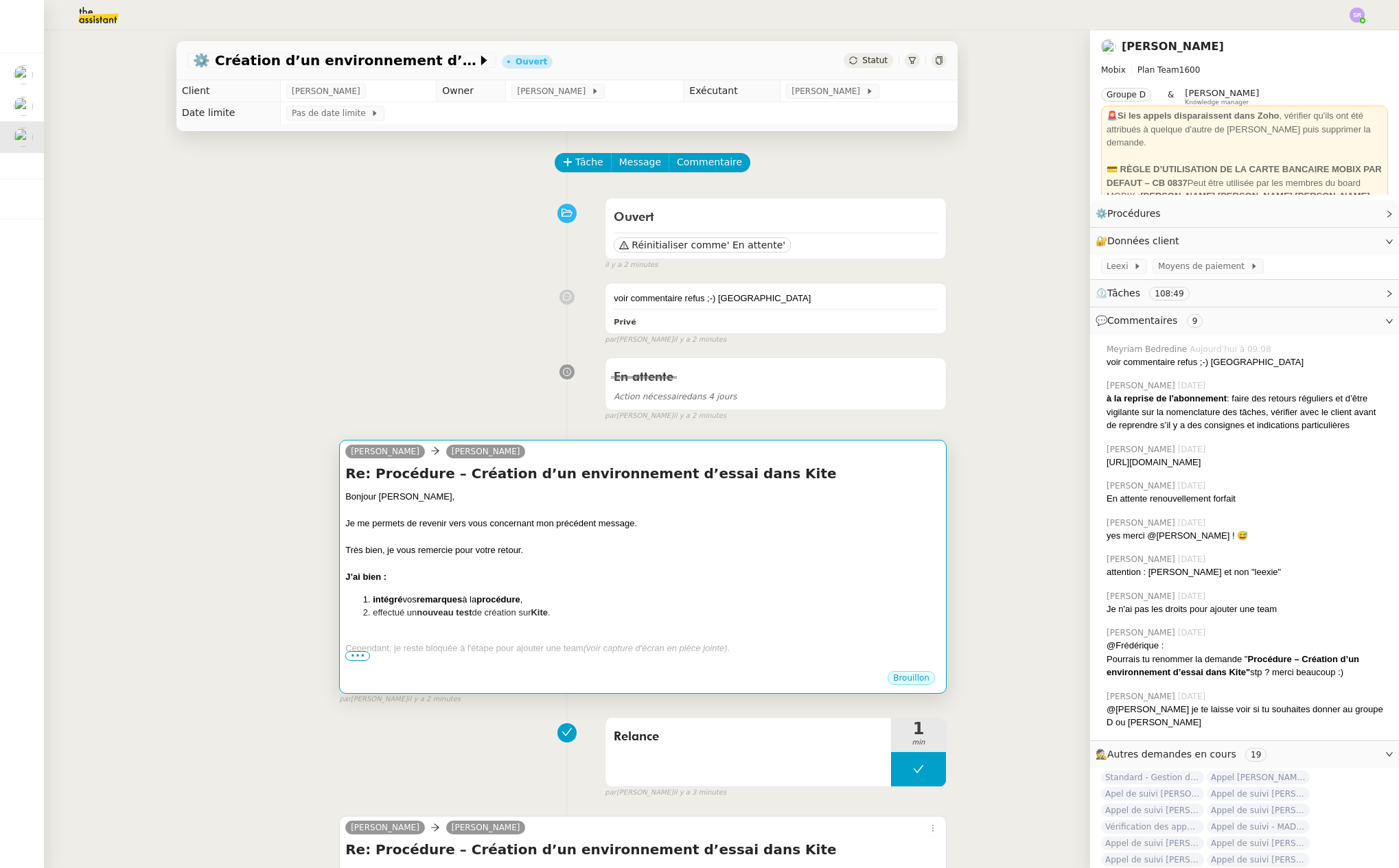
click at [732, 612] on li "effectué un nouveau test de création sur Kite ." at bounding box center [657, 612] width 568 height 14
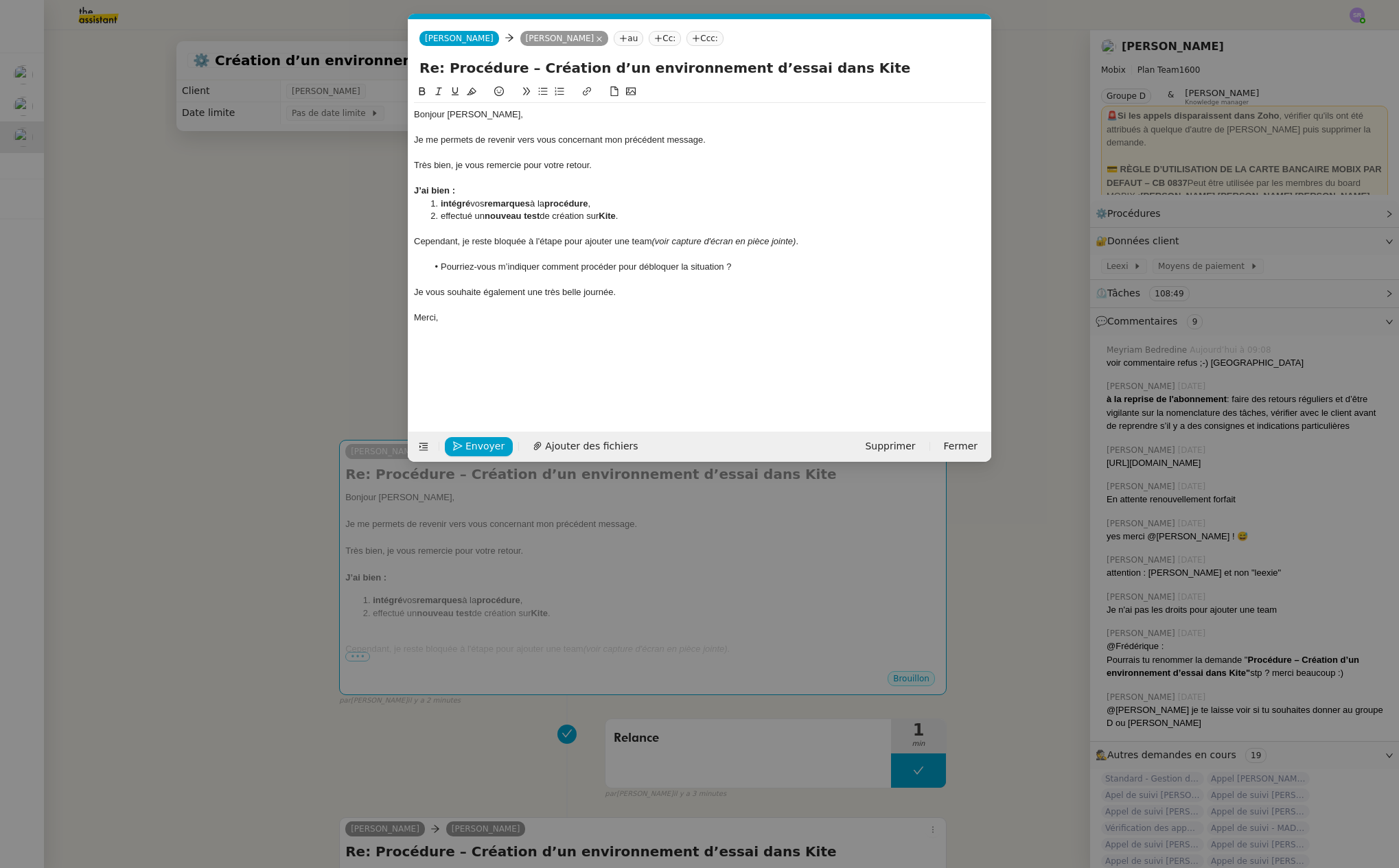
scroll to position [0, 29]
click at [599, 444] on span "Ajouter des fichiers" at bounding box center [591, 446] width 93 height 16
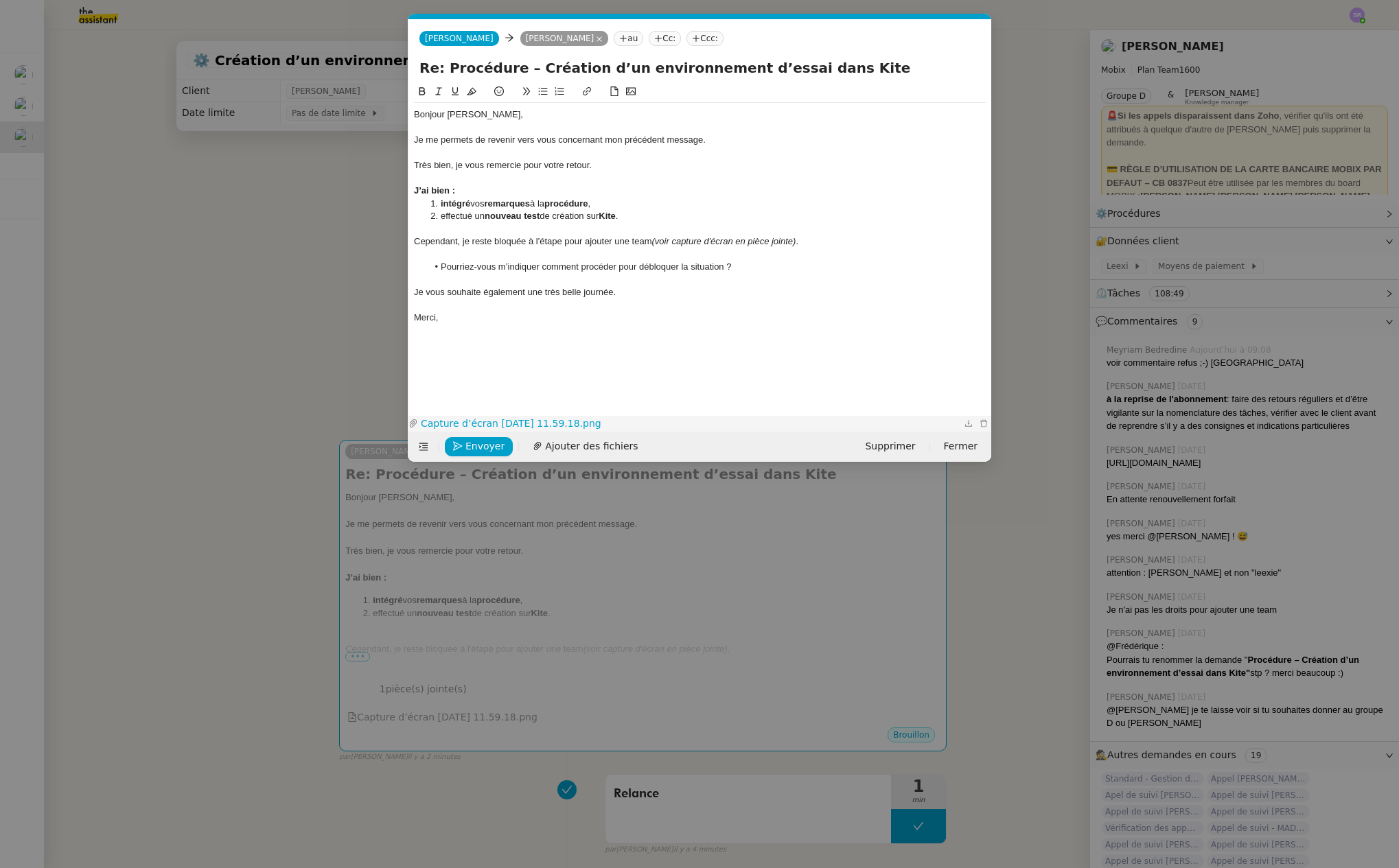
click at [576, 424] on link "Capture d’écran [DATE] 11.59.18.png" at bounding box center [689, 423] width 543 height 16
click at [490, 443] on span "Envoyer" at bounding box center [485, 446] width 39 height 16
click at [490, 447] on span "Confirmer l'envoi" at bounding box center [507, 446] width 83 height 16
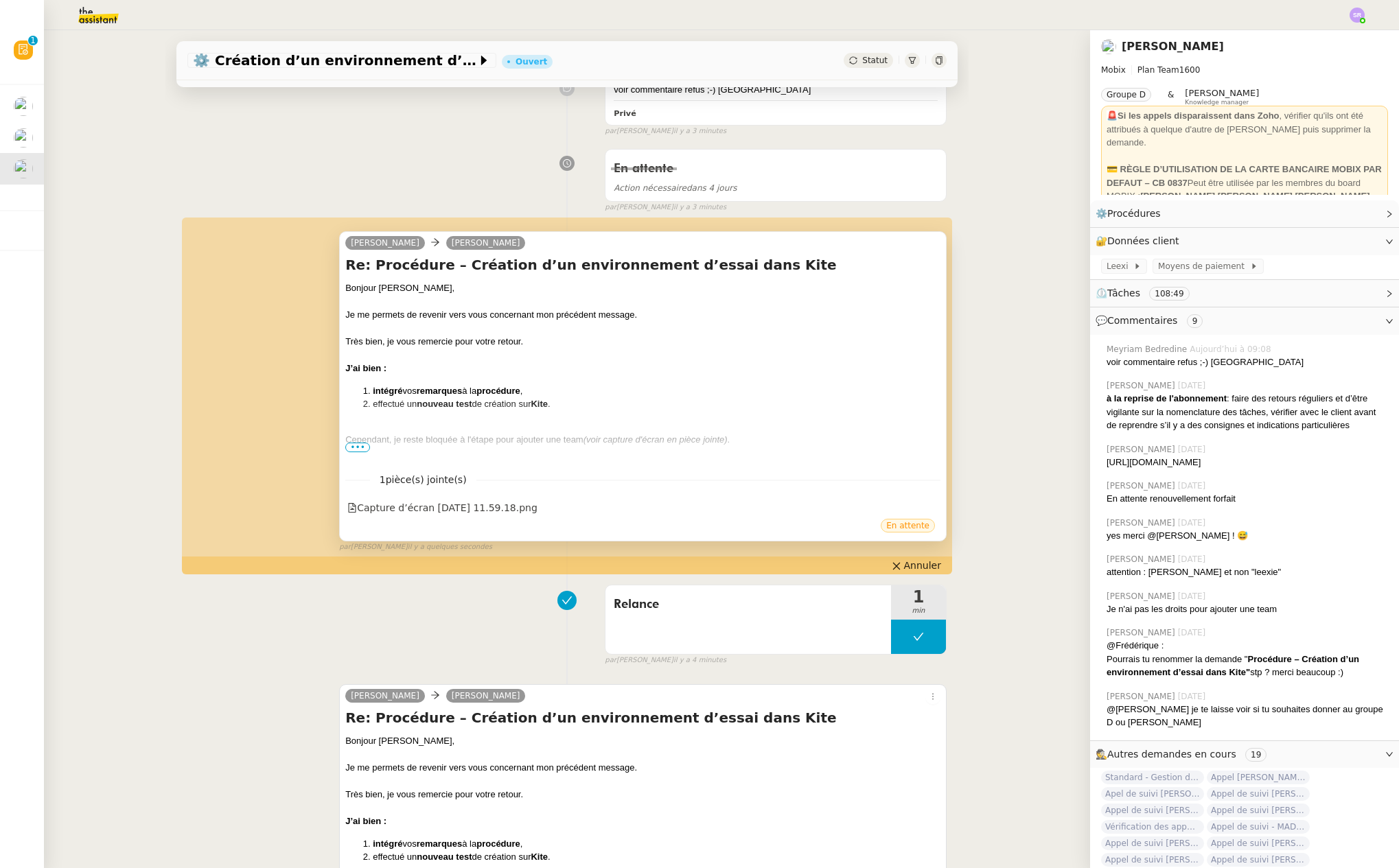
scroll to position [0, 0]
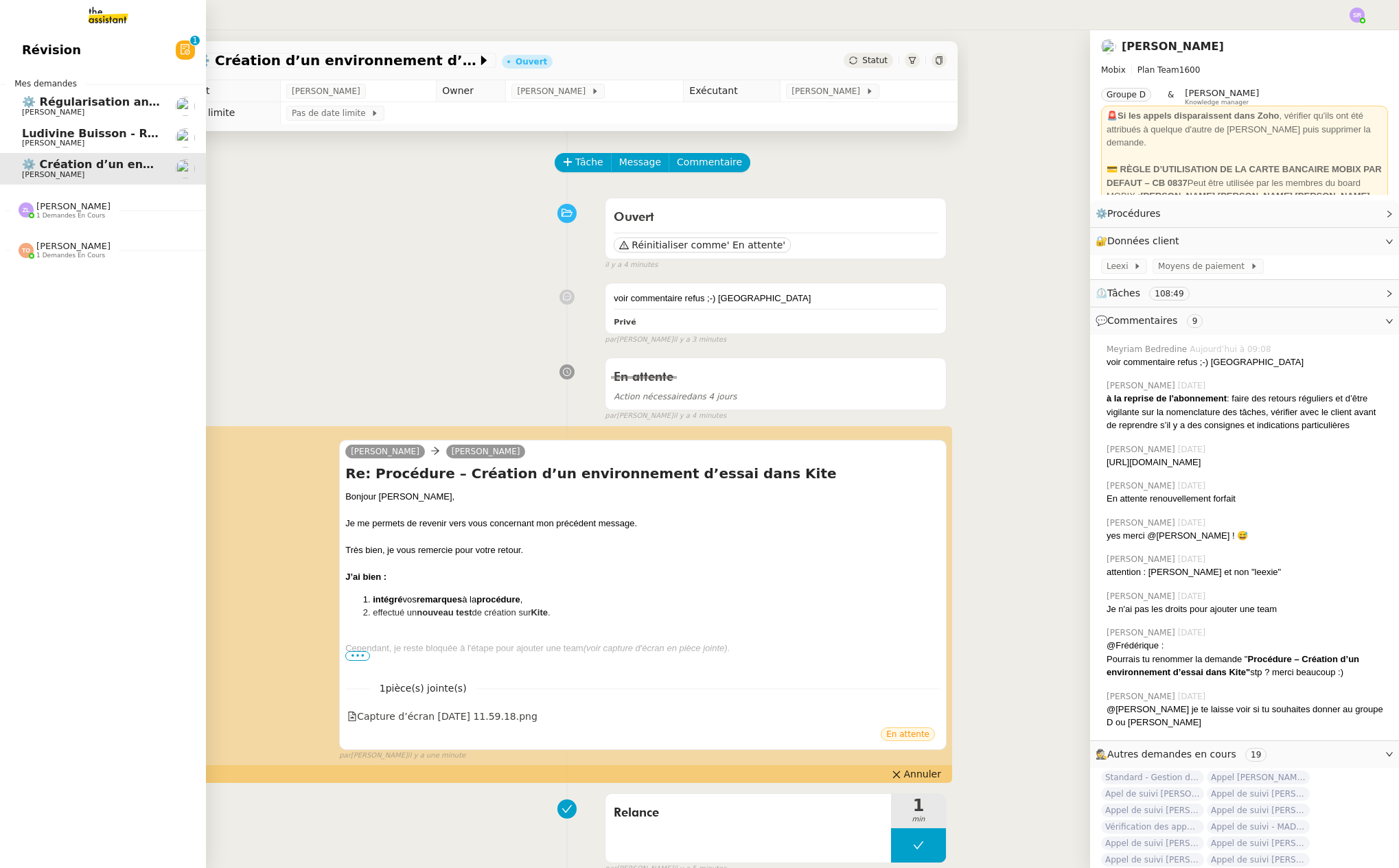
click at [59, 142] on span "[PERSON_NAME]" at bounding box center [53, 143] width 62 height 9
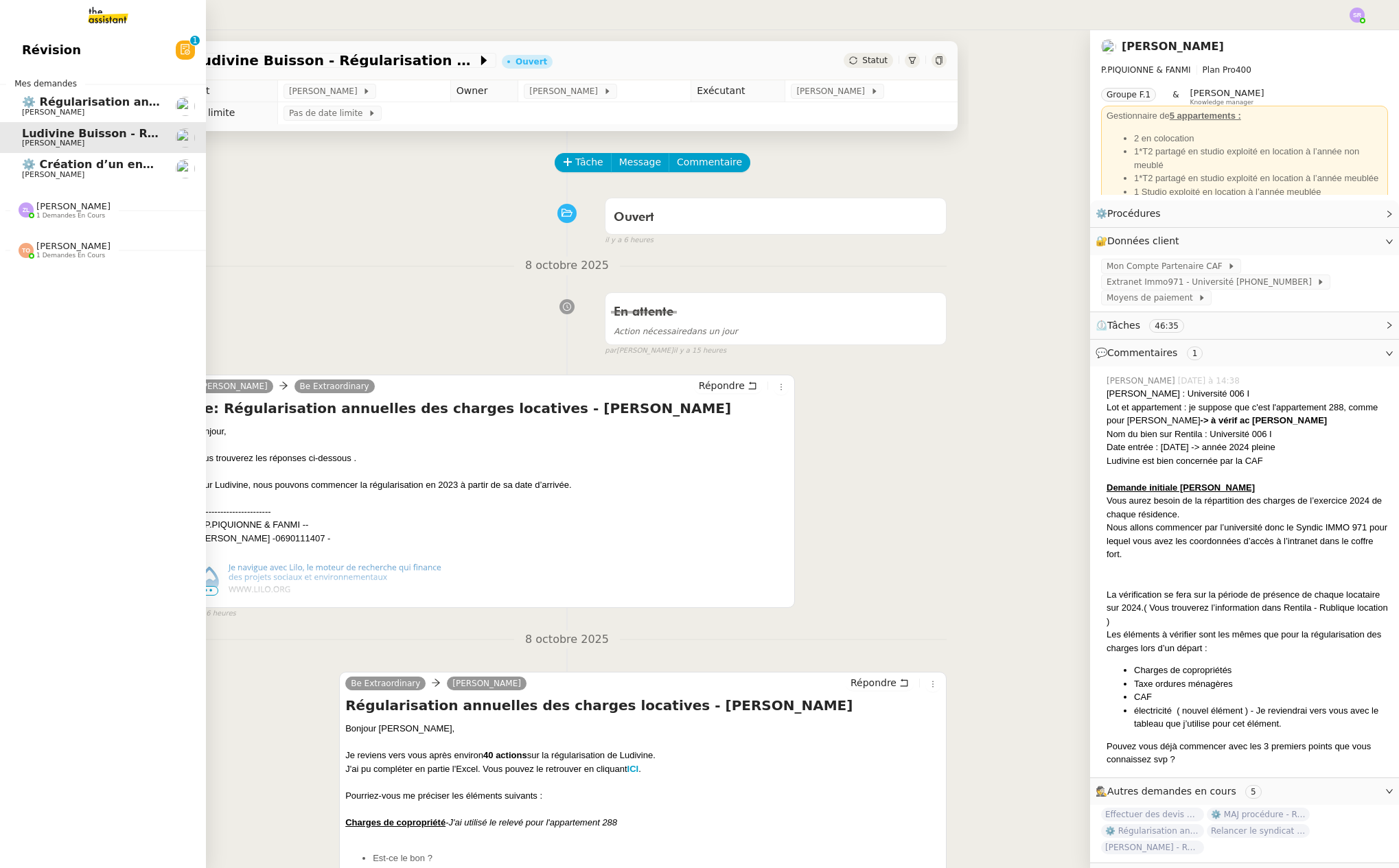
click at [139, 165] on span "⚙️ Création d’un environnement d’essai dans Kit" at bounding box center [173, 164] width 302 height 13
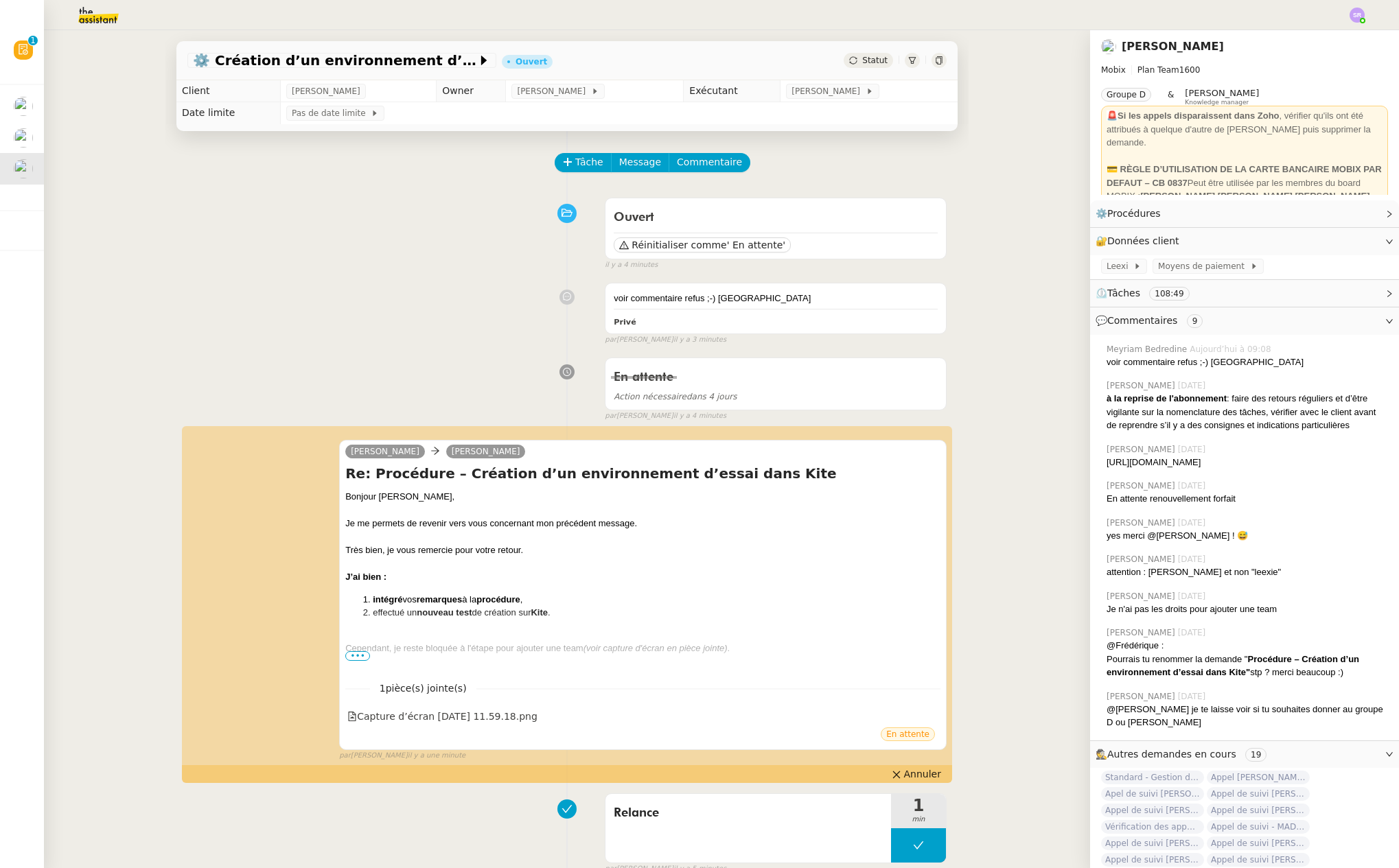
click at [862, 65] on span "Statut" at bounding box center [874, 60] width 25 height 9
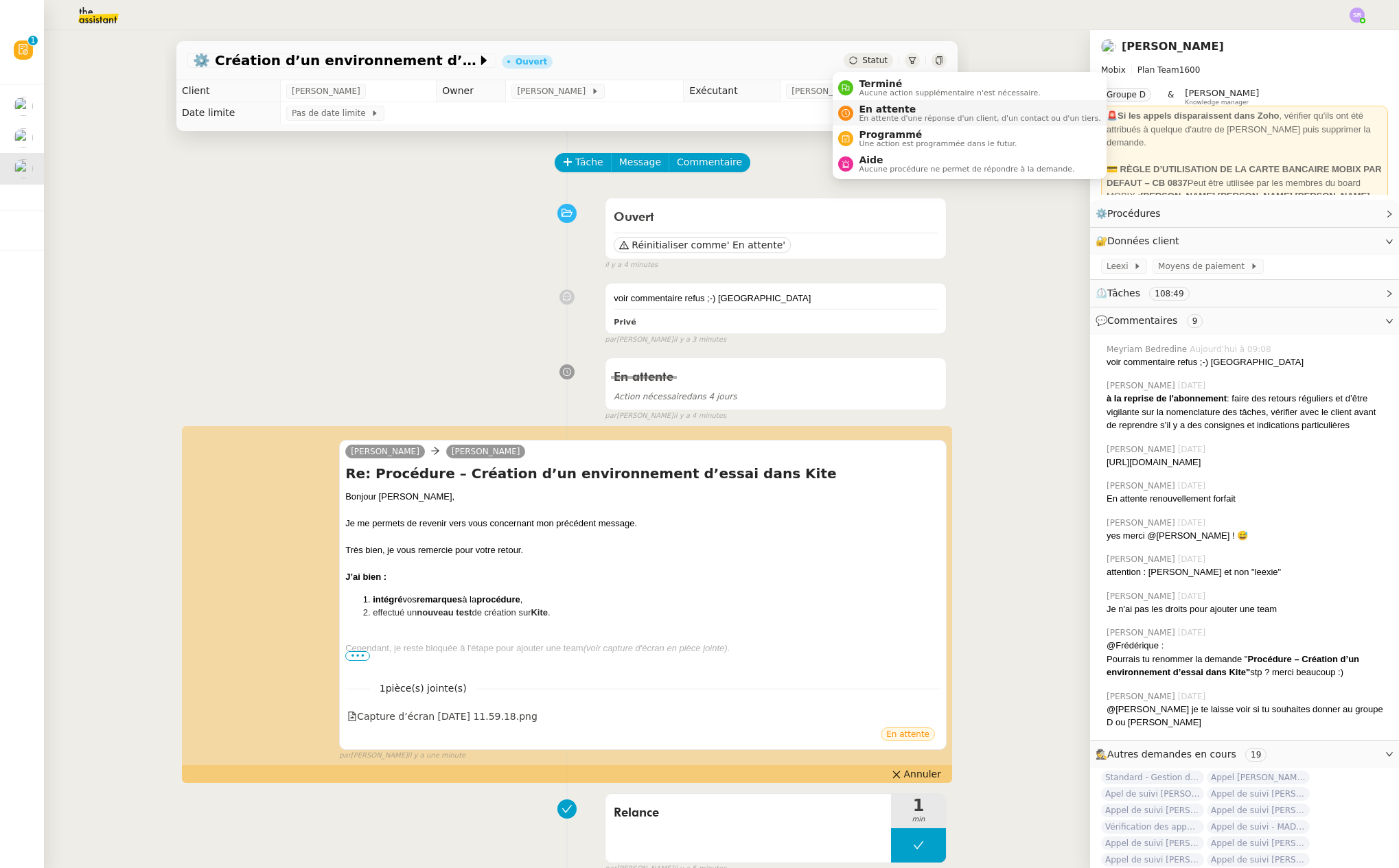
click at [880, 107] on span "En attente" at bounding box center [980, 109] width 241 height 11
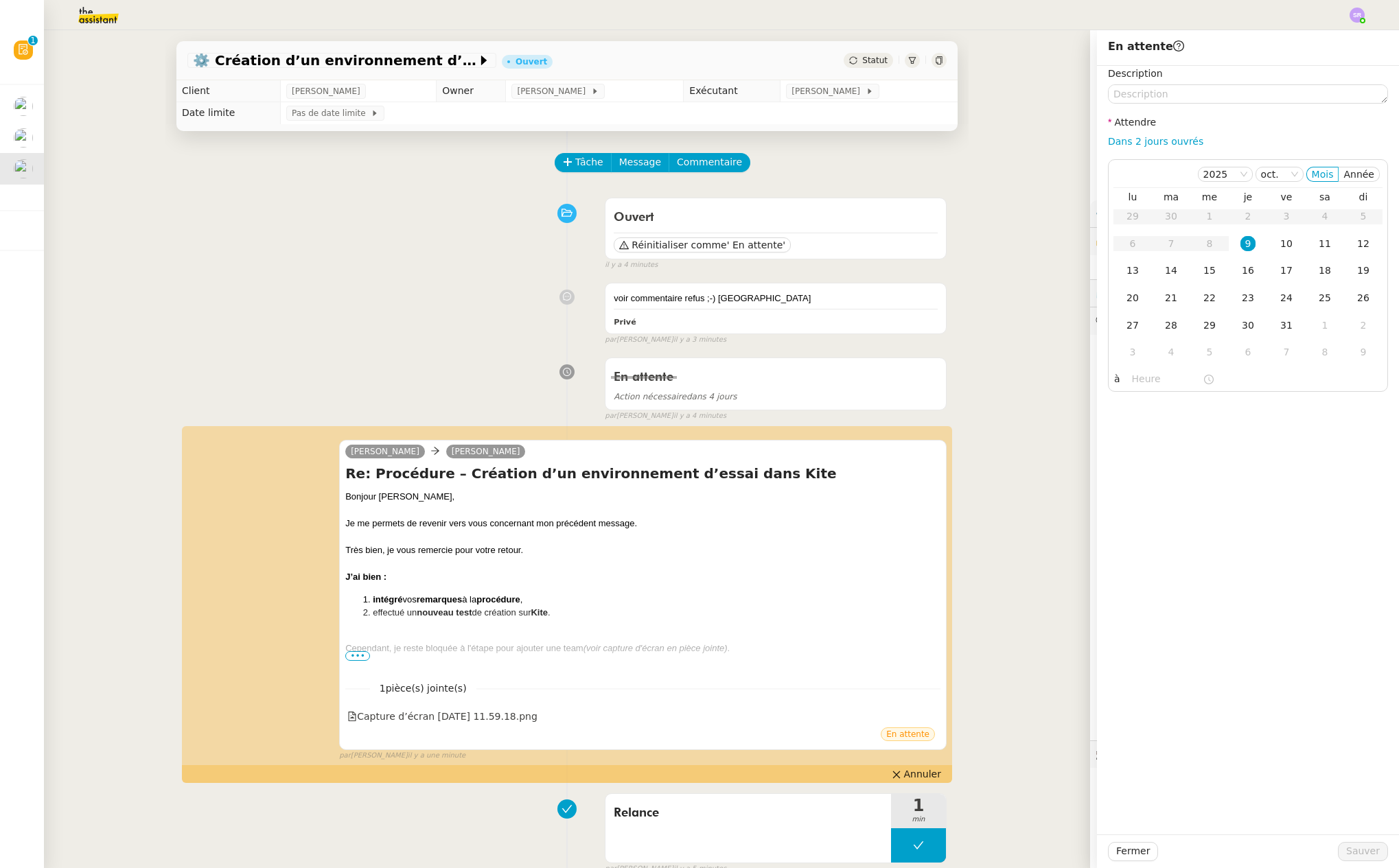
click at [1129, 147] on div "Dans 2 jours ouvrés" at bounding box center [1248, 141] width 280 height 16
click at [1133, 147] on link "Dans 2 jours ouvrés" at bounding box center [1155, 141] width 96 height 11
type input "07:00"
click at [1353, 857] on span "Sauver" at bounding box center [1363, 850] width 33 height 16
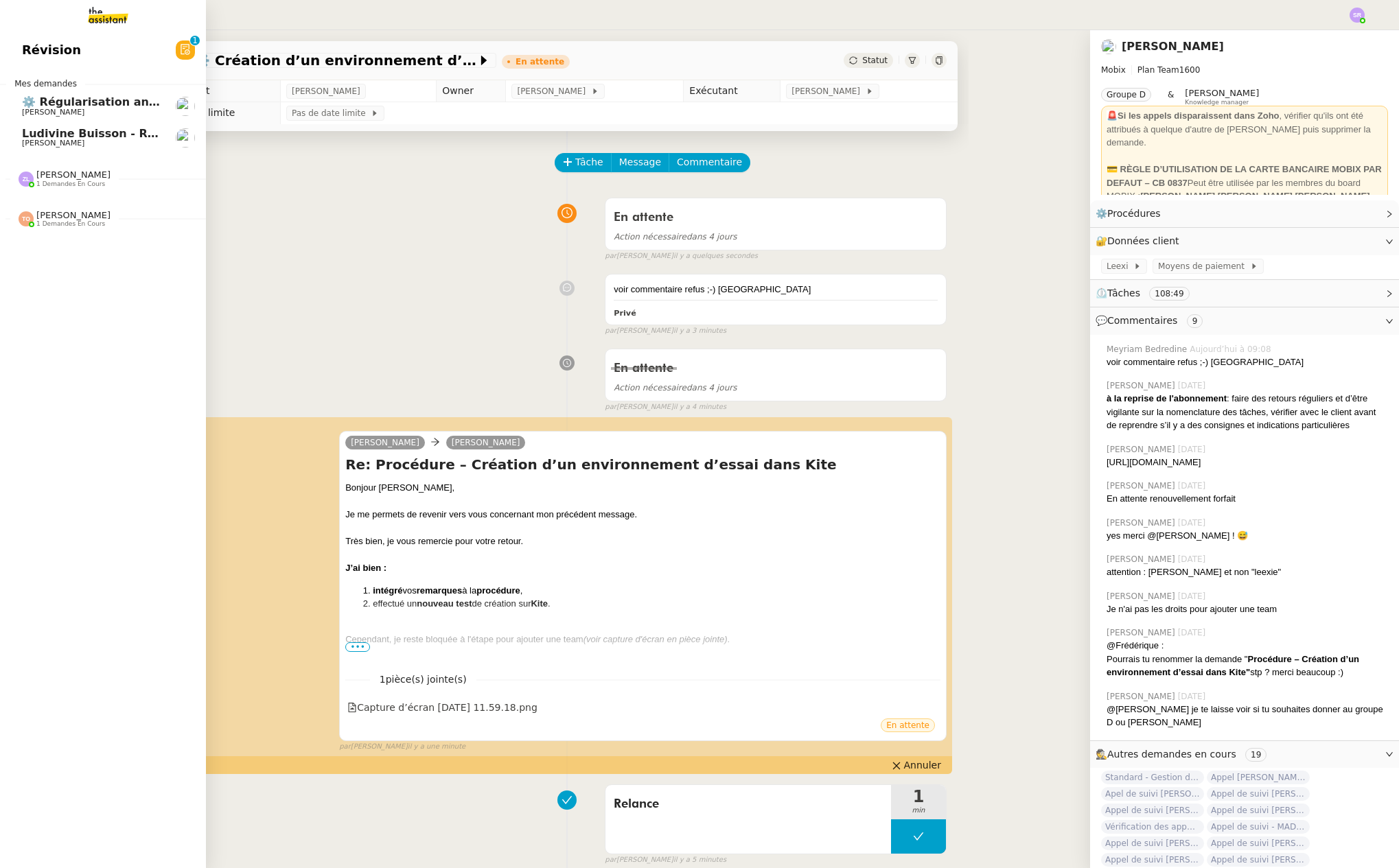
click at [32, 129] on span "Ludivine Buisson - Régularisation annuelles des charges locatives" at bounding box center [226, 134] width 408 height 13
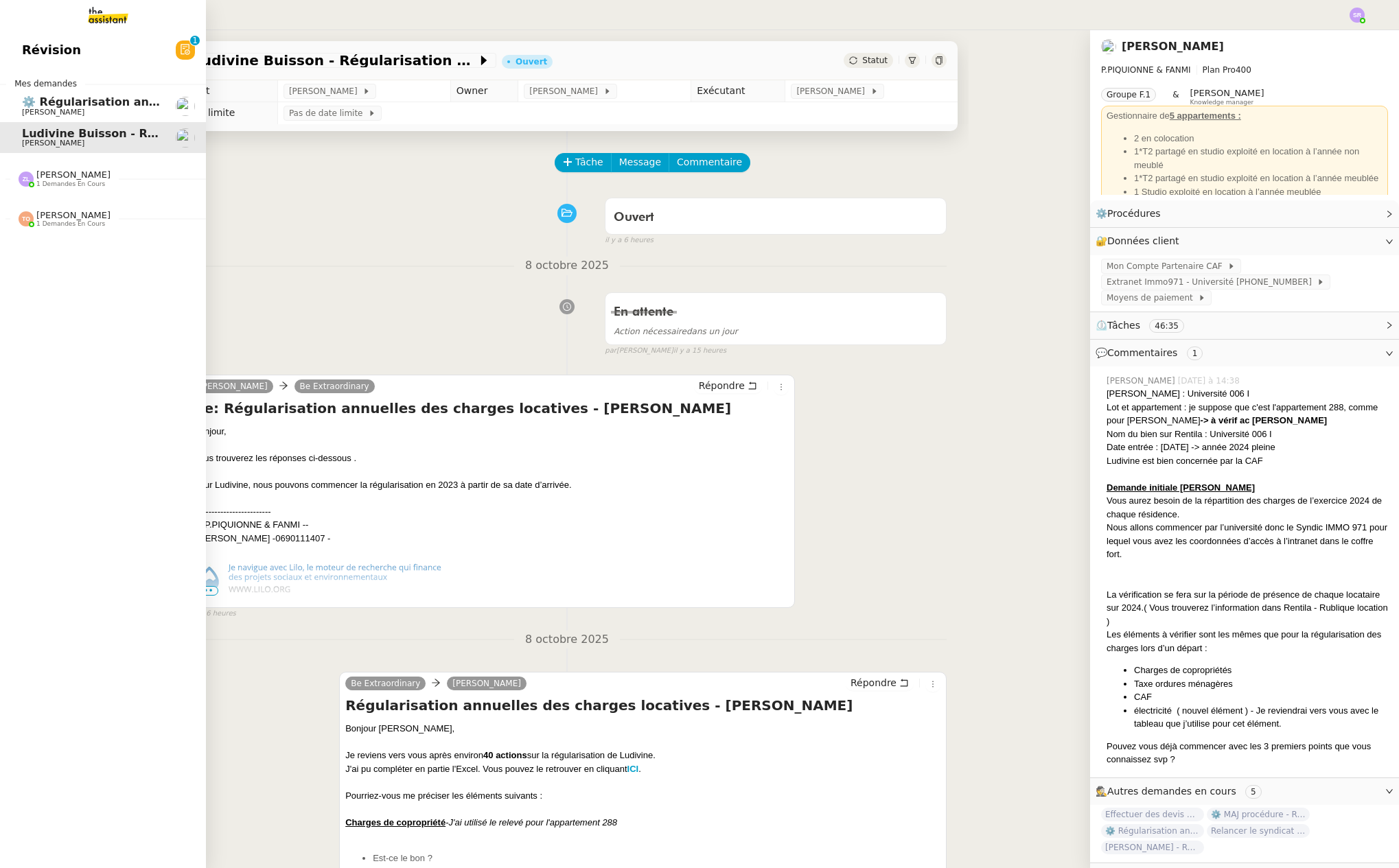
click at [109, 104] on span "⚙️ Régularisation annuelle des charges locatives" at bounding box center [173, 102] width 302 height 13
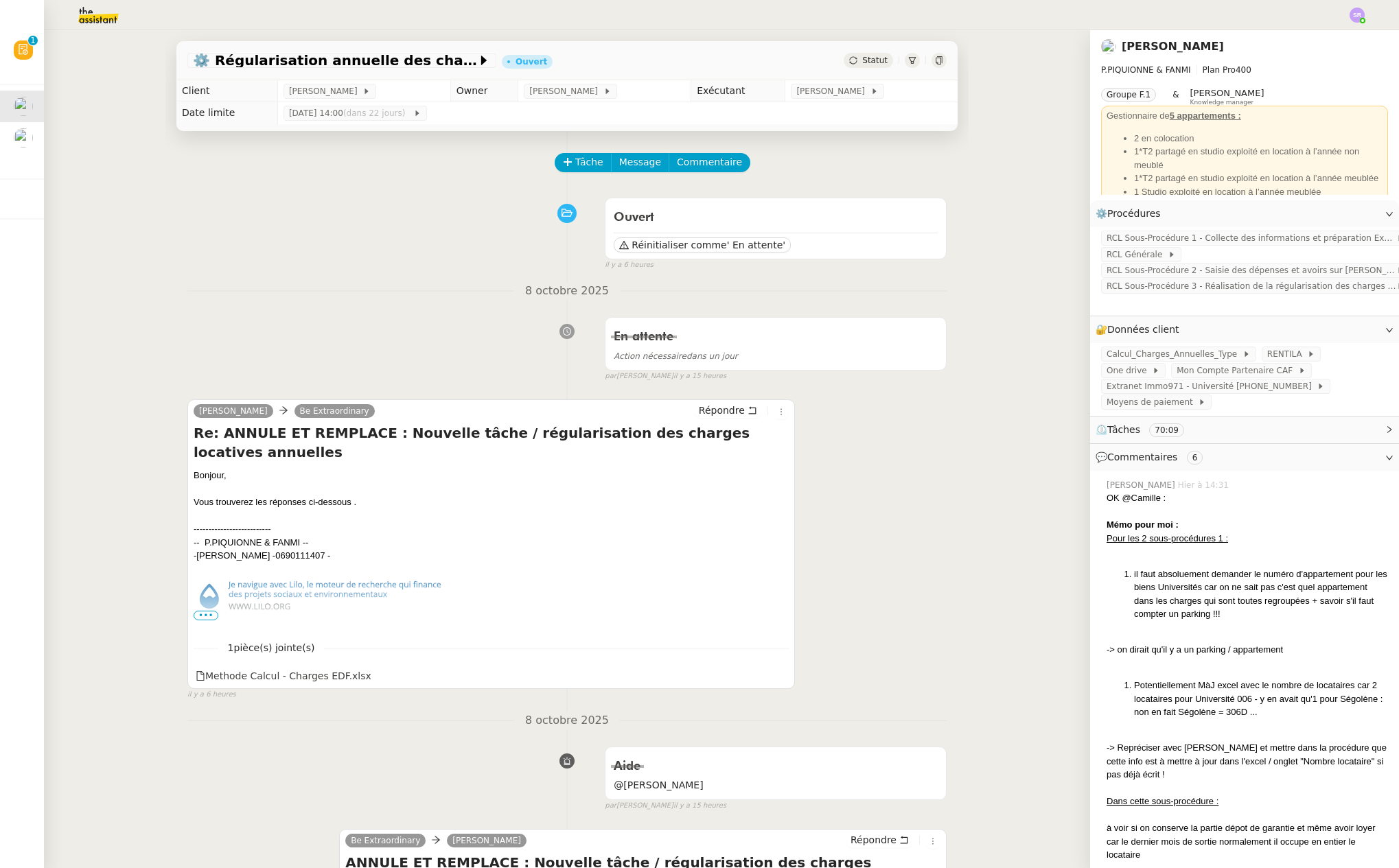
click at [205, 617] on span "•••" at bounding box center [206, 615] width 25 height 9
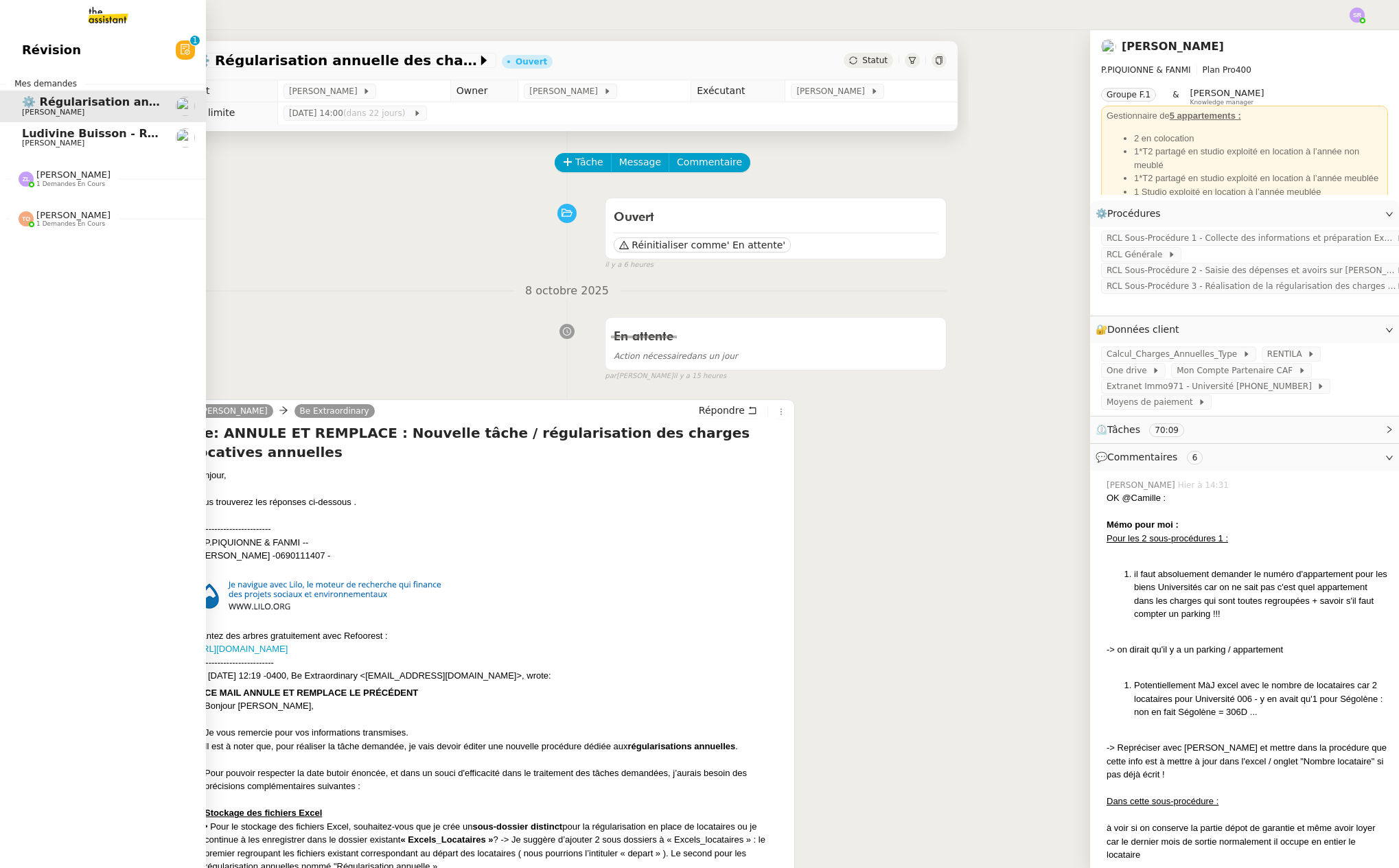
click at [28, 141] on span "[PERSON_NAME]" at bounding box center [53, 143] width 62 height 9
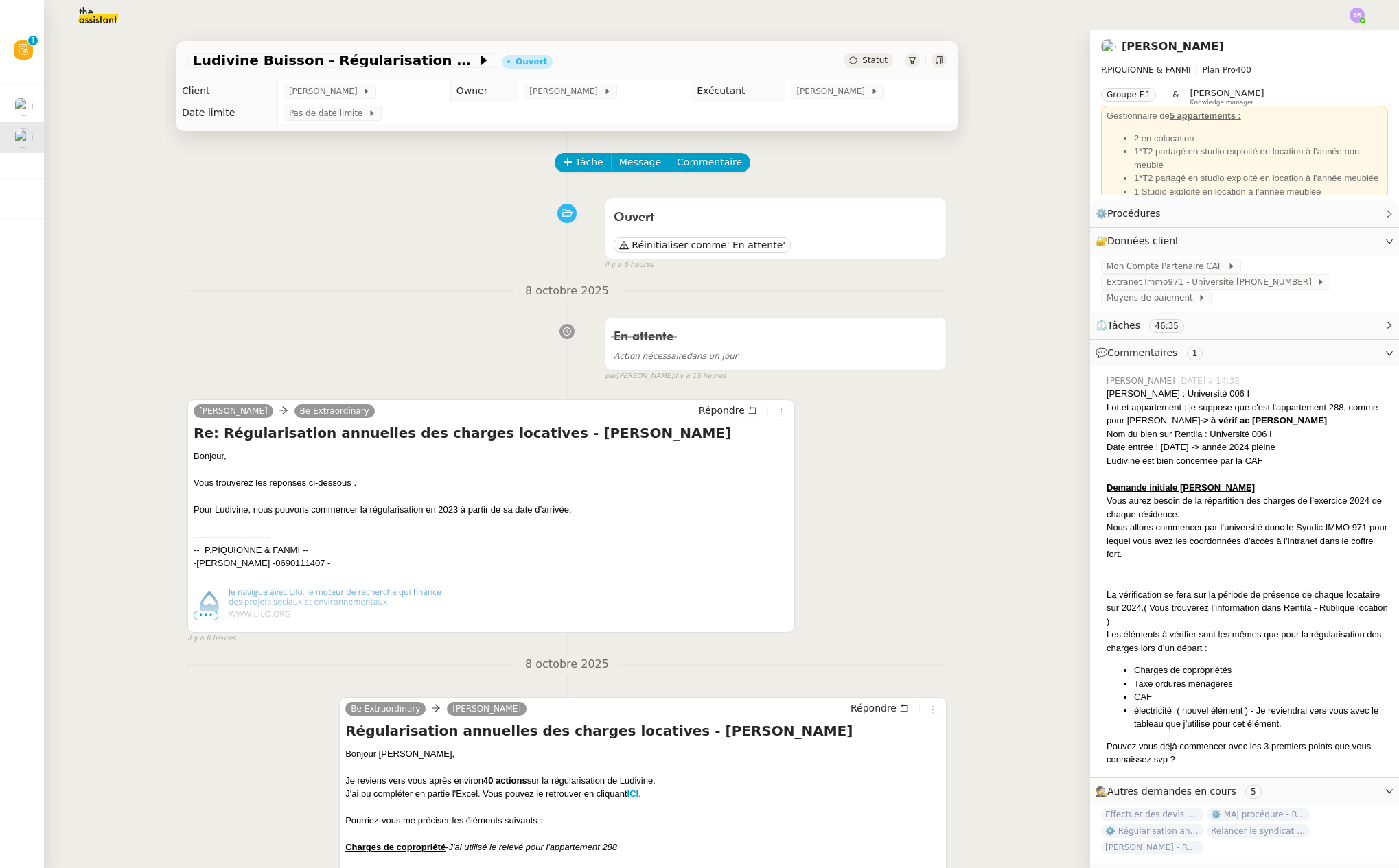
scroll to position [8, 0]
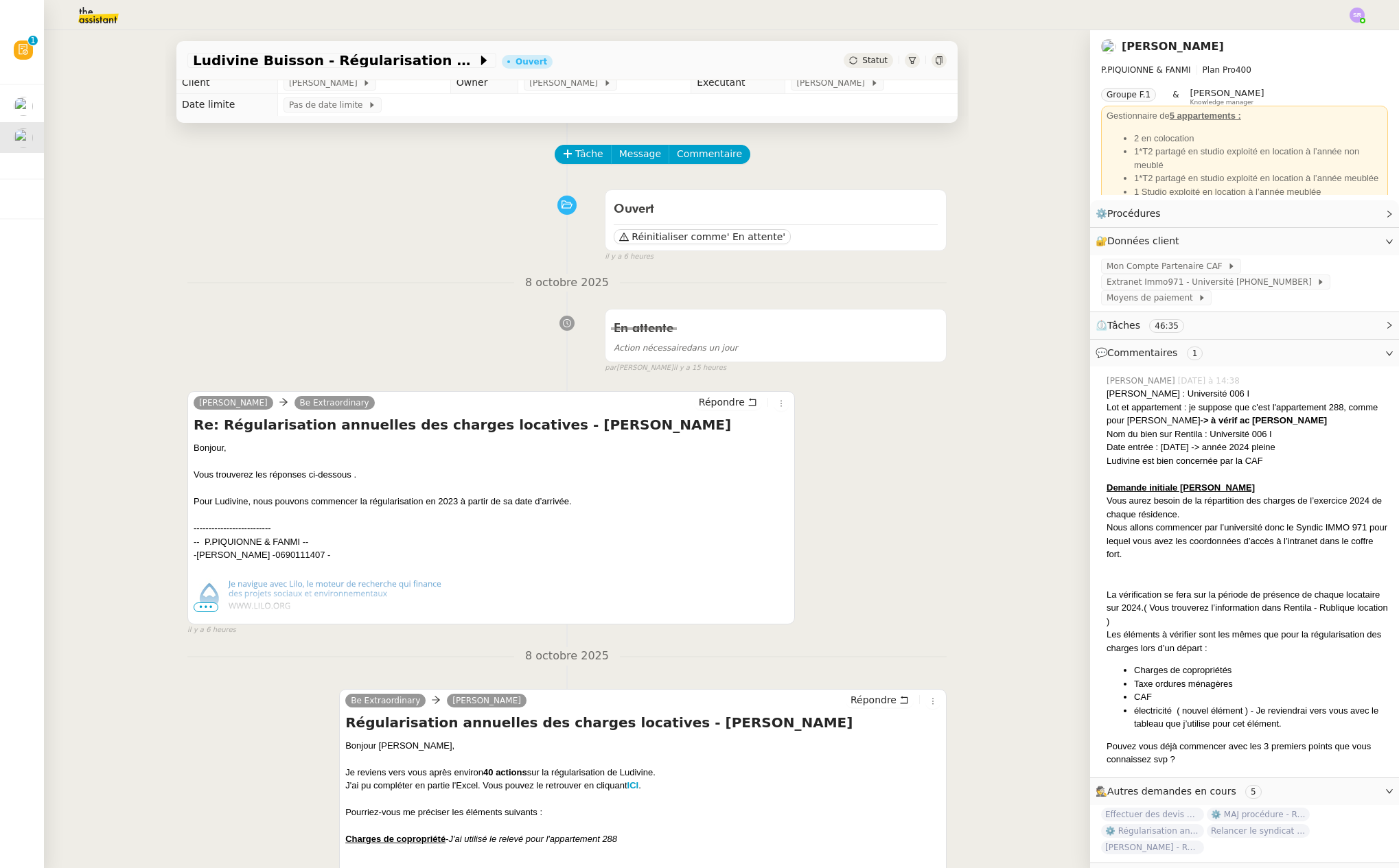
click at [204, 606] on span "•••" at bounding box center [206, 607] width 25 height 9
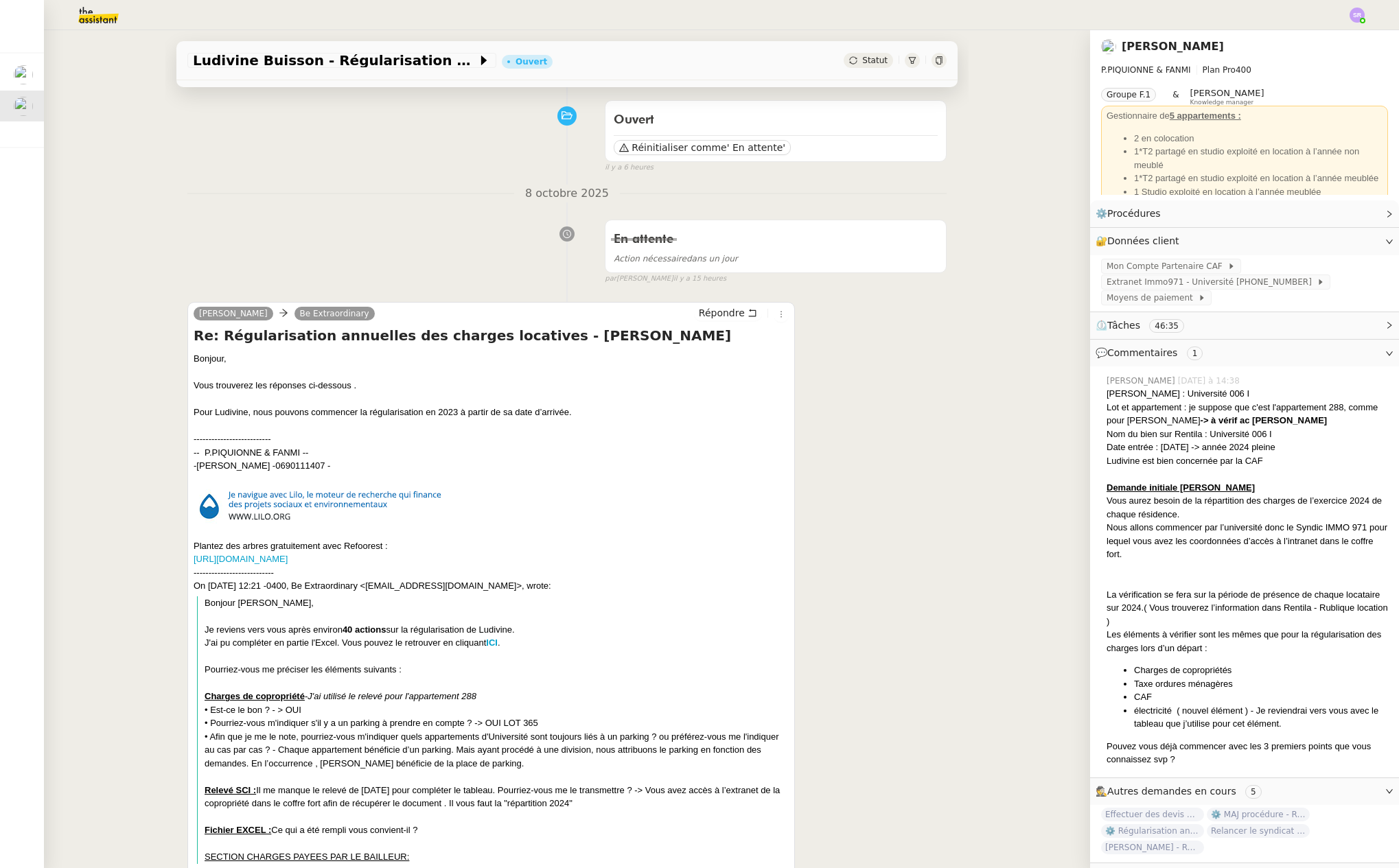
scroll to position [0, 0]
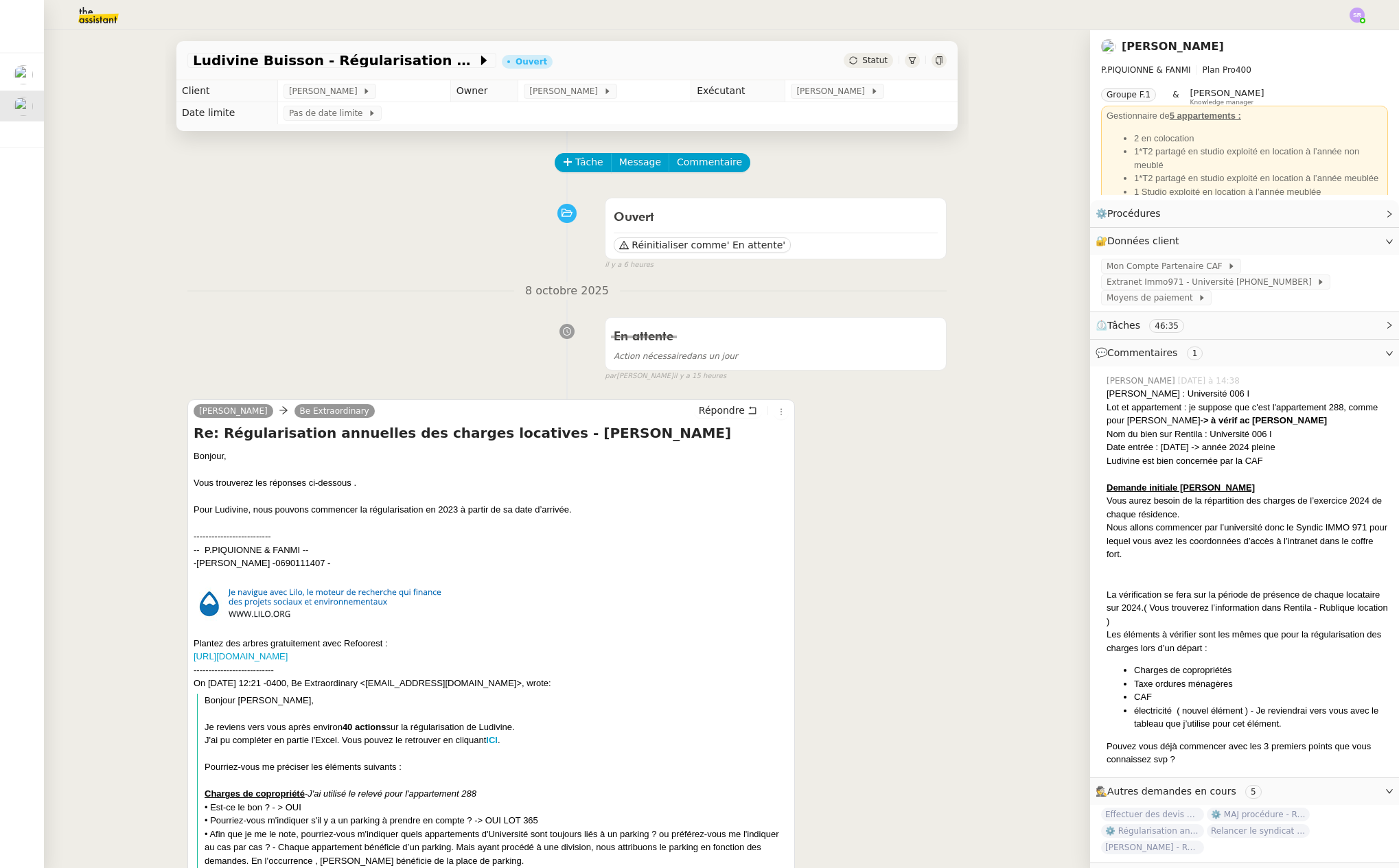
click at [95, 14] on img at bounding box center [87, 15] width 107 height 31
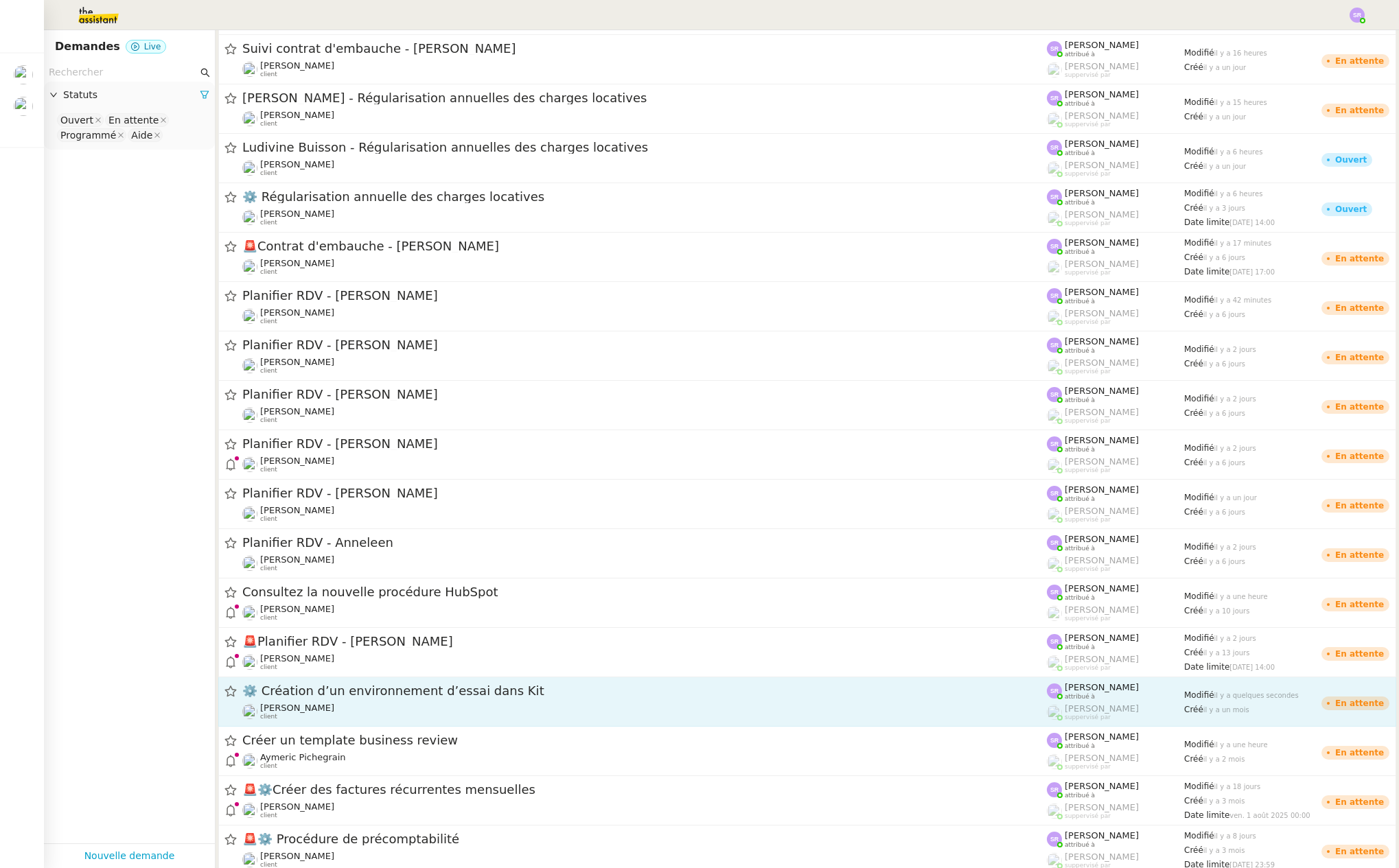
scroll to position [310, 0]
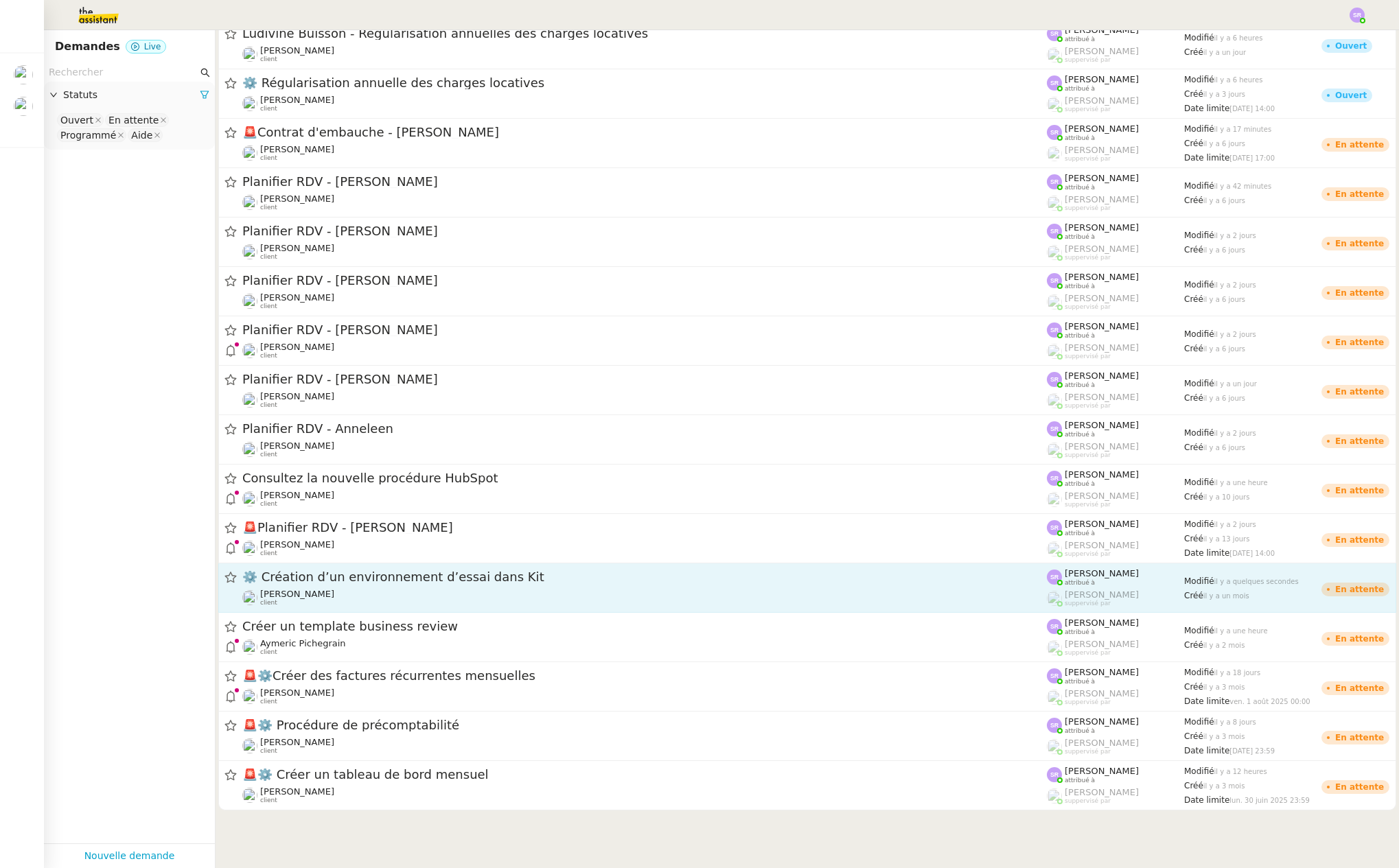
click at [422, 581] on span "⚙️ Création d’un environnement d’essai dans Kit" at bounding box center [644, 577] width 804 height 12
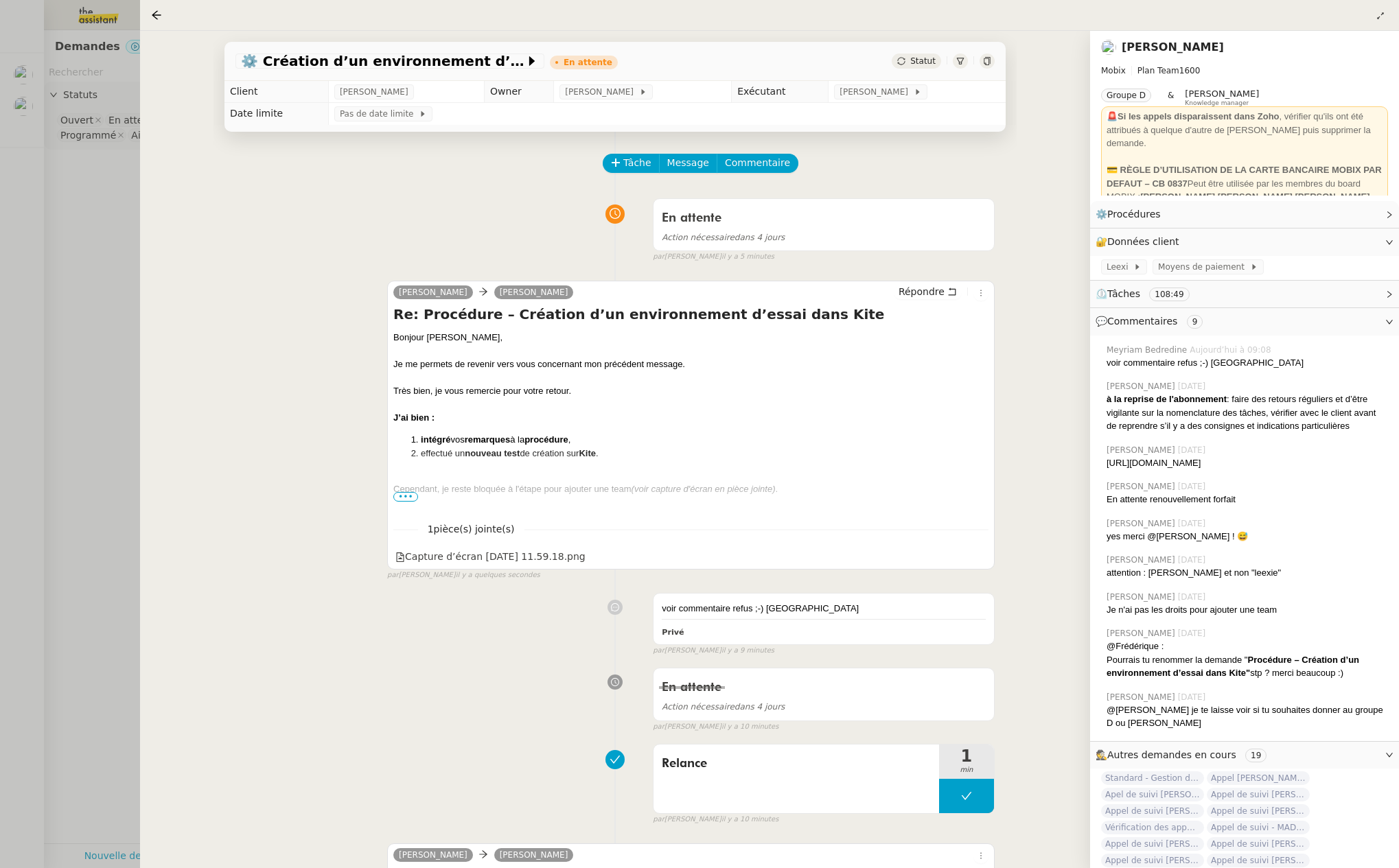
click at [404, 493] on span "•••" at bounding box center [405, 496] width 25 height 9
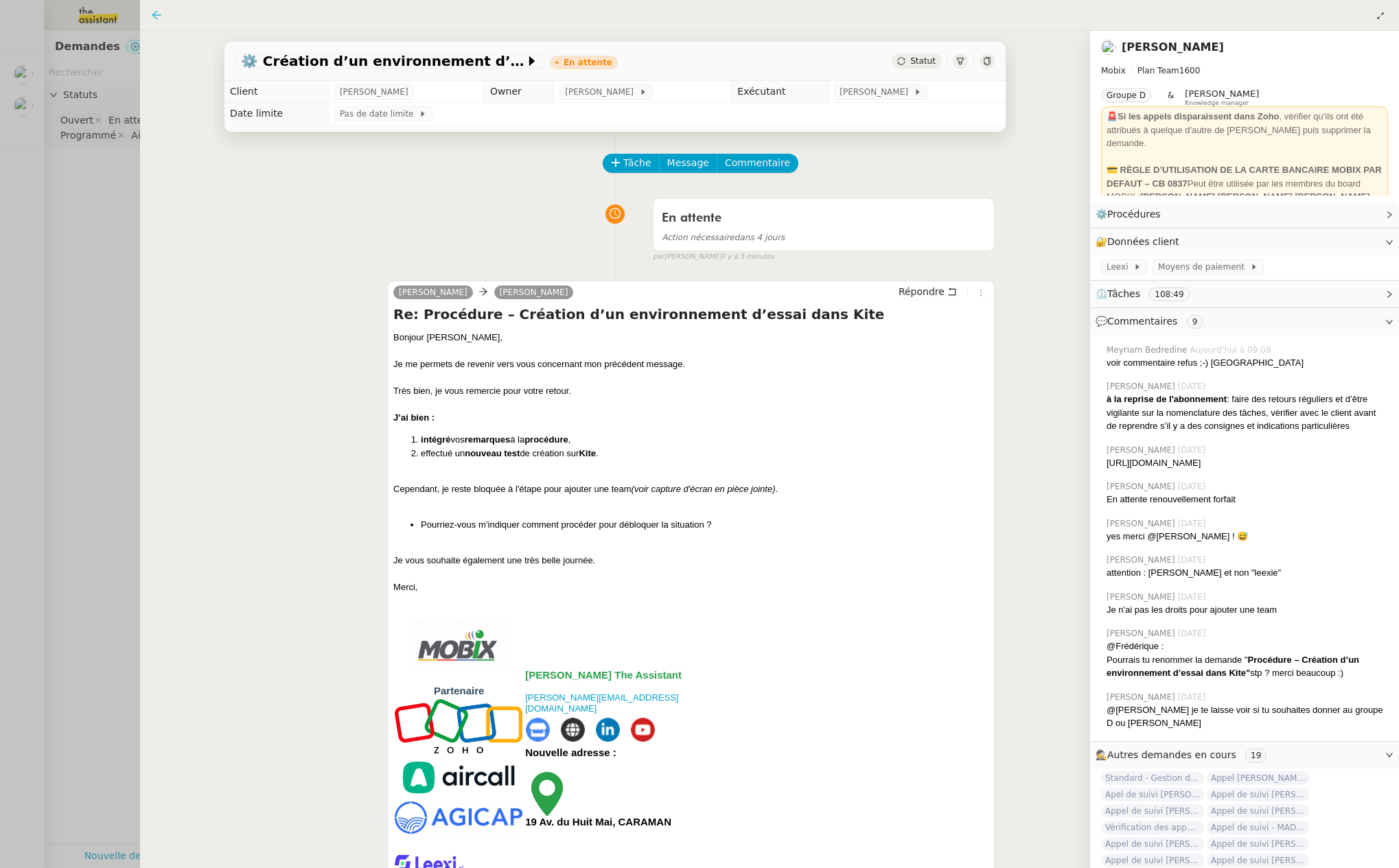
click at [156, 17] on icon at bounding box center [157, 15] width 11 height 11
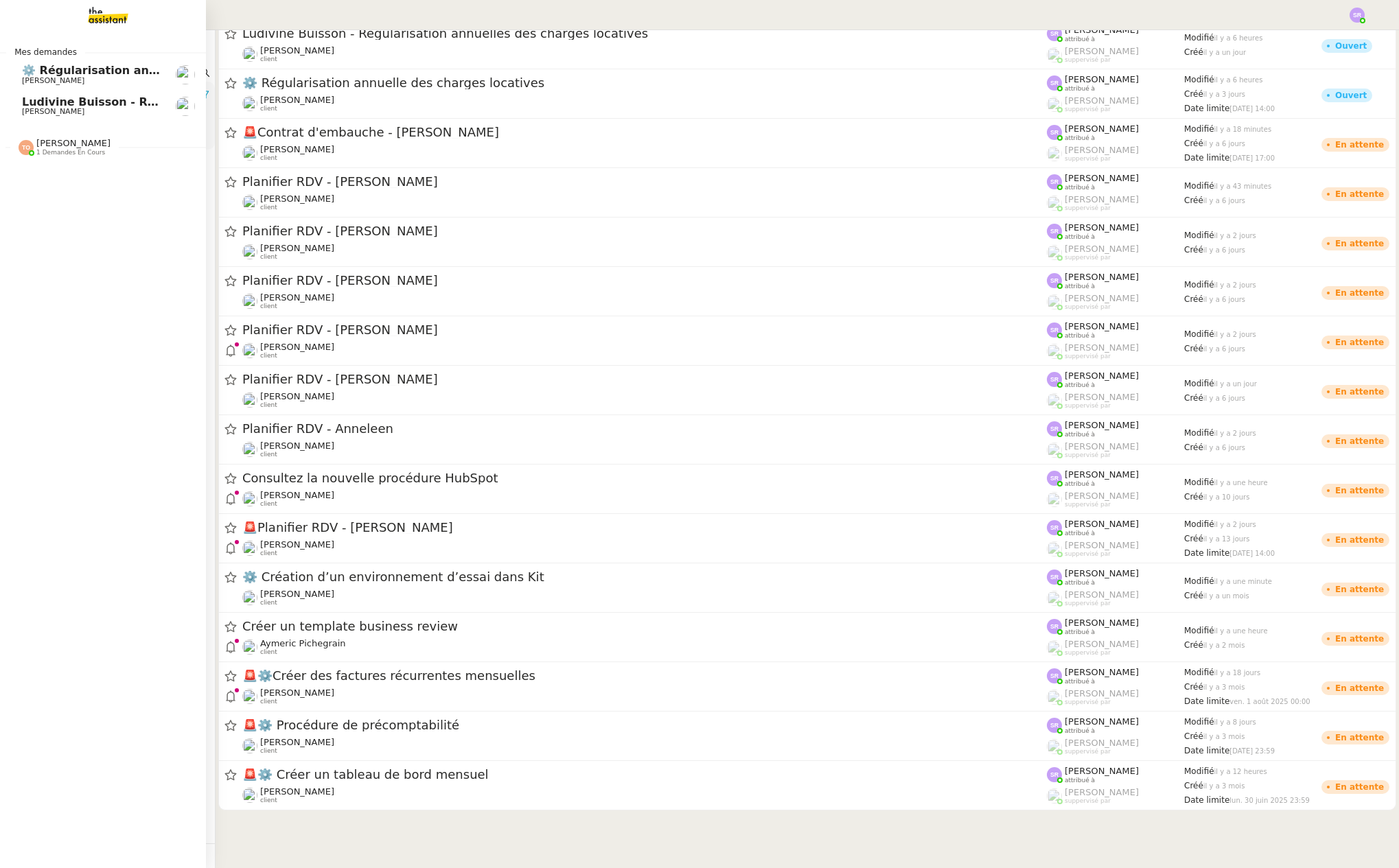
click at [36, 102] on span "Ludivine Buisson - Régularisation annuelles des charges locatives" at bounding box center [226, 102] width 408 height 13
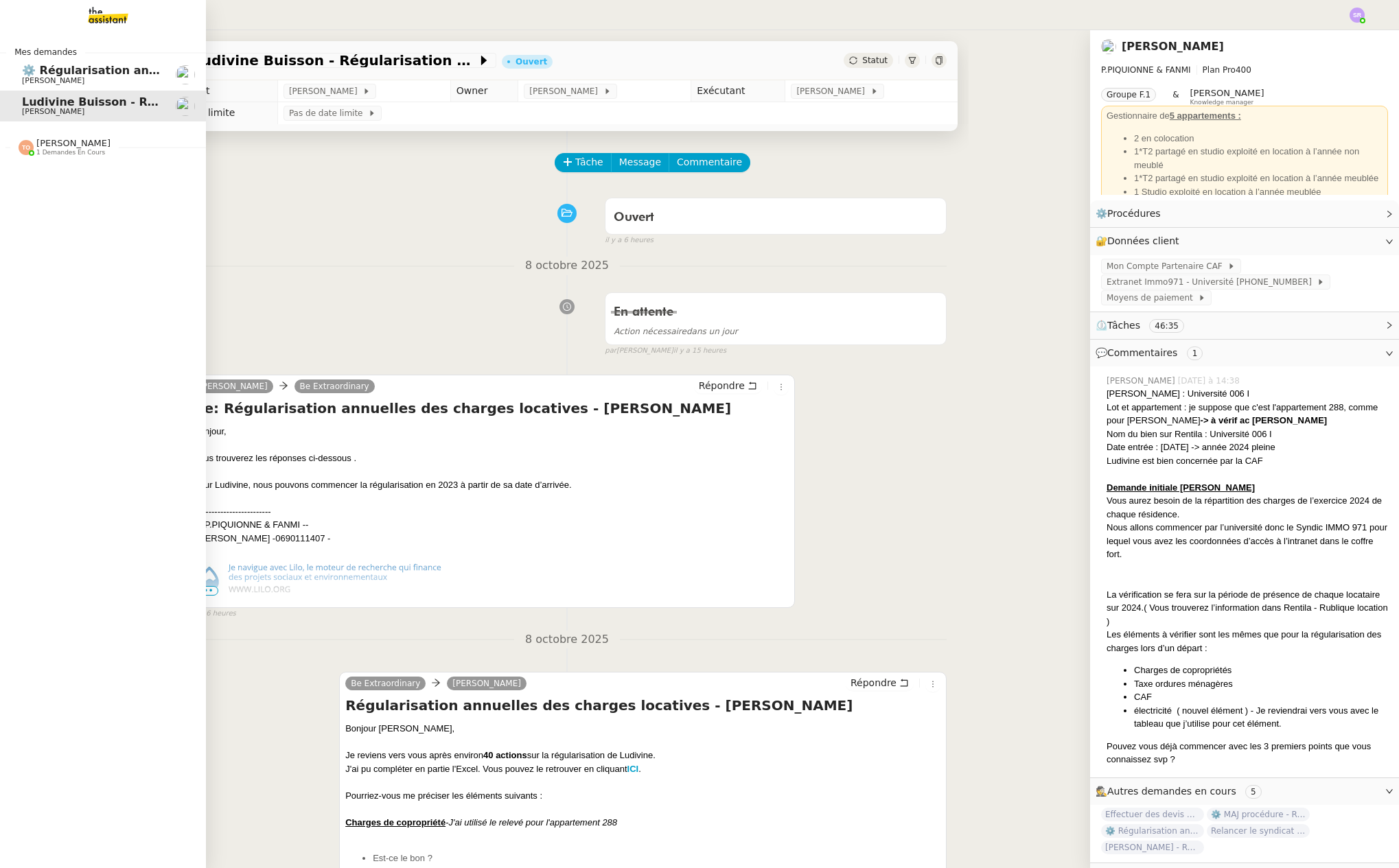
drag, startPoint x: 30, startPoint y: 76, endPoint x: 61, endPoint y: 72, distance: 31.3
click at [30, 75] on div "⚙️ Régularisation annuelle des charges locatives [PERSON_NAME]" at bounding box center [91, 75] width 138 height 20
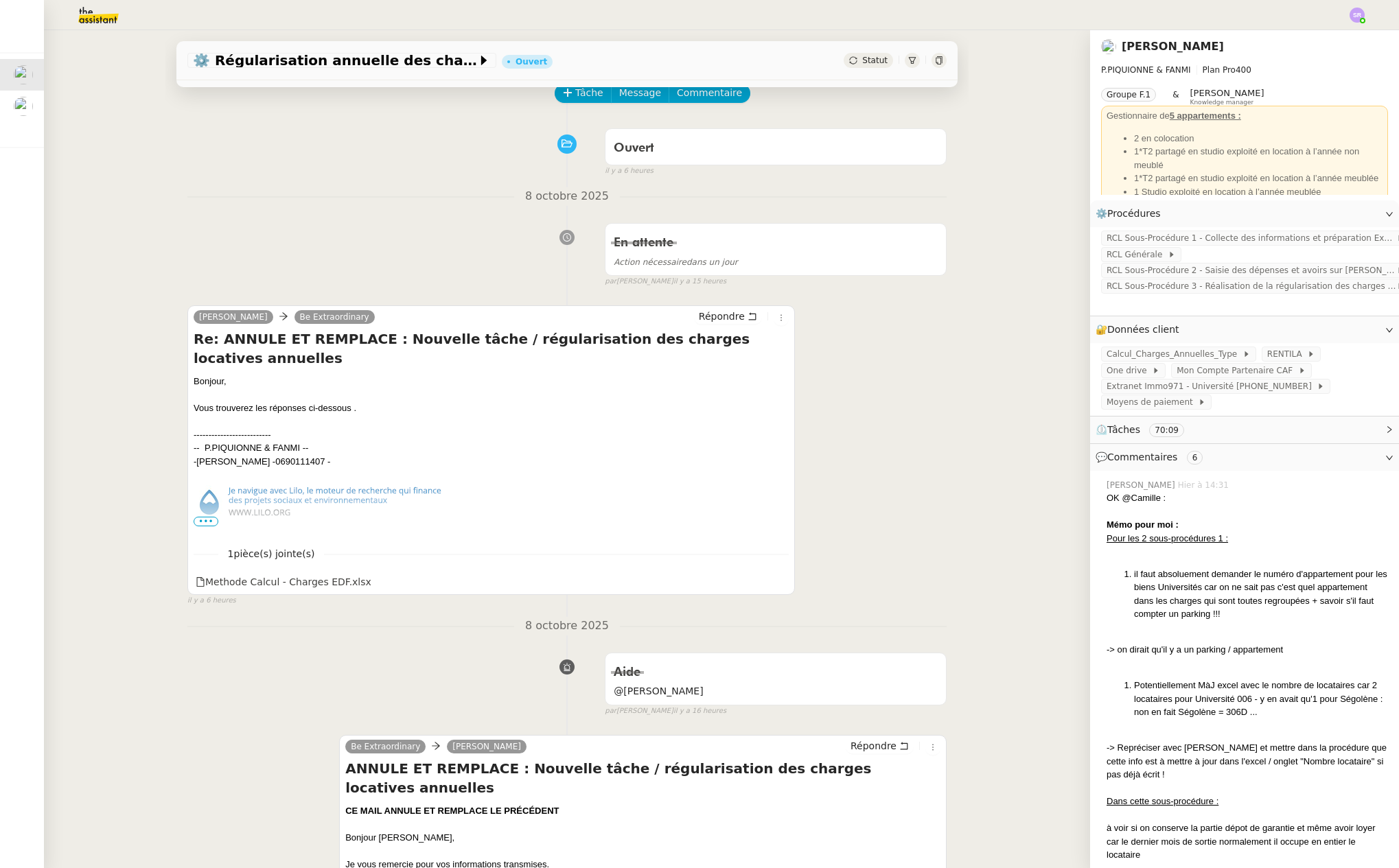
scroll to position [87, 0]
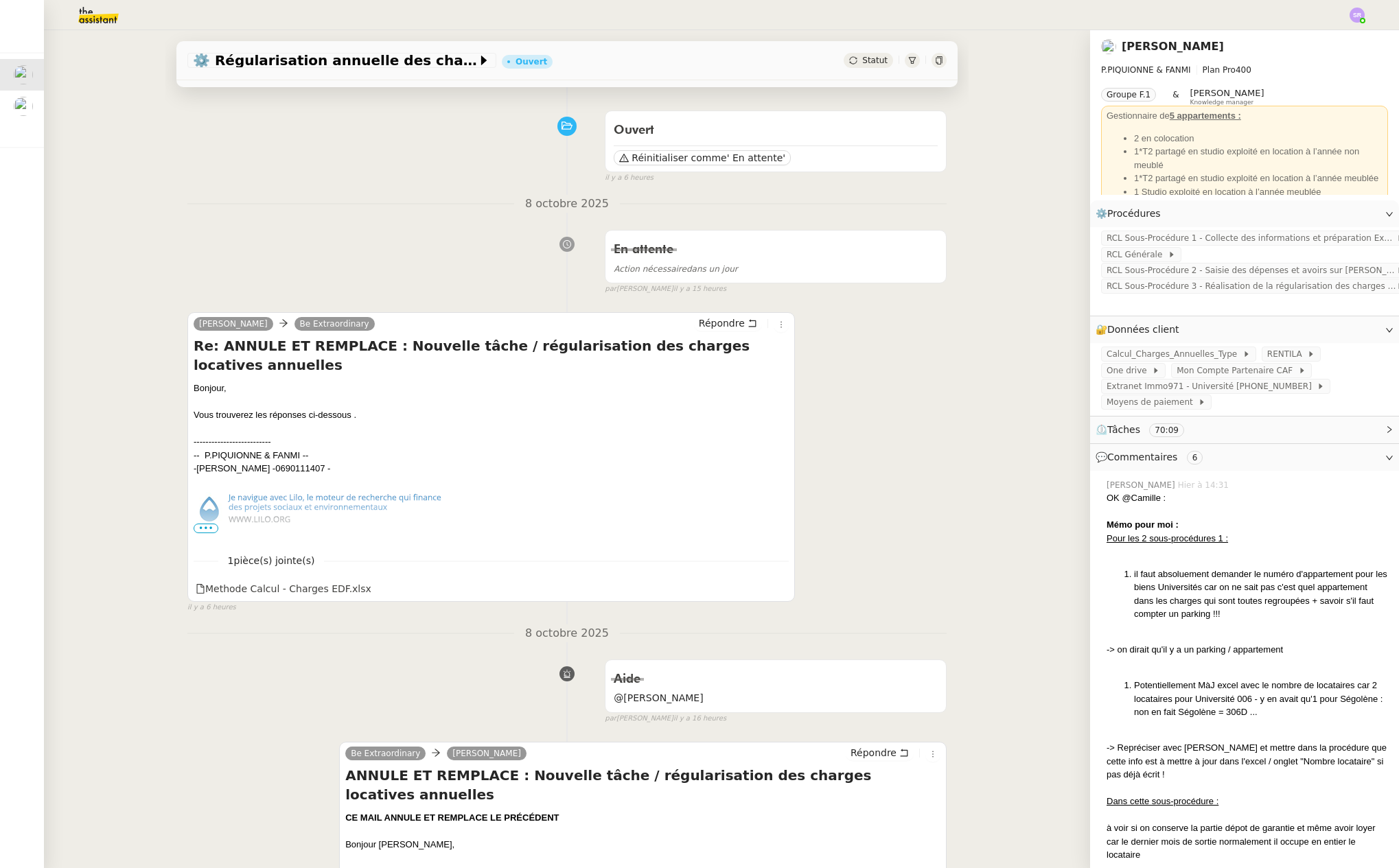
click at [197, 531] on span "•••" at bounding box center [206, 528] width 25 height 9
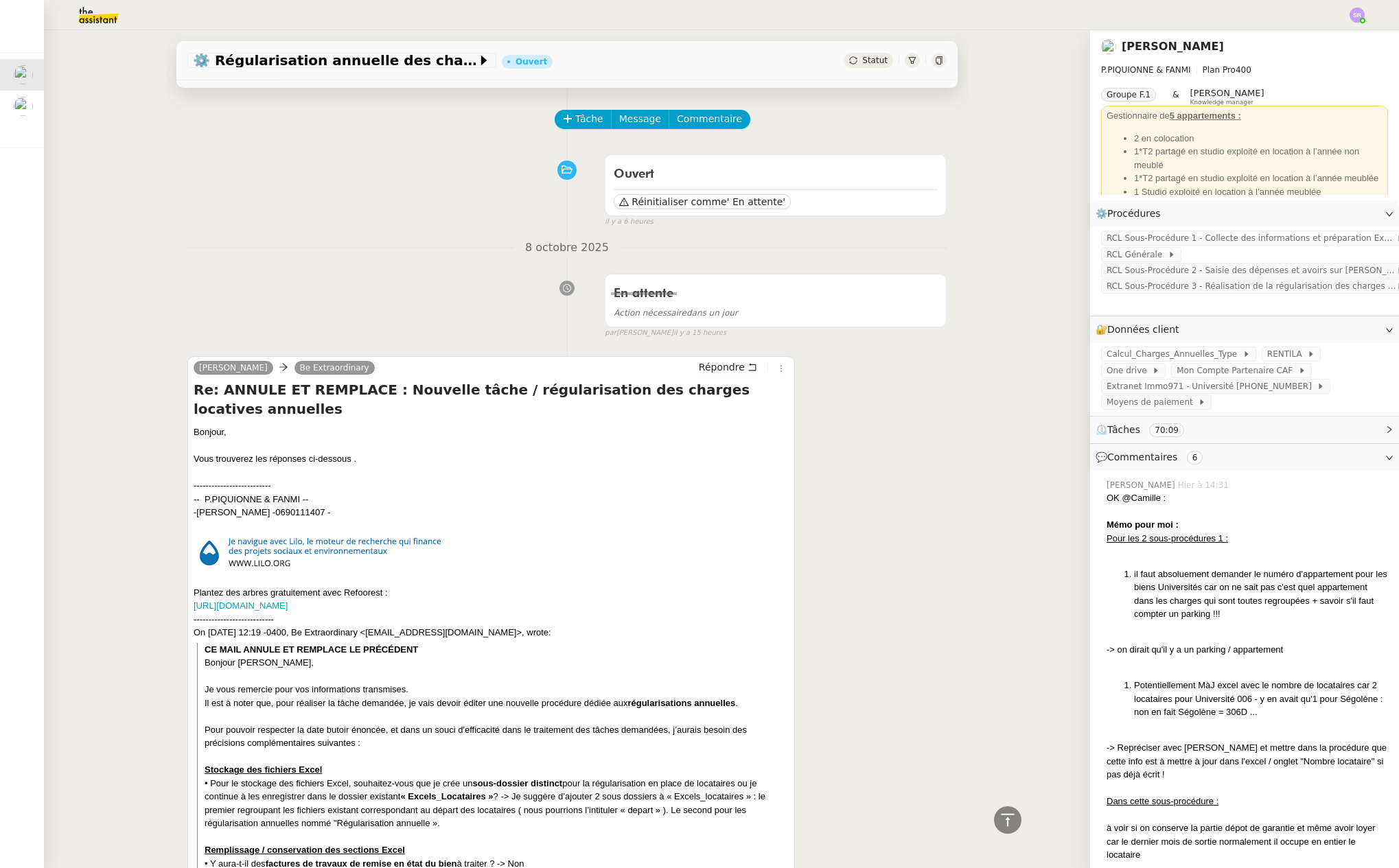
scroll to position [0, 0]
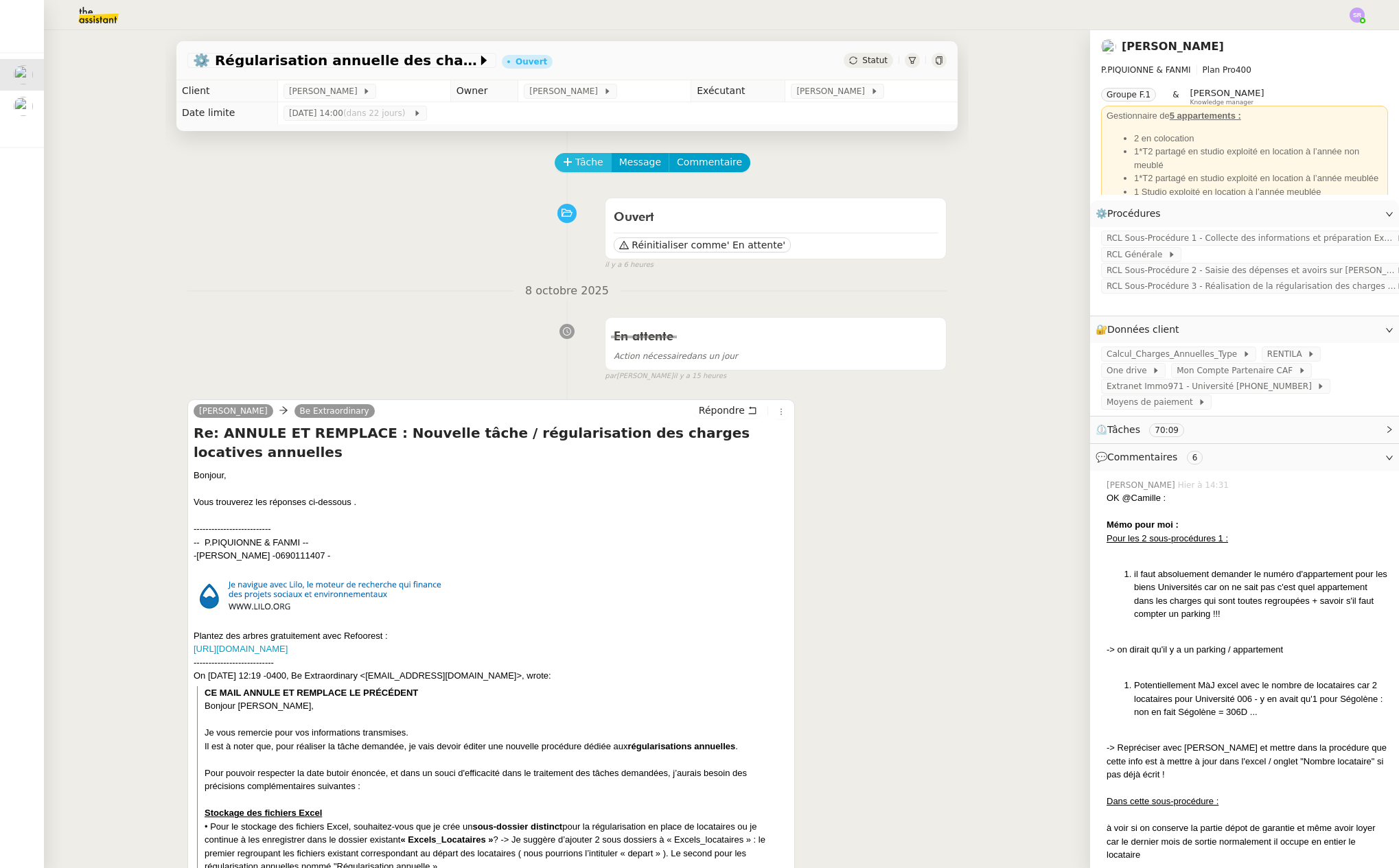
click at [576, 162] on span "Tâche" at bounding box center [589, 161] width 28 height 16
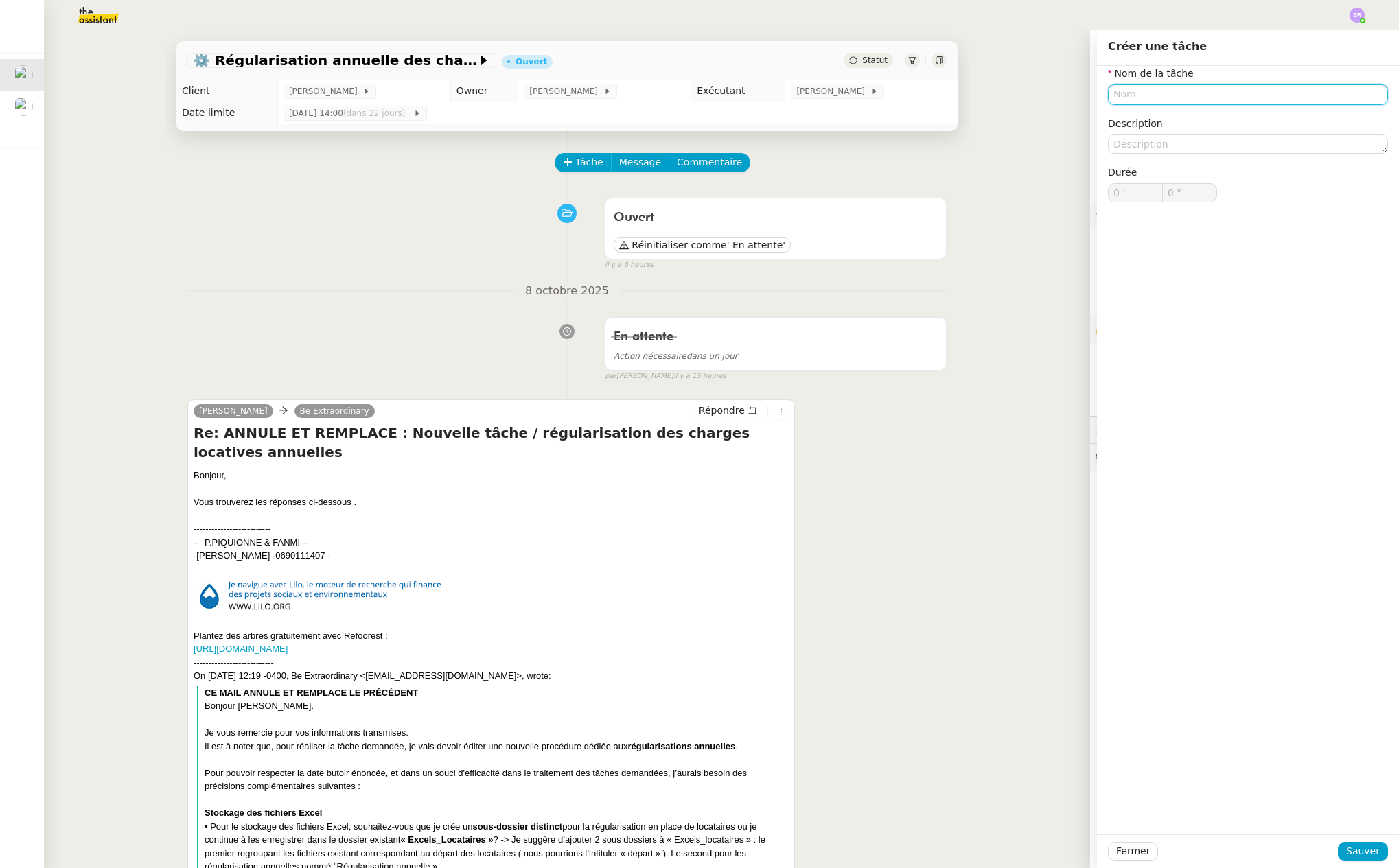
click at [1136, 97] on input "text" at bounding box center [1248, 94] width 280 height 19
click at [1168, 125] on div "Analyse retours" at bounding box center [1238, 120] width 269 height 12
type input "Analyse retours"
click at [1352, 861] on div "Fermer Sauver" at bounding box center [1248, 851] width 302 height 33
click at [1353, 849] on span "Sauver" at bounding box center [1363, 850] width 33 height 16
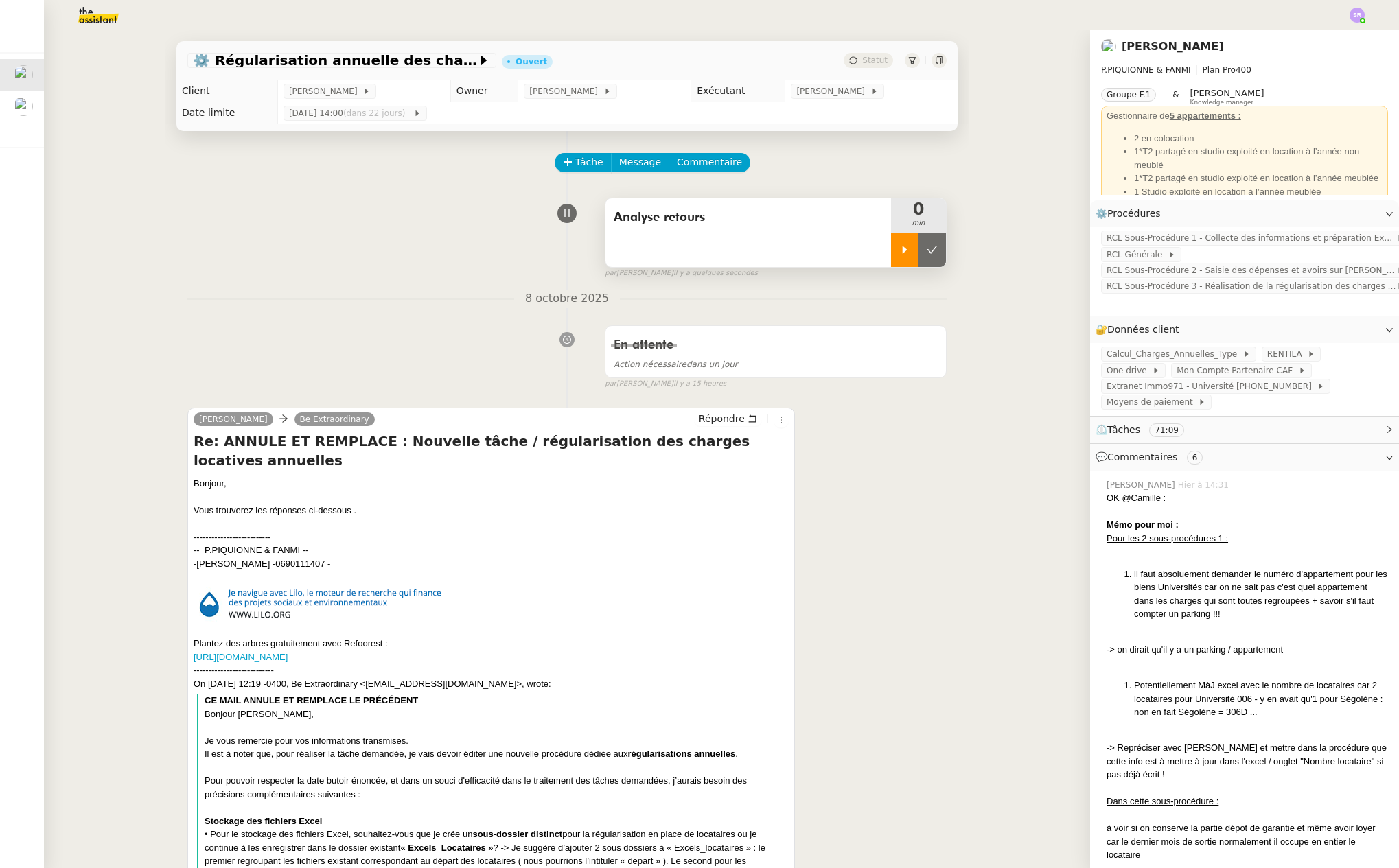
click at [892, 255] on div at bounding box center [905, 249] width 28 height 34
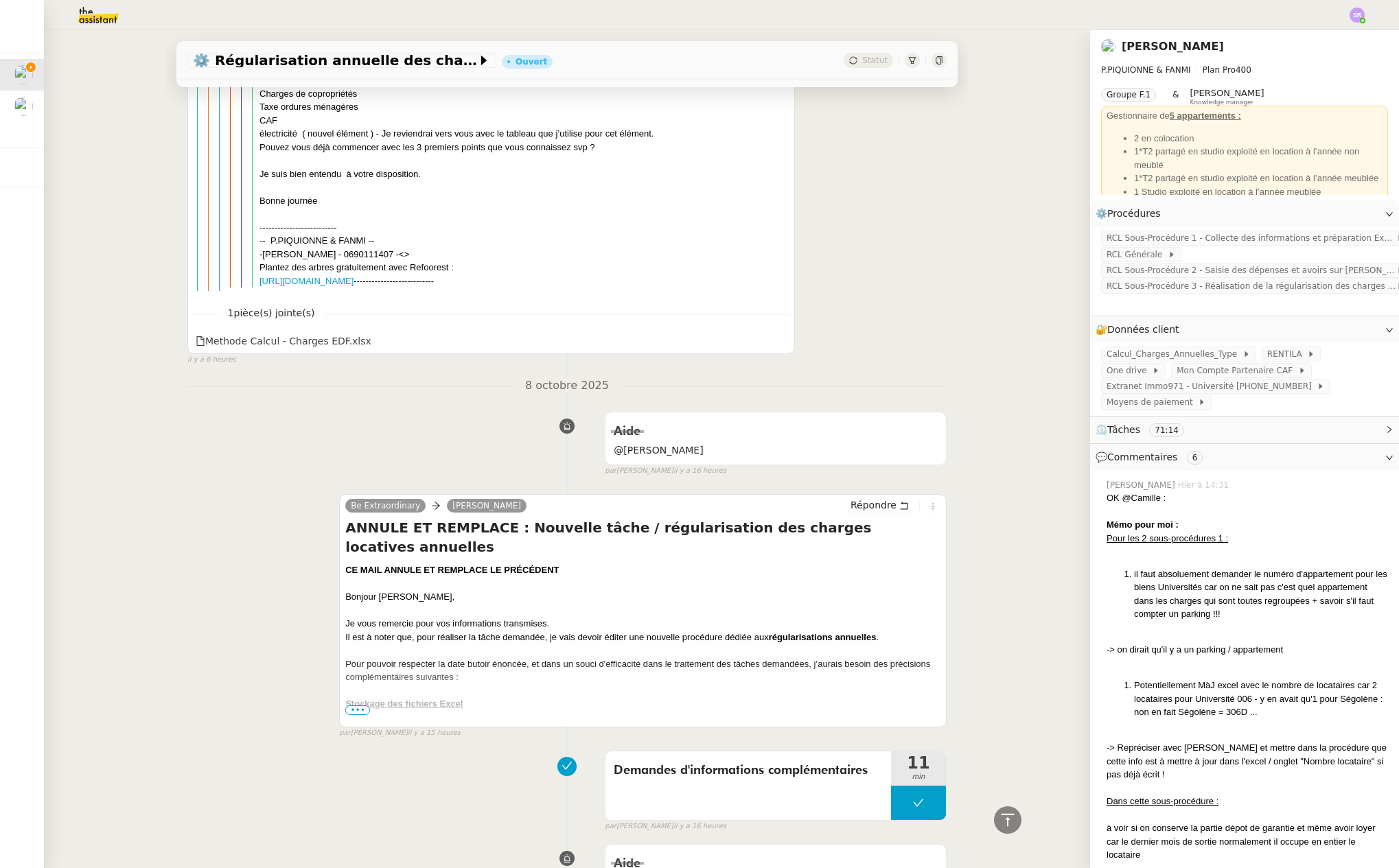
scroll to position [2162, 0]
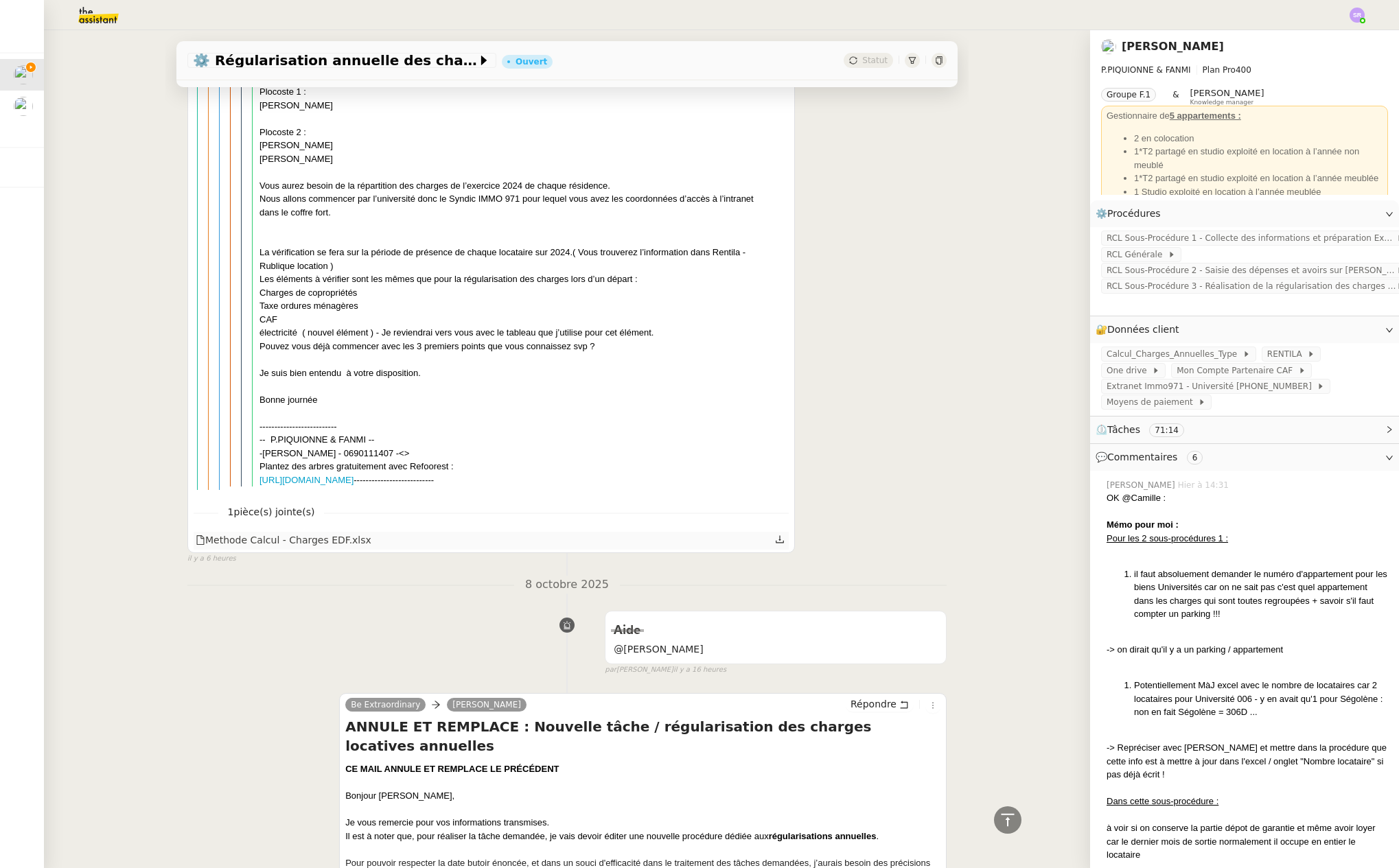
click at [361, 531] on div "Methode Calcul - Charges EDF.xlsx" at bounding box center [491, 540] width 595 height 18
click at [326, 532] on div "Methode Calcul - Charges EDF.xlsx" at bounding box center [283, 540] width 175 height 16
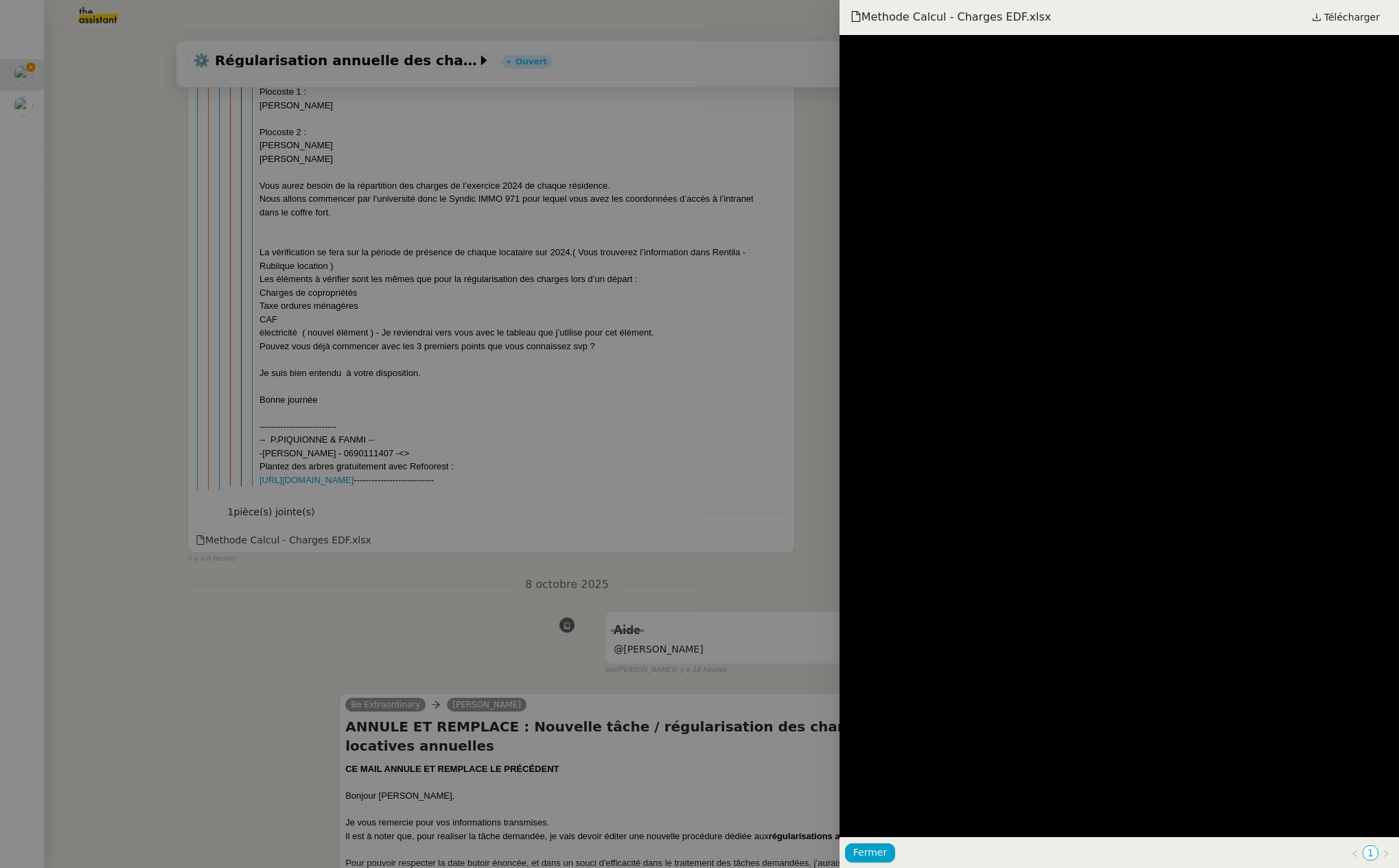
click at [603, 504] on div at bounding box center [700, 434] width 1399 height 868
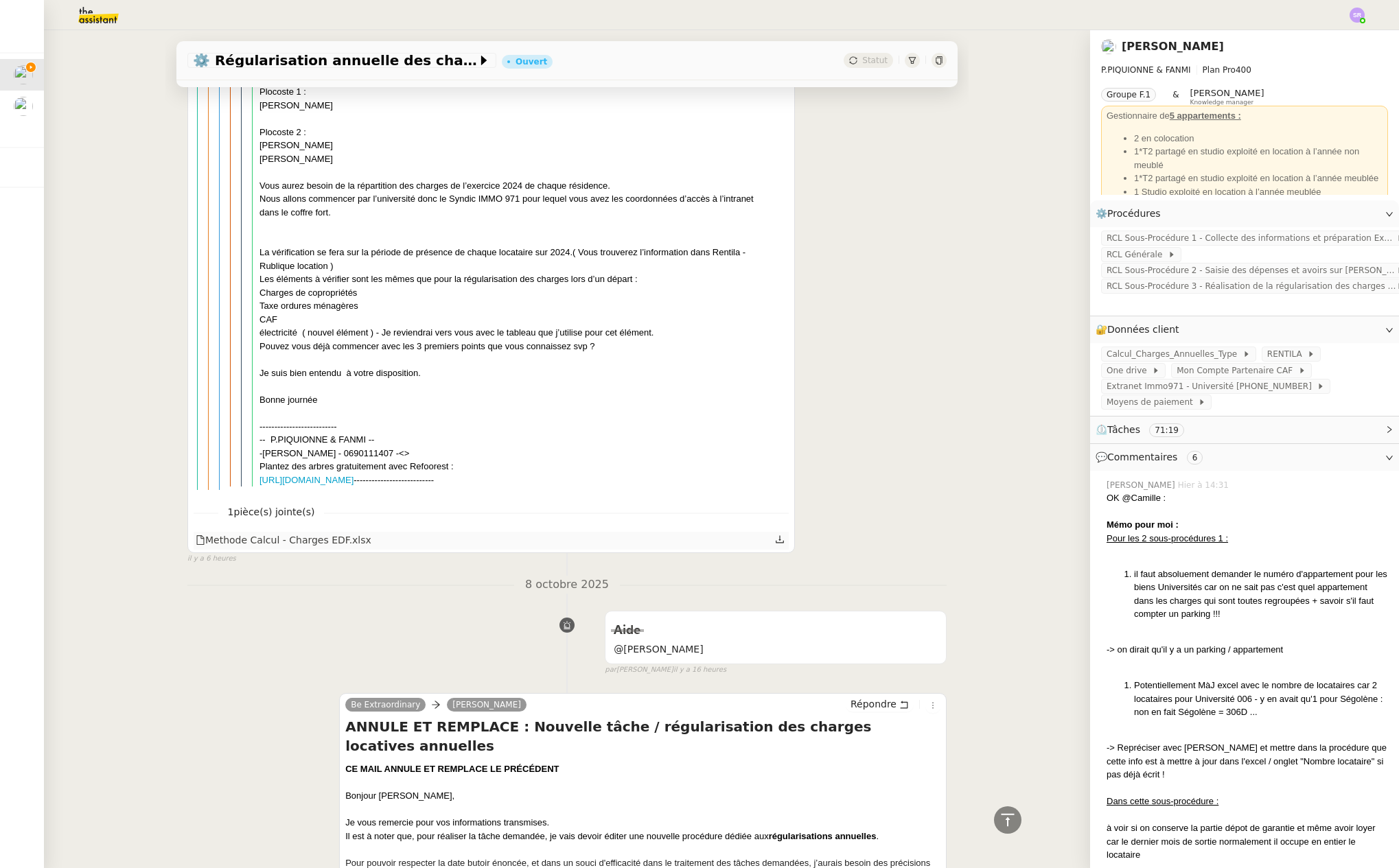
click at [756, 531] on div "Methode Calcul - Charges EDF.xlsx" at bounding box center [491, 540] width 595 height 18
click at [775, 534] on icon at bounding box center [779, 539] width 9 height 9
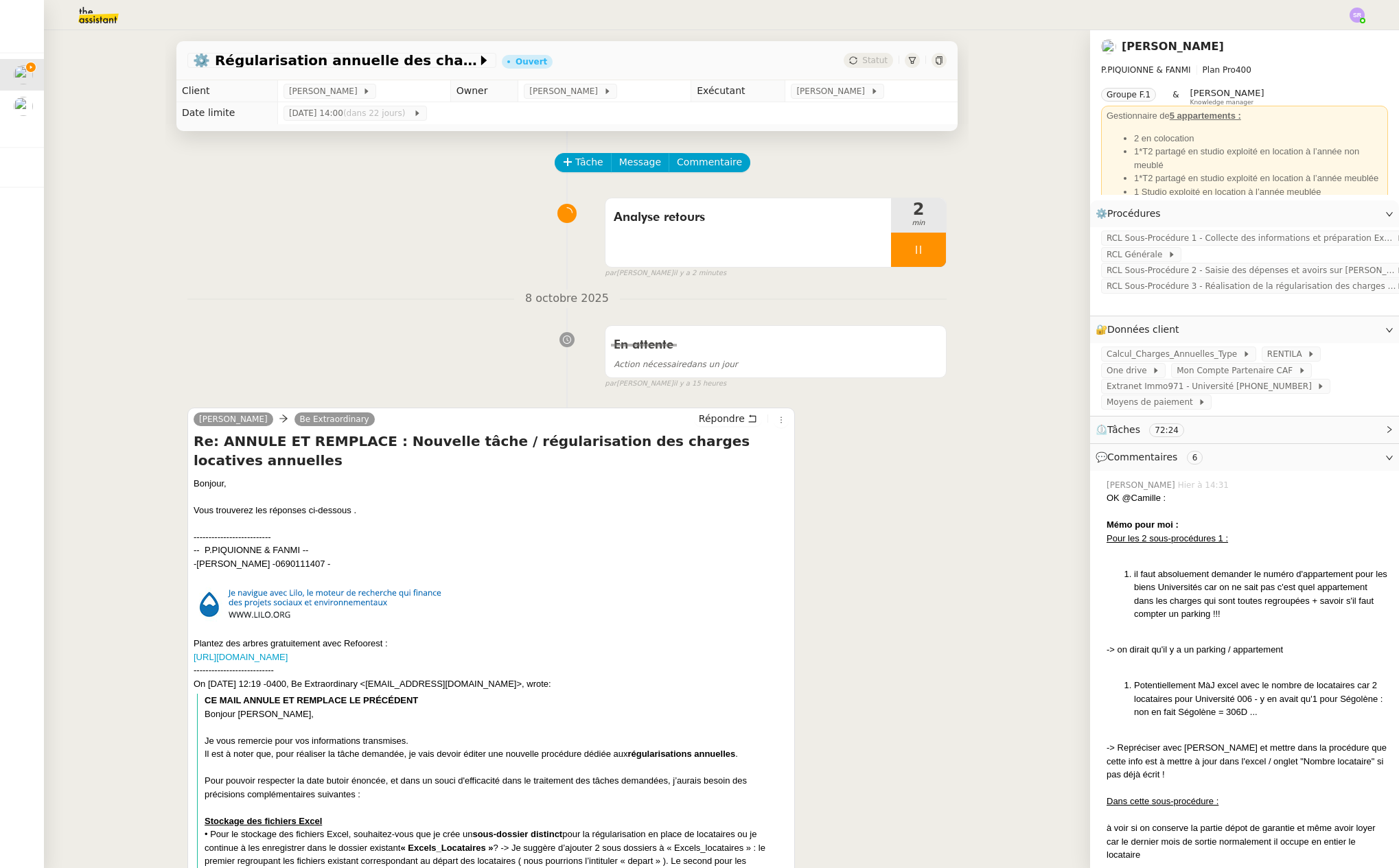
scroll to position [339, 0]
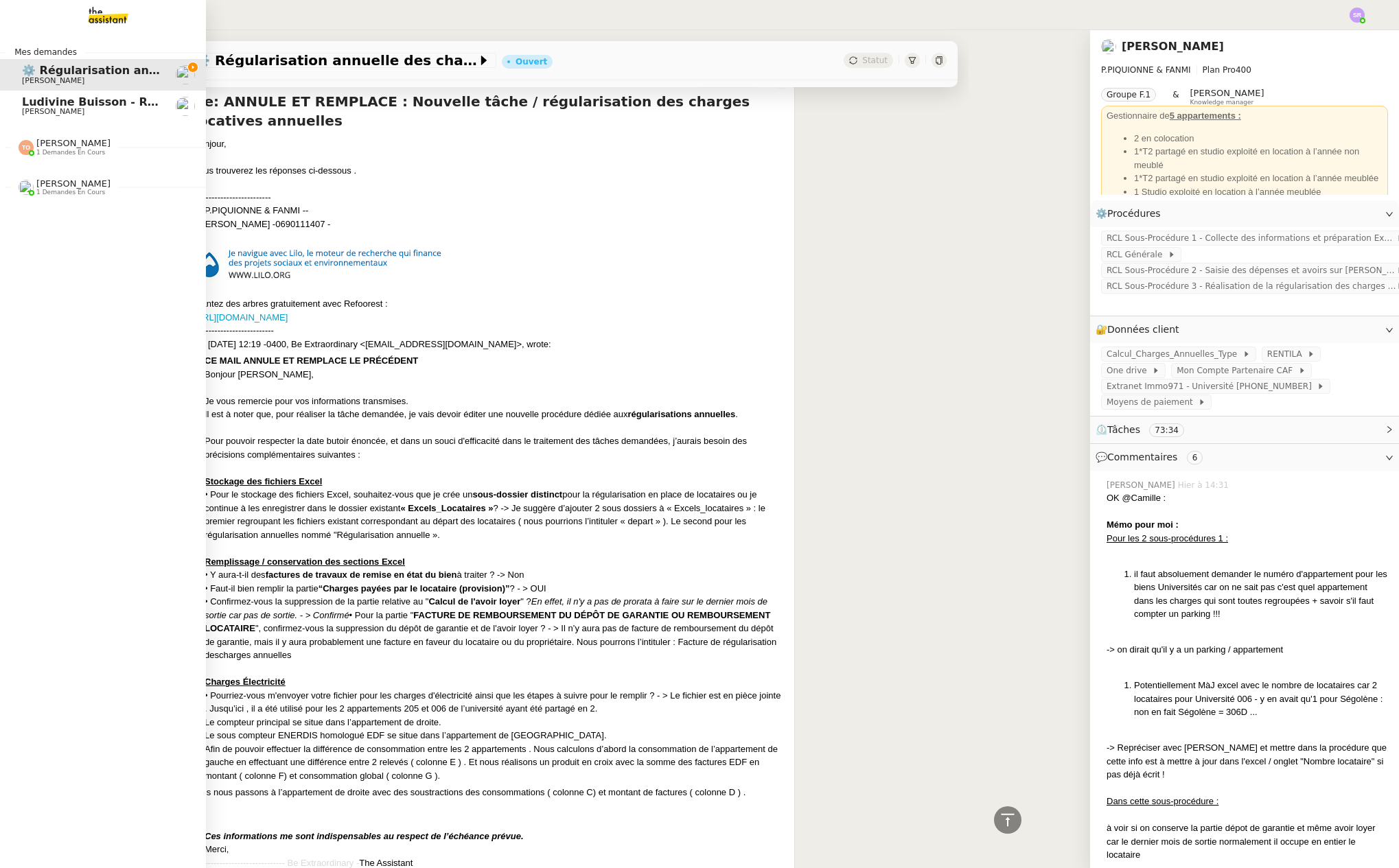
click at [27, 111] on span "[PERSON_NAME]" at bounding box center [53, 111] width 62 height 9
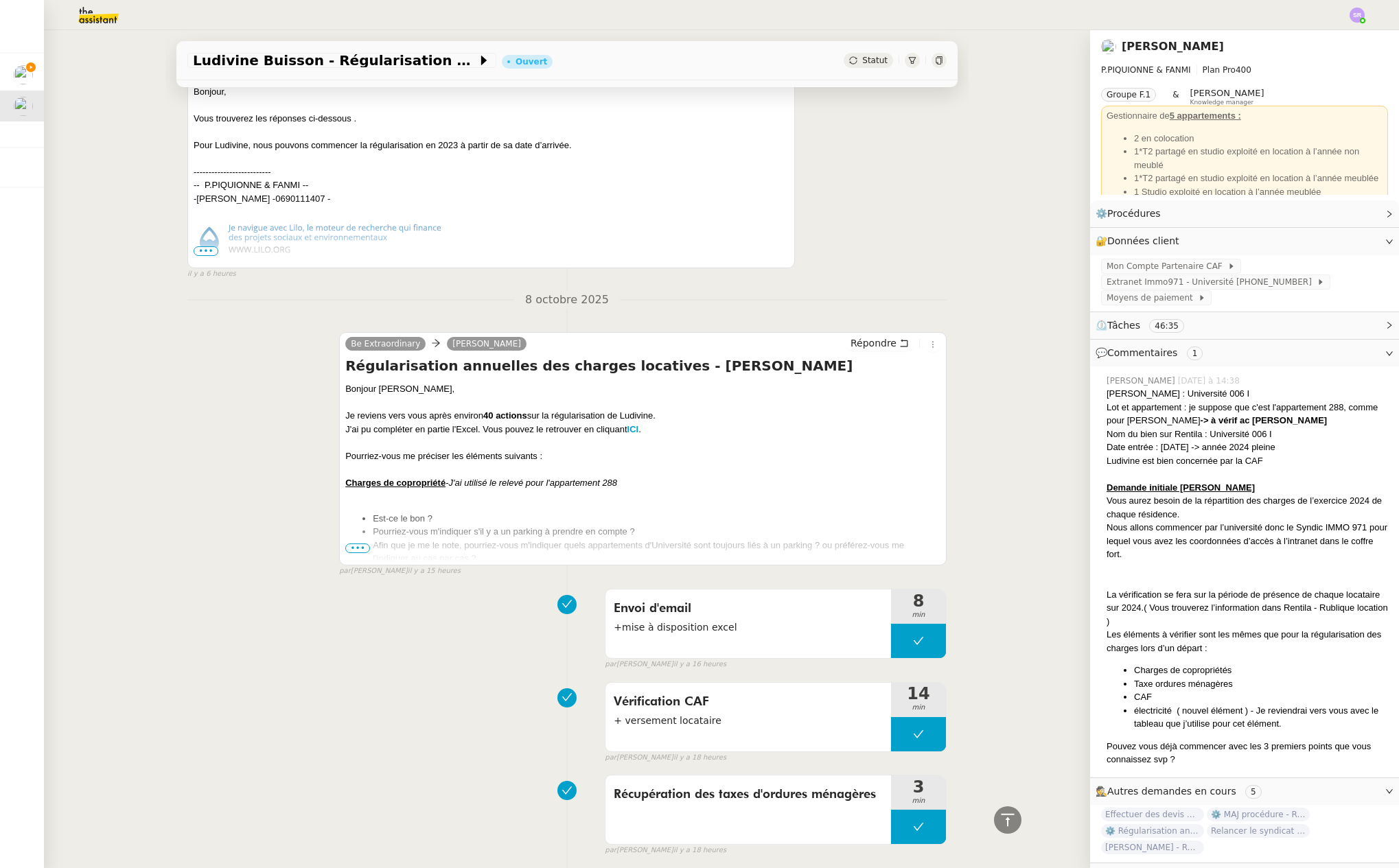
scroll to position [1, 0]
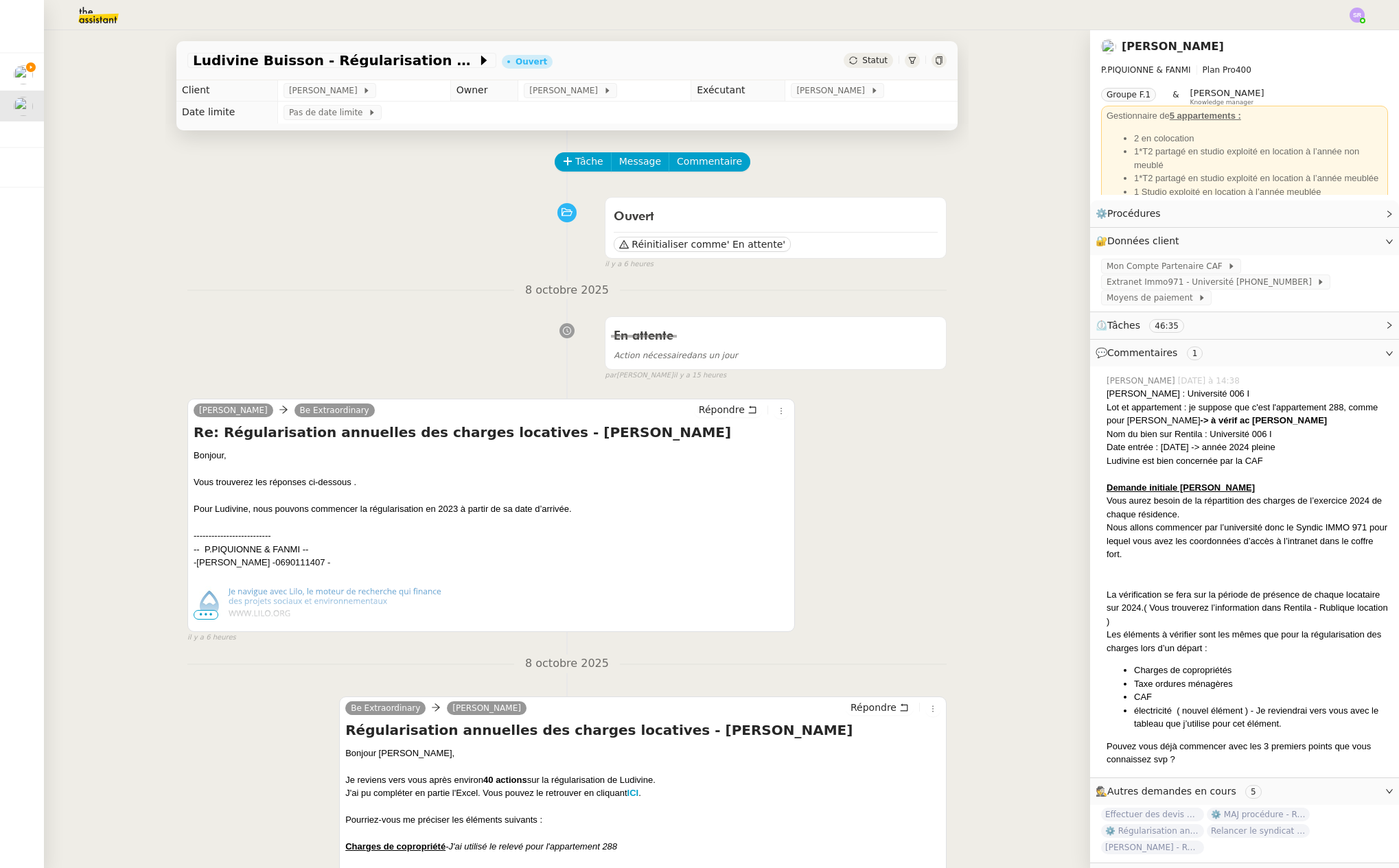
click at [204, 613] on span "•••" at bounding box center [206, 615] width 25 height 9
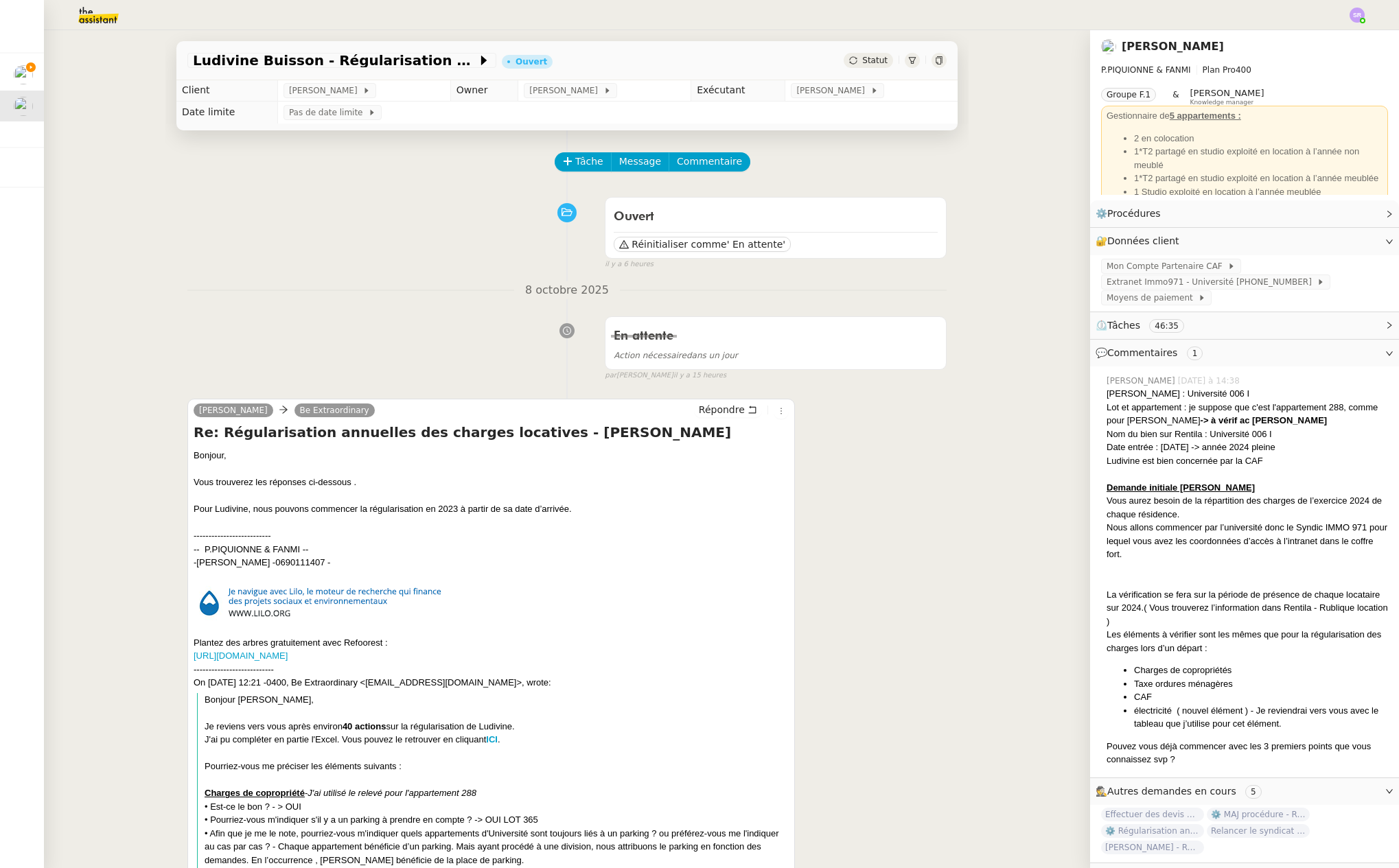
scroll to position [122, 0]
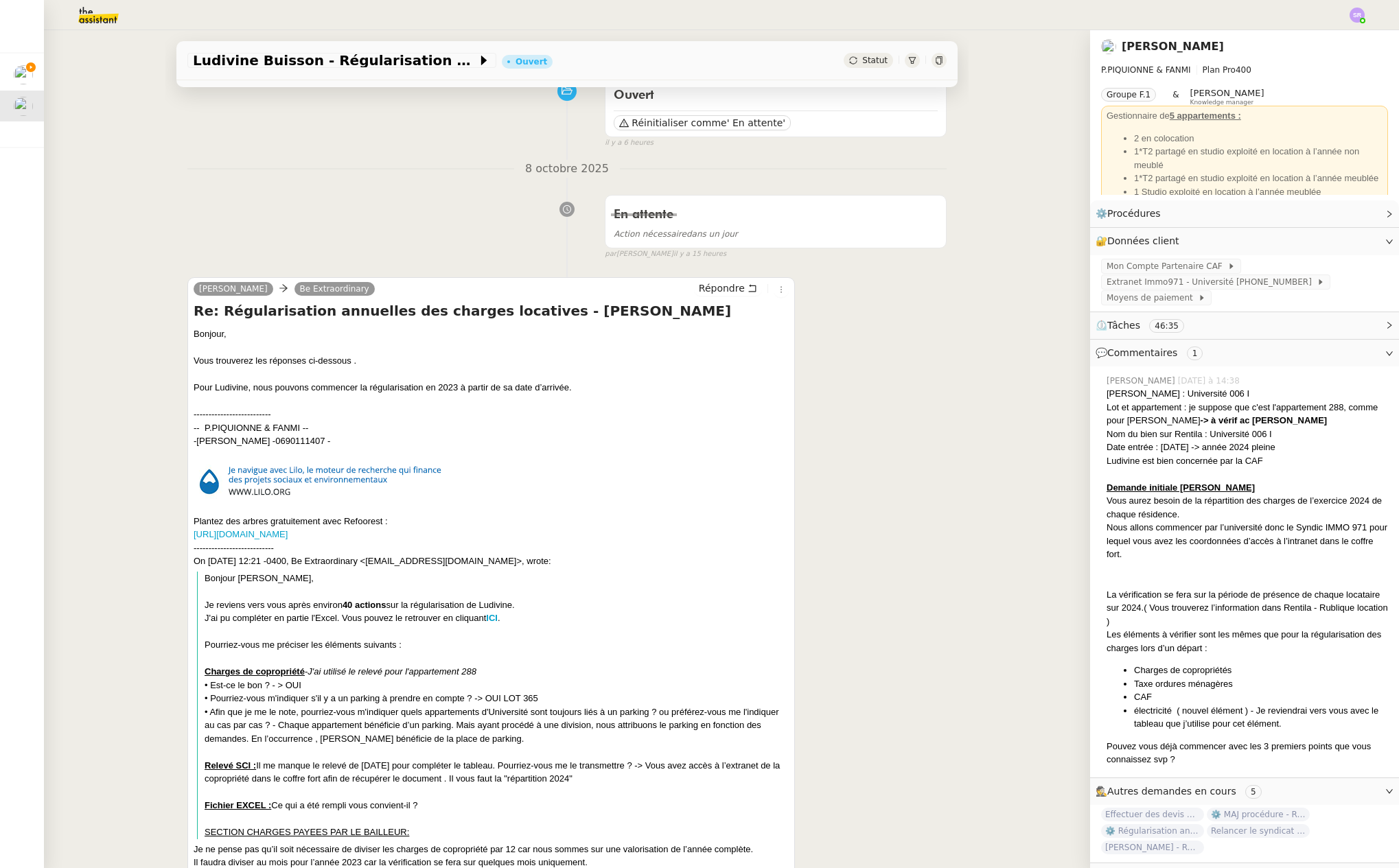
click at [41, 70] on span "⚙️ Régularisation annuelle des charges locatives" at bounding box center [11, 70] width 302 height 13
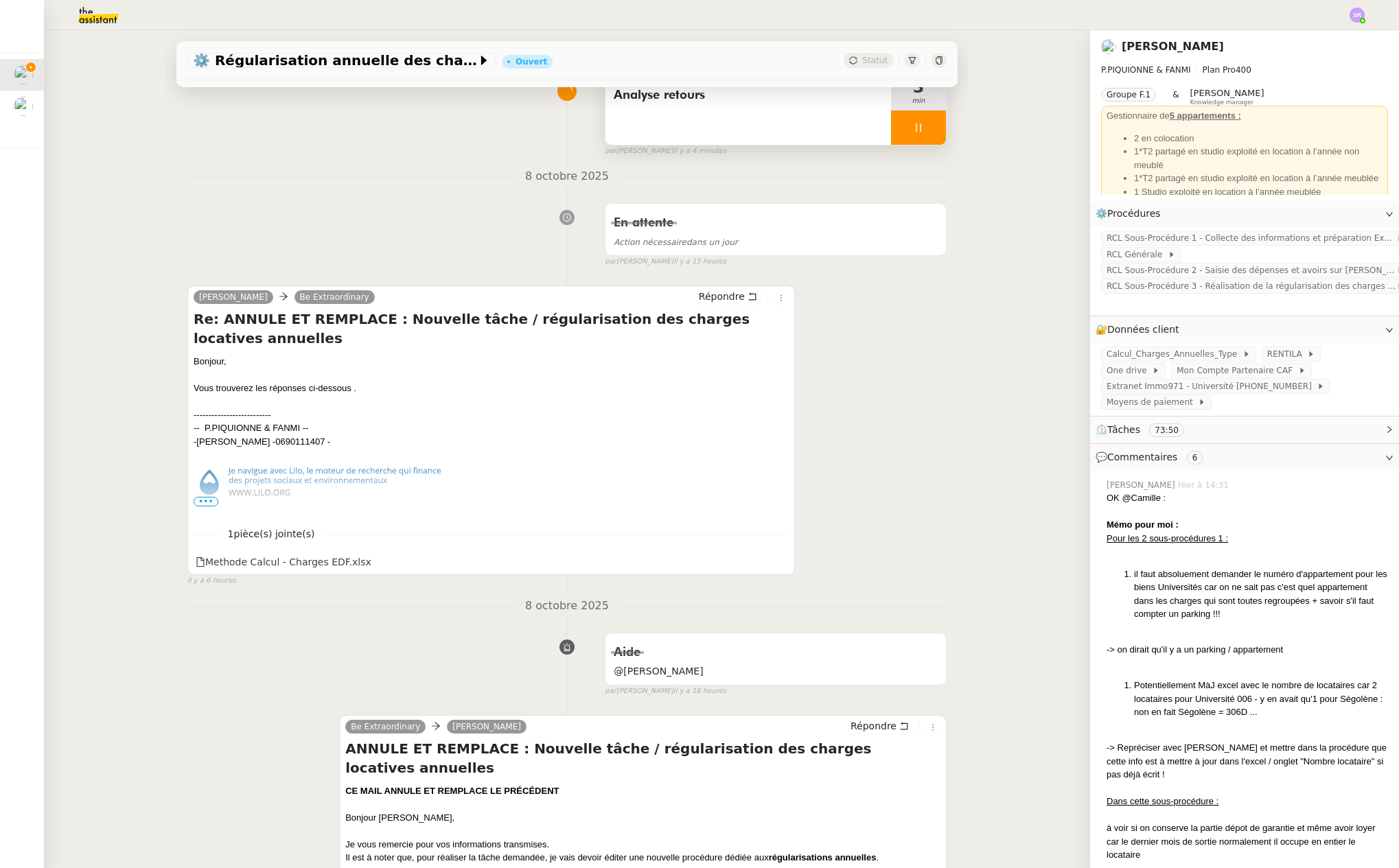
scroll to position [17, 0]
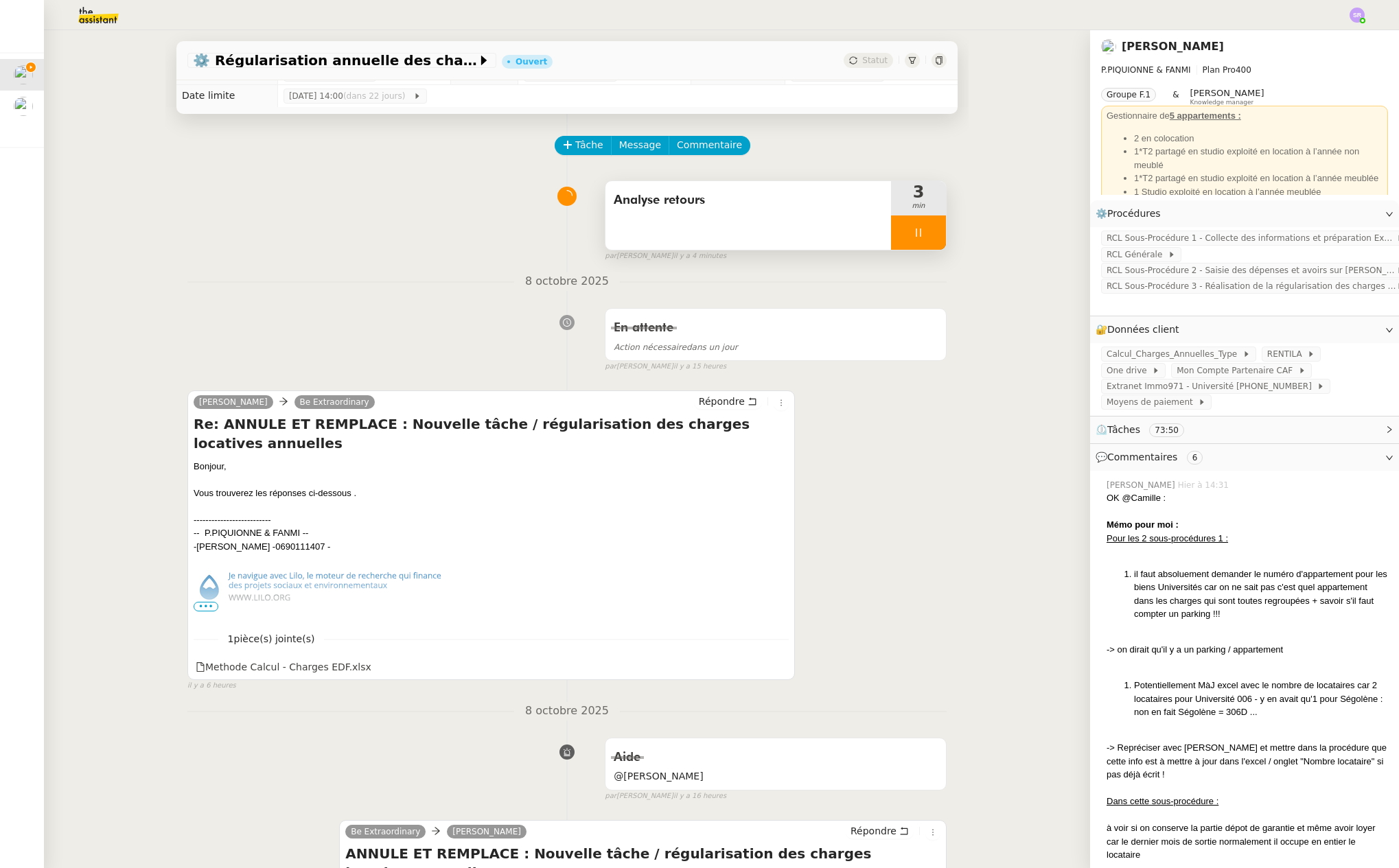
click at [900, 225] on div at bounding box center [918, 232] width 55 height 34
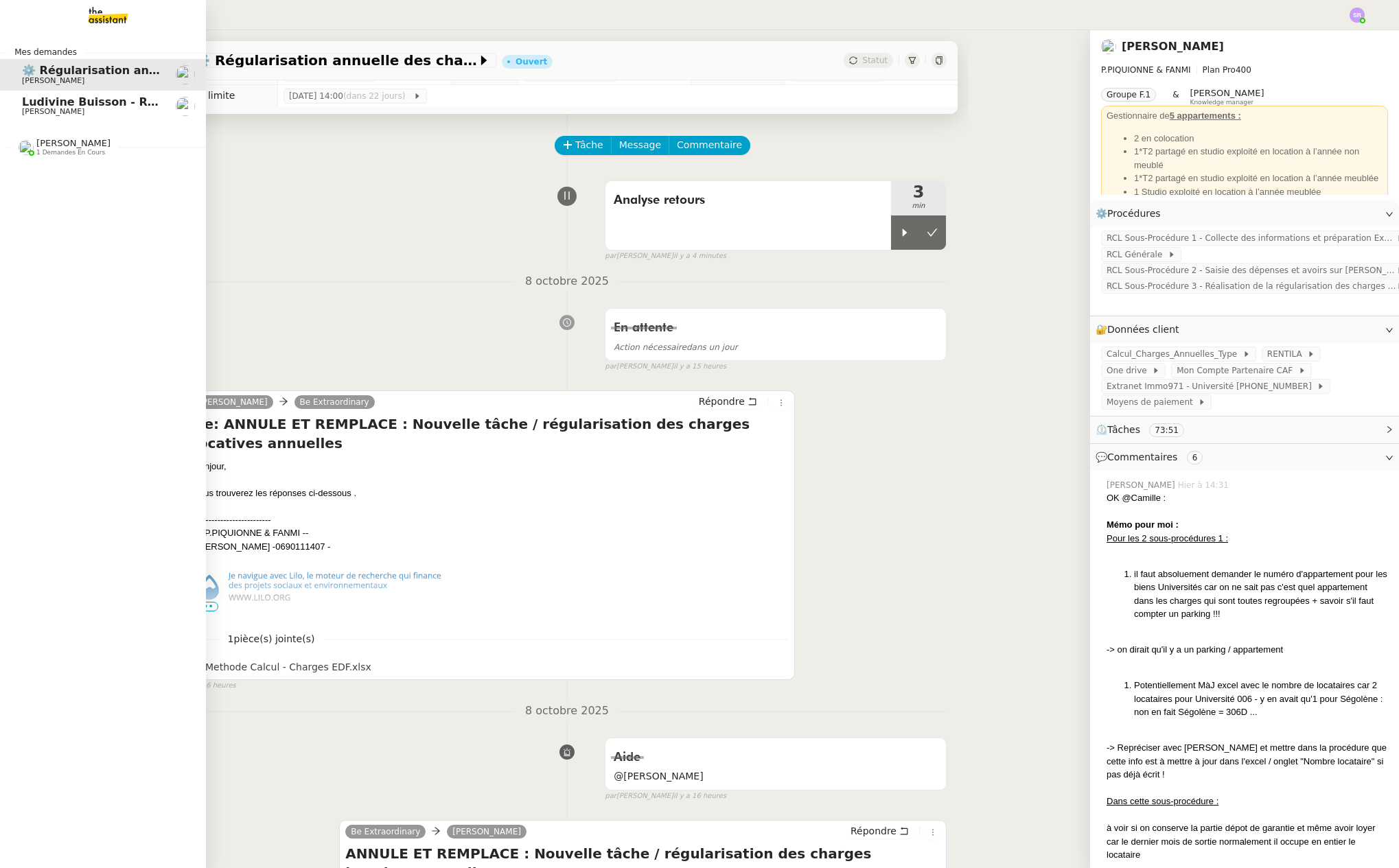
click at [47, 106] on span "Ludivine Buisson - Régularisation annuelles des charges locatives" at bounding box center [226, 102] width 408 height 13
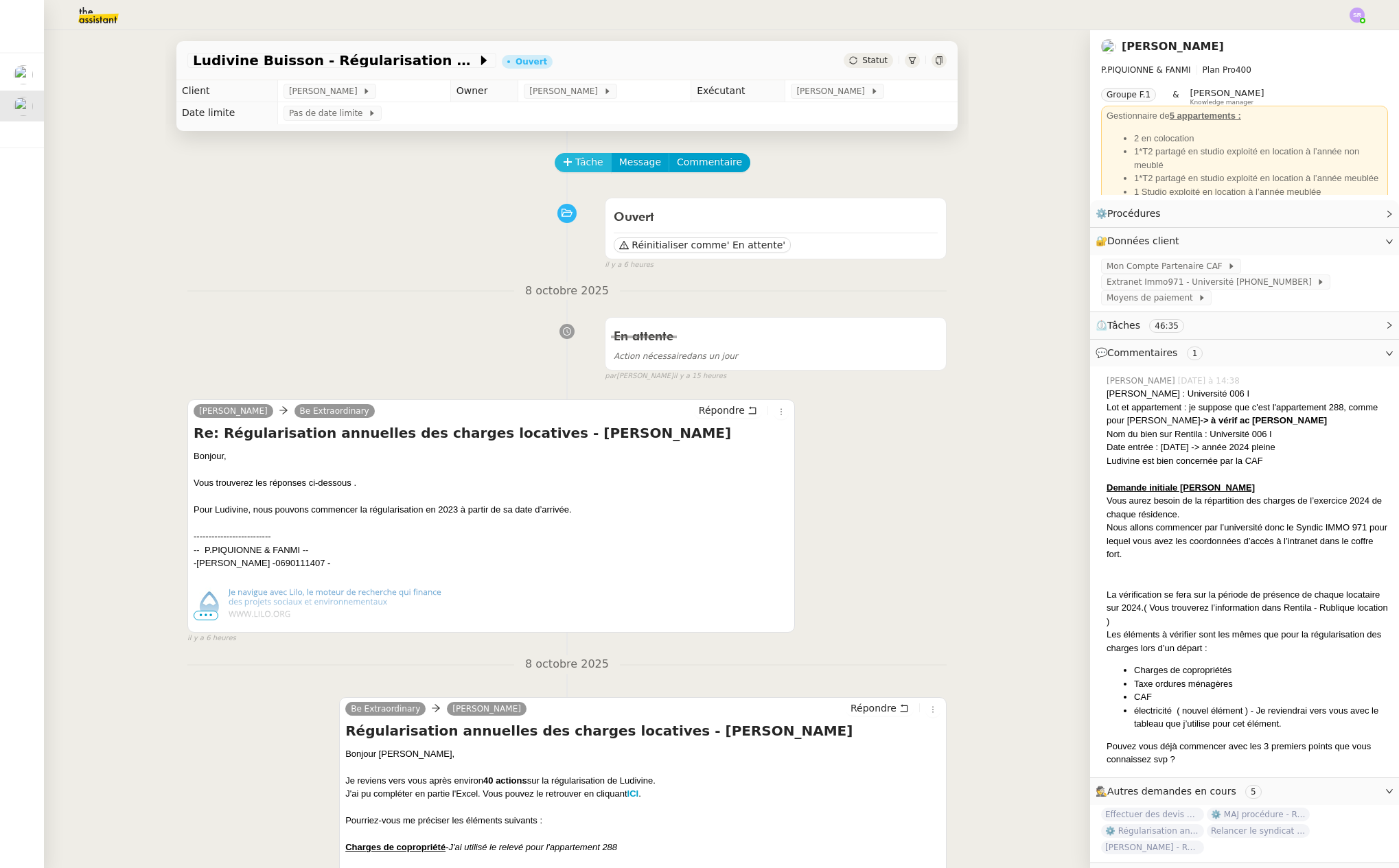
click at [575, 162] on span "Tâche" at bounding box center [589, 161] width 28 height 16
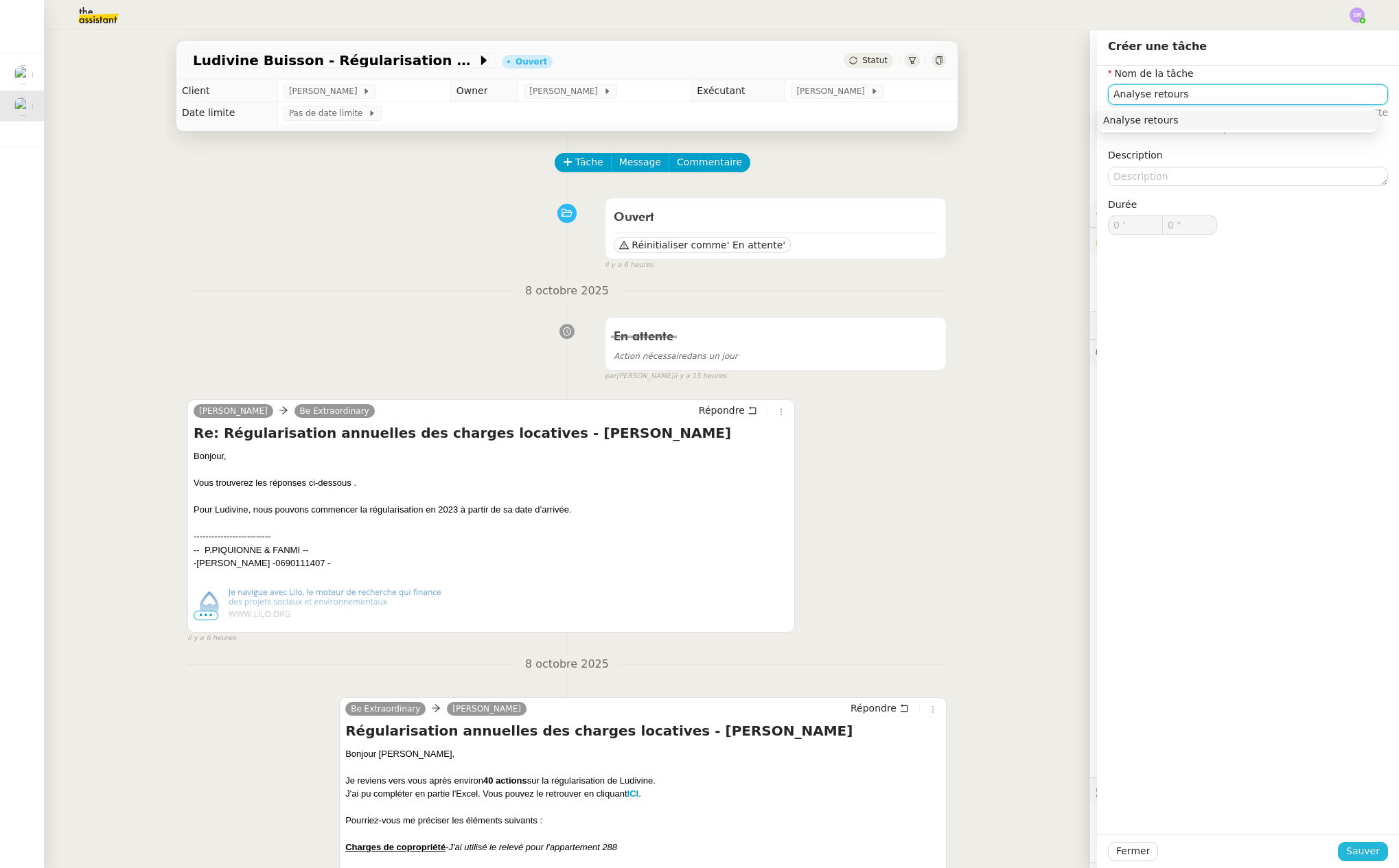
type input "Analyse retours"
click at [1355, 852] on span "Sauver" at bounding box center [1363, 850] width 33 height 16
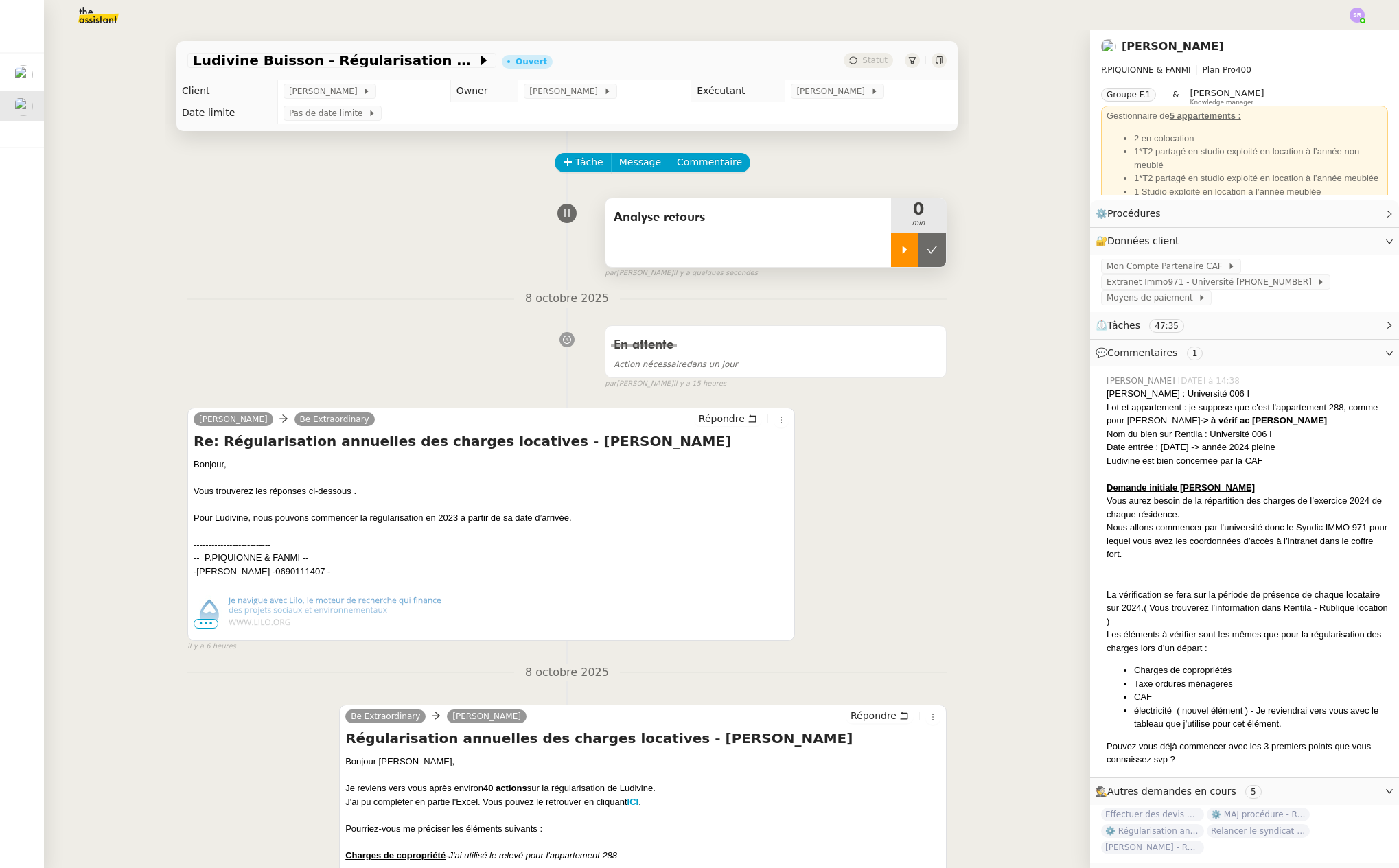
click at [899, 254] on icon at bounding box center [905, 249] width 11 height 11
click at [194, 623] on span "•••" at bounding box center [206, 623] width 25 height 9
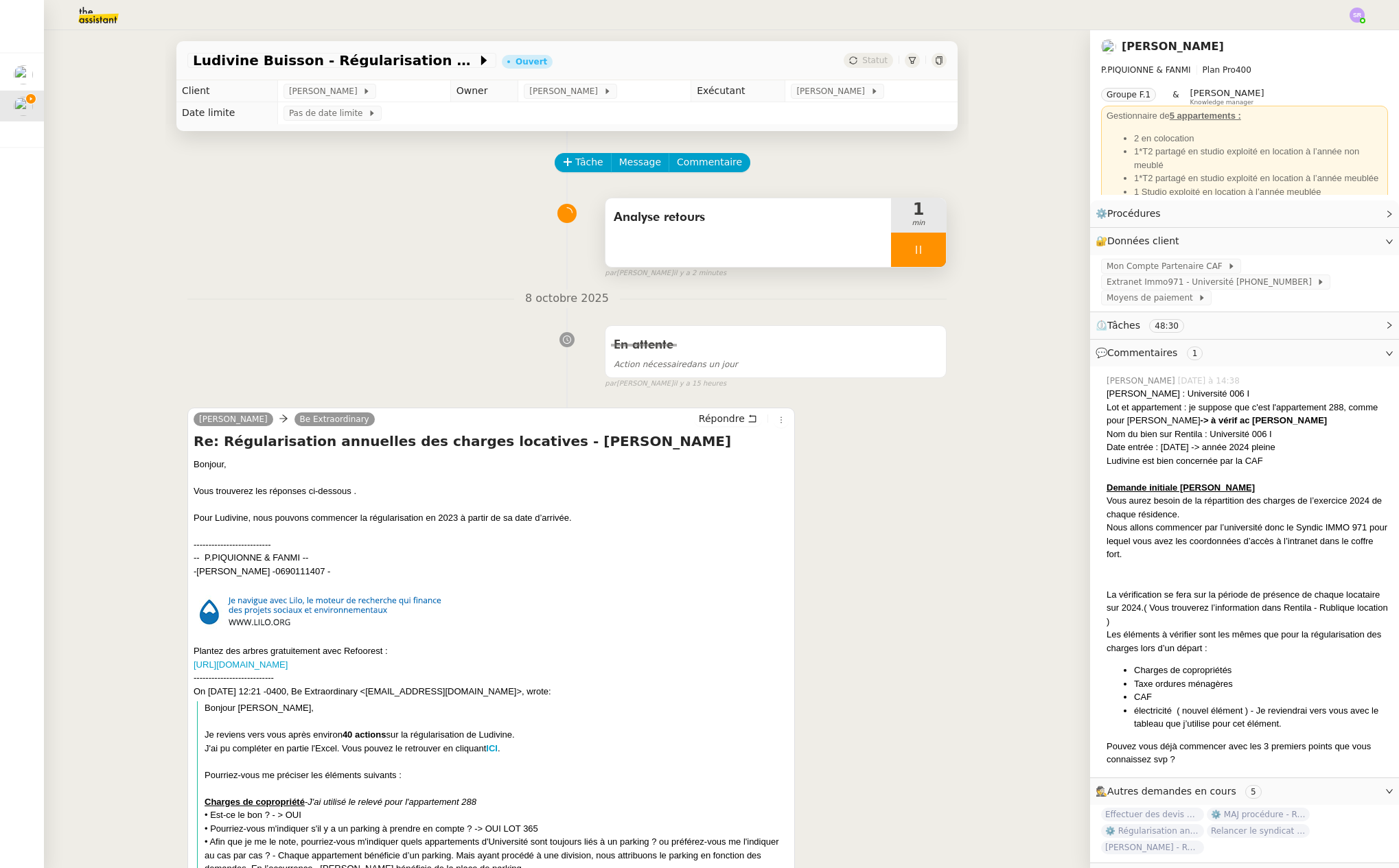
click at [914, 257] on div at bounding box center [918, 249] width 55 height 34
click at [922, 259] on button at bounding box center [932, 249] width 28 height 34
click at [905, 239] on button at bounding box center [918, 249] width 55 height 34
click at [891, 261] on div at bounding box center [905, 249] width 28 height 34
click at [912, 258] on div at bounding box center [918, 249] width 55 height 34
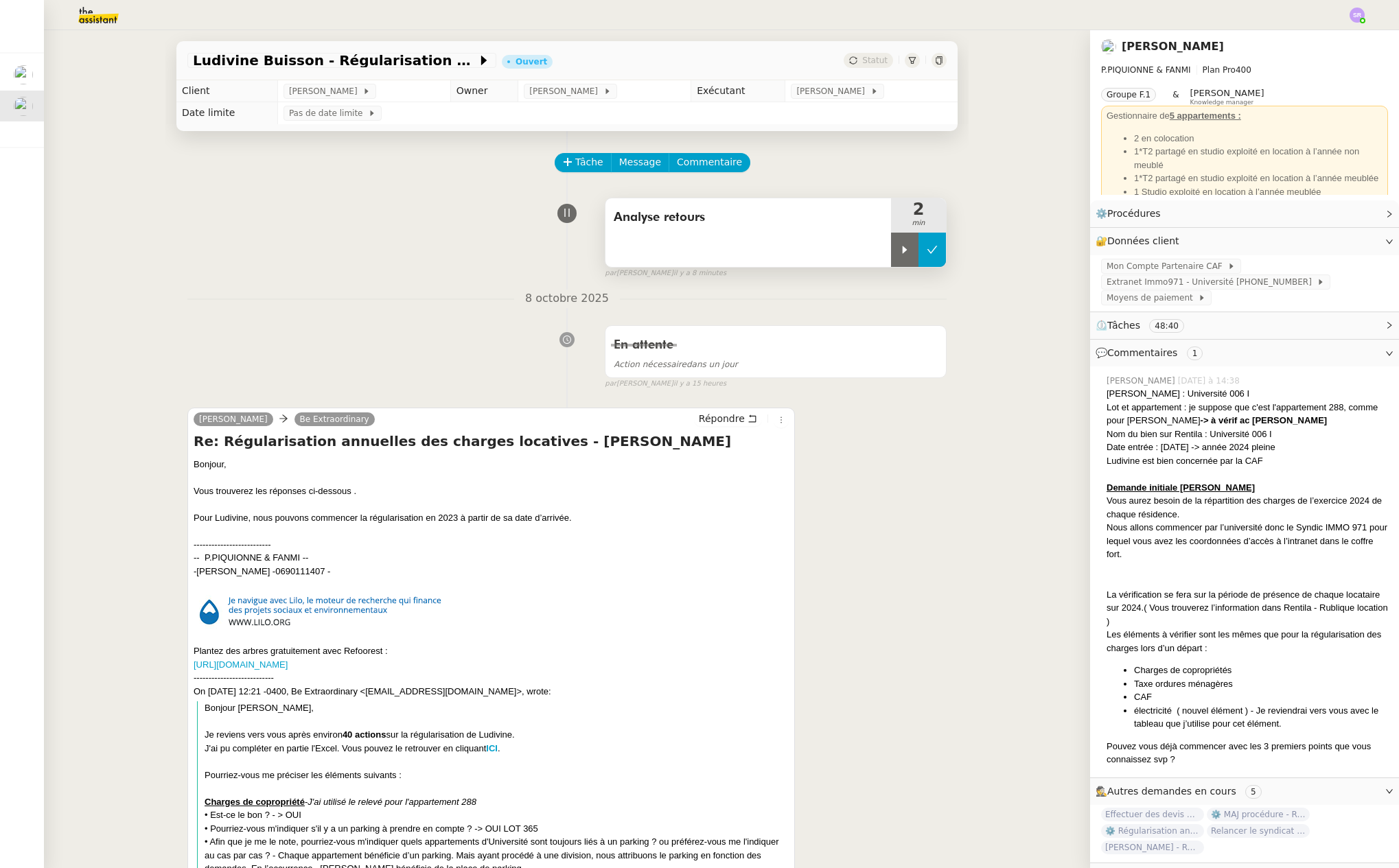
click at [921, 255] on button at bounding box center [932, 249] width 28 height 34
drag, startPoint x: 45, startPoint y: 69, endPoint x: 38, endPoint y: 73, distance: 8.1
click at [43, 70] on nz-layout "Mes demandes ⚙️ Régularisation annuelle des charges locatives [PERSON_NAME] [PE…" at bounding box center [700, 434] width 1399 height 868
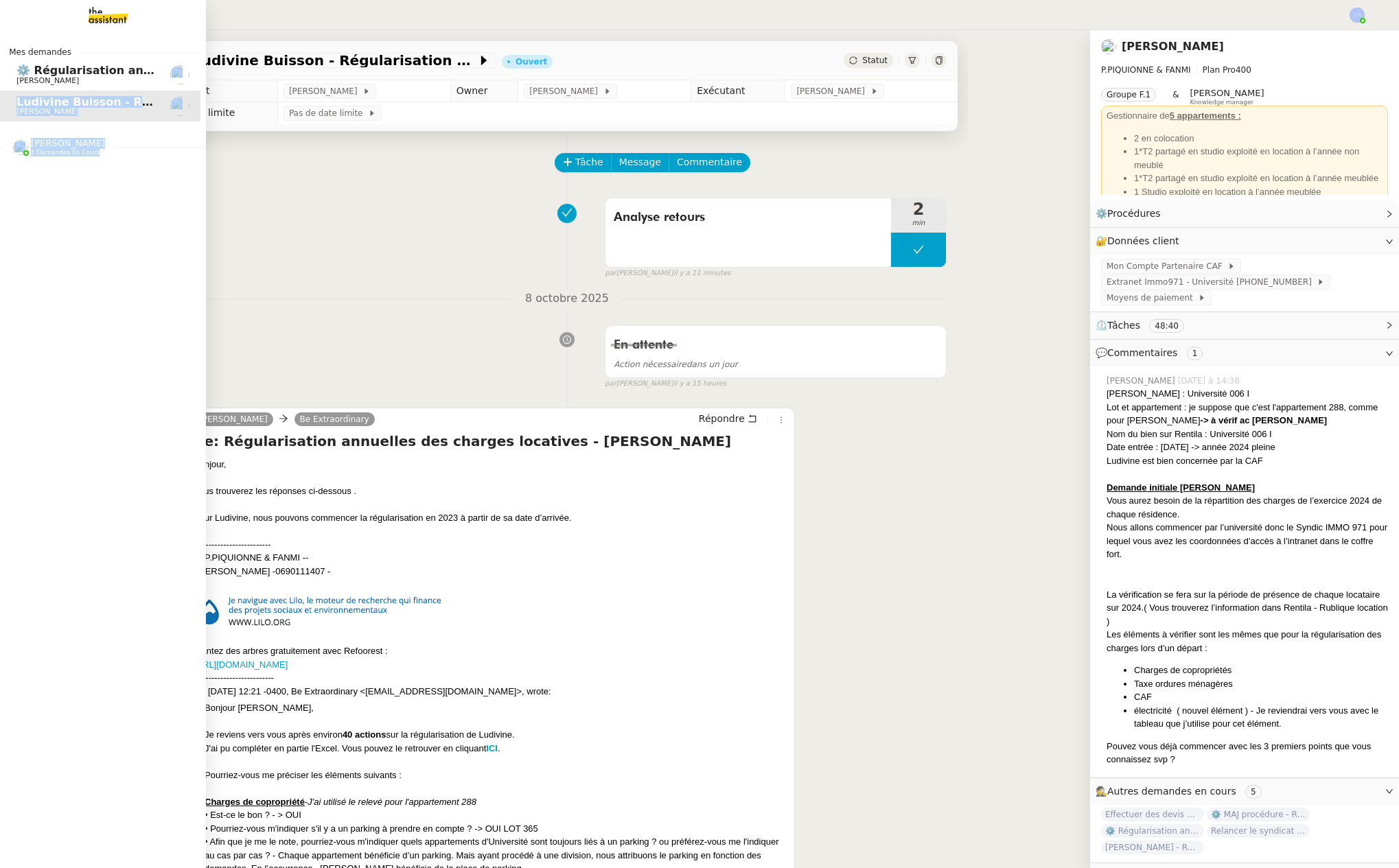
click at [49, 75] on span "⚙️ Régularisation annuelle des charges locatives" at bounding box center [168, 70] width 302 height 13
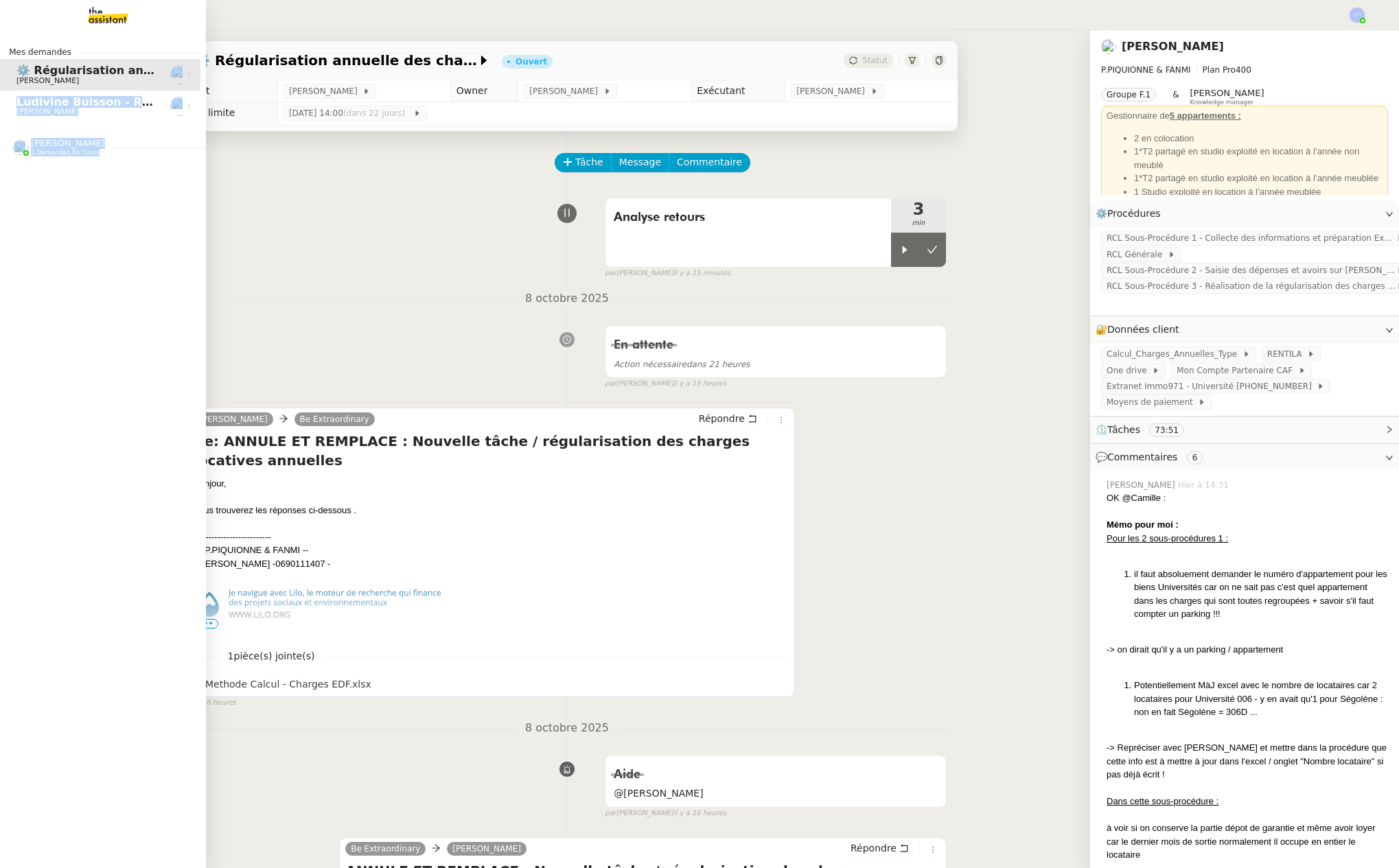
click at [89, 81] on span "[PERSON_NAME]" at bounding box center [85, 81] width 138 height 8
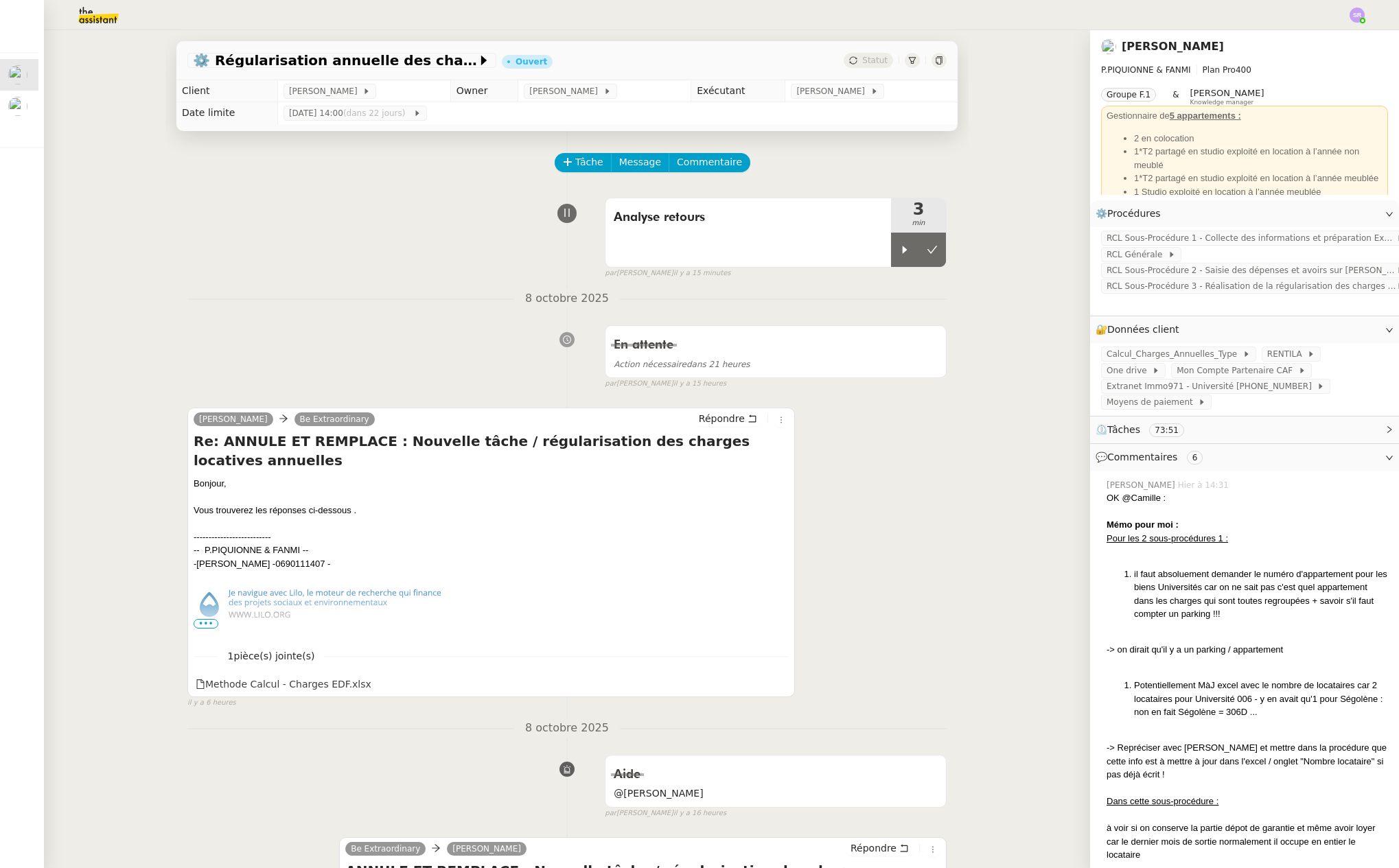
click at [289, 257] on div "Analyse retours 3 min false par [PERSON_NAME] il y a 15 minutes" at bounding box center [567, 235] width 759 height 88
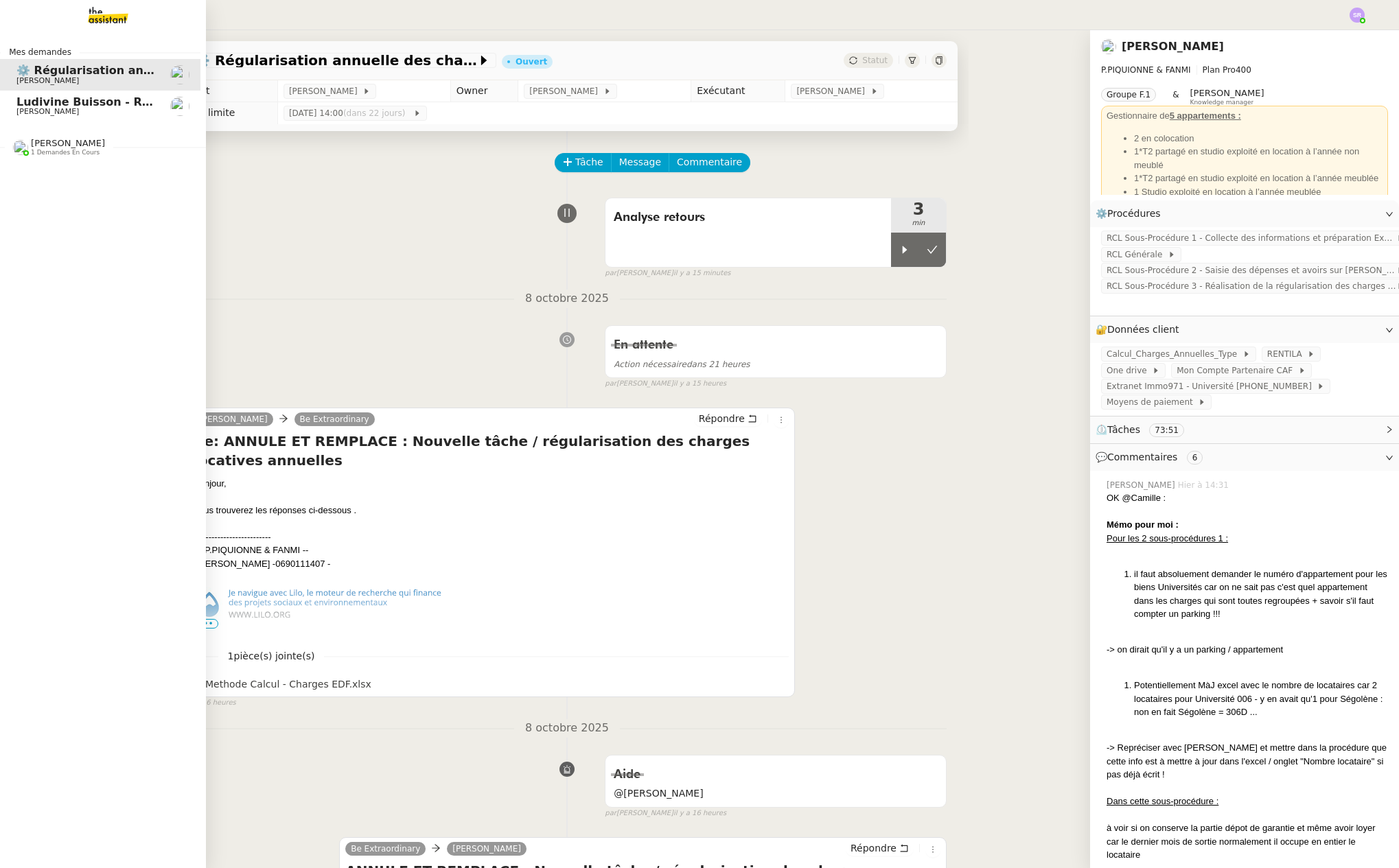
click at [83, 149] on span "1 demandes en cours" at bounding box center [65, 153] width 69 height 7
click at [30, 73] on span "⚙️ Régularisation annuelle des charges locatives" at bounding box center [168, 70] width 302 height 13
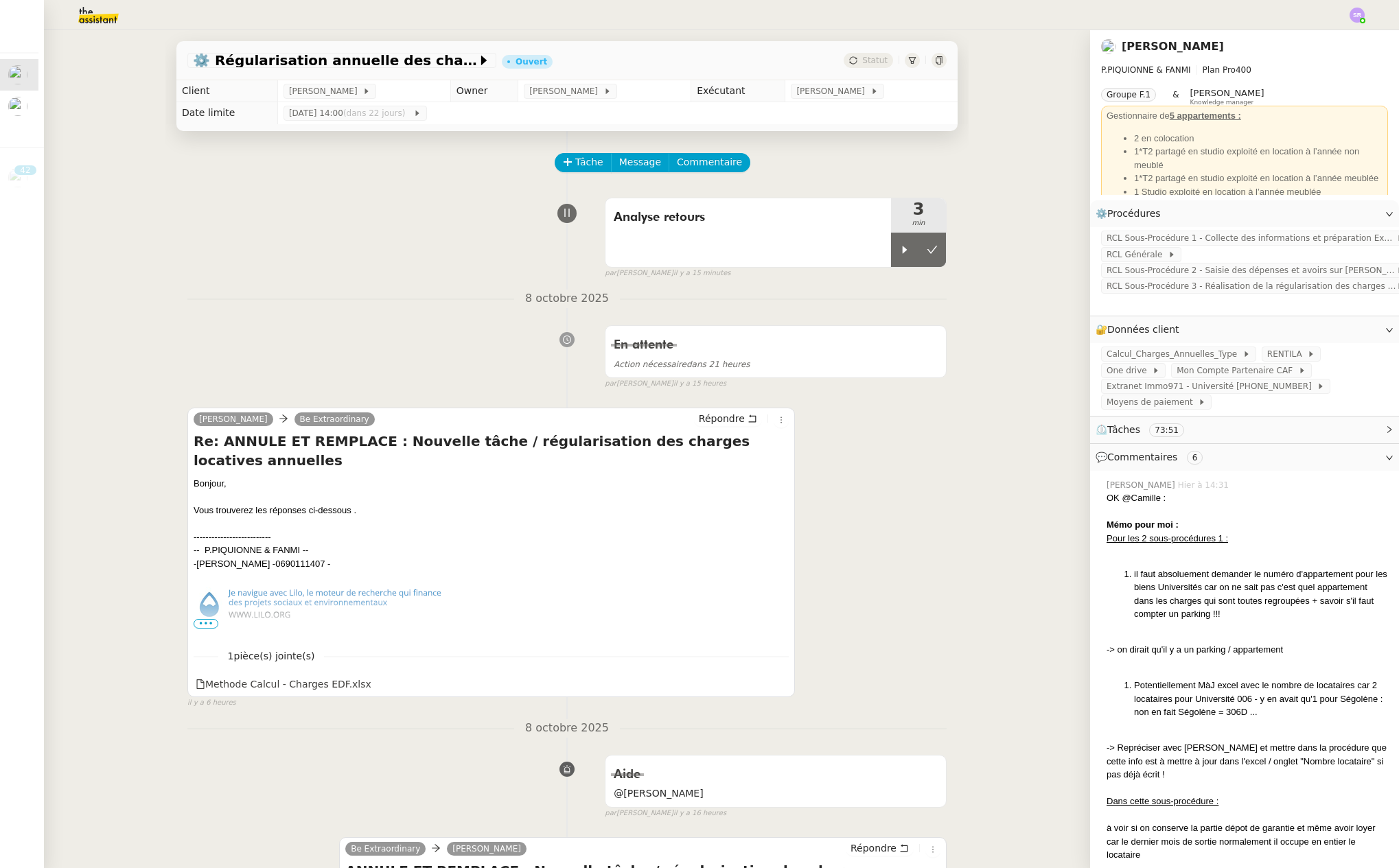
click at [391, 207] on div "Analyse retours 3 min false par [PERSON_NAME] il y a 15 minutes" at bounding box center [567, 235] width 759 height 88
click at [927, 252] on icon at bounding box center [932, 249] width 11 height 11
click at [245, 274] on div "Analyse retours 3 min false par [PERSON_NAME] il y a 15 minutes" at bounding box center [567, 235] width 759 height 88
